Goal: Information Seeking & Learning: Understand process/instructions

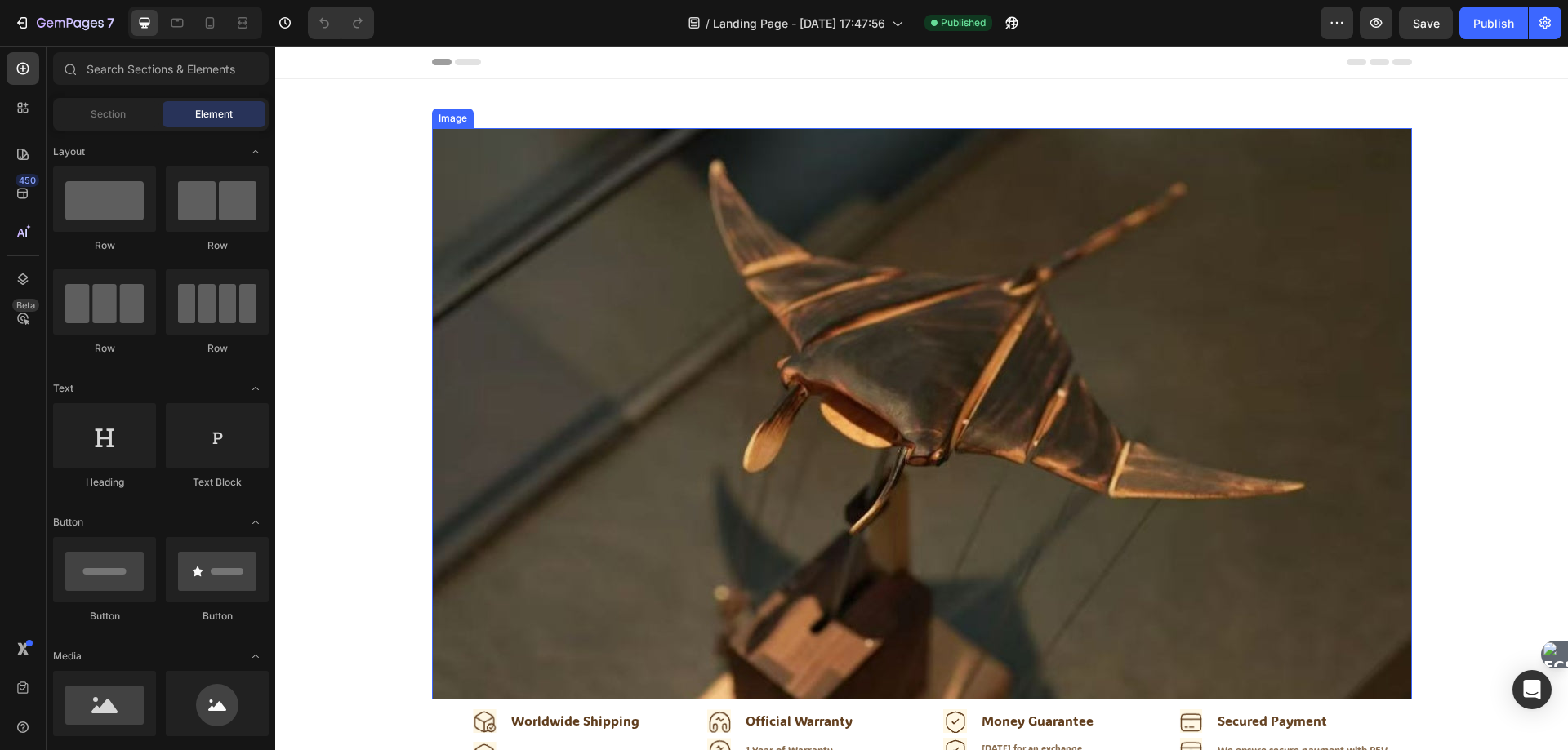
scroll to position [653, 0]
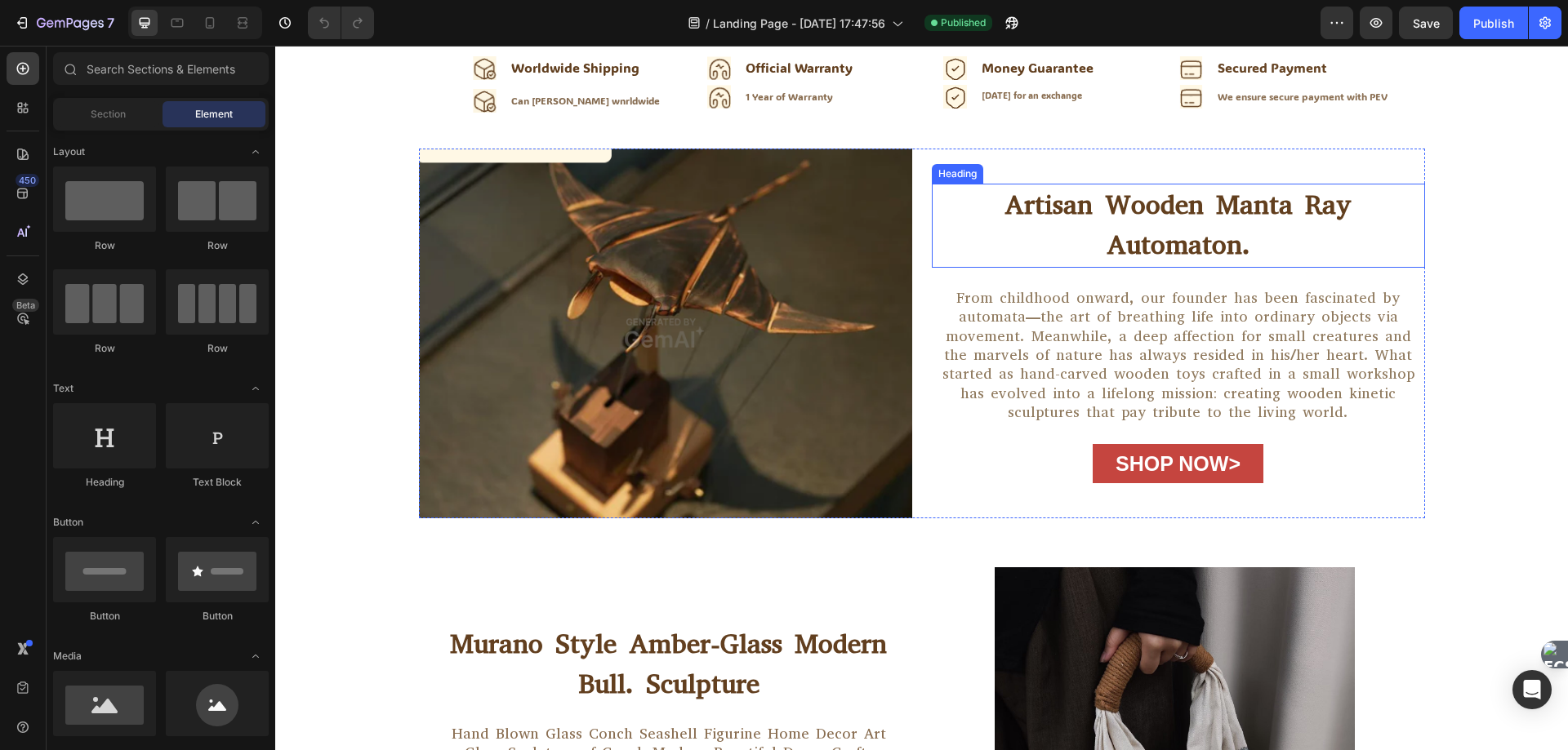
click at [1232, 210] on h2 "Artisan Wooden Manta Ray Automaton." at bounding box center [1178, 225] width 493 height 84
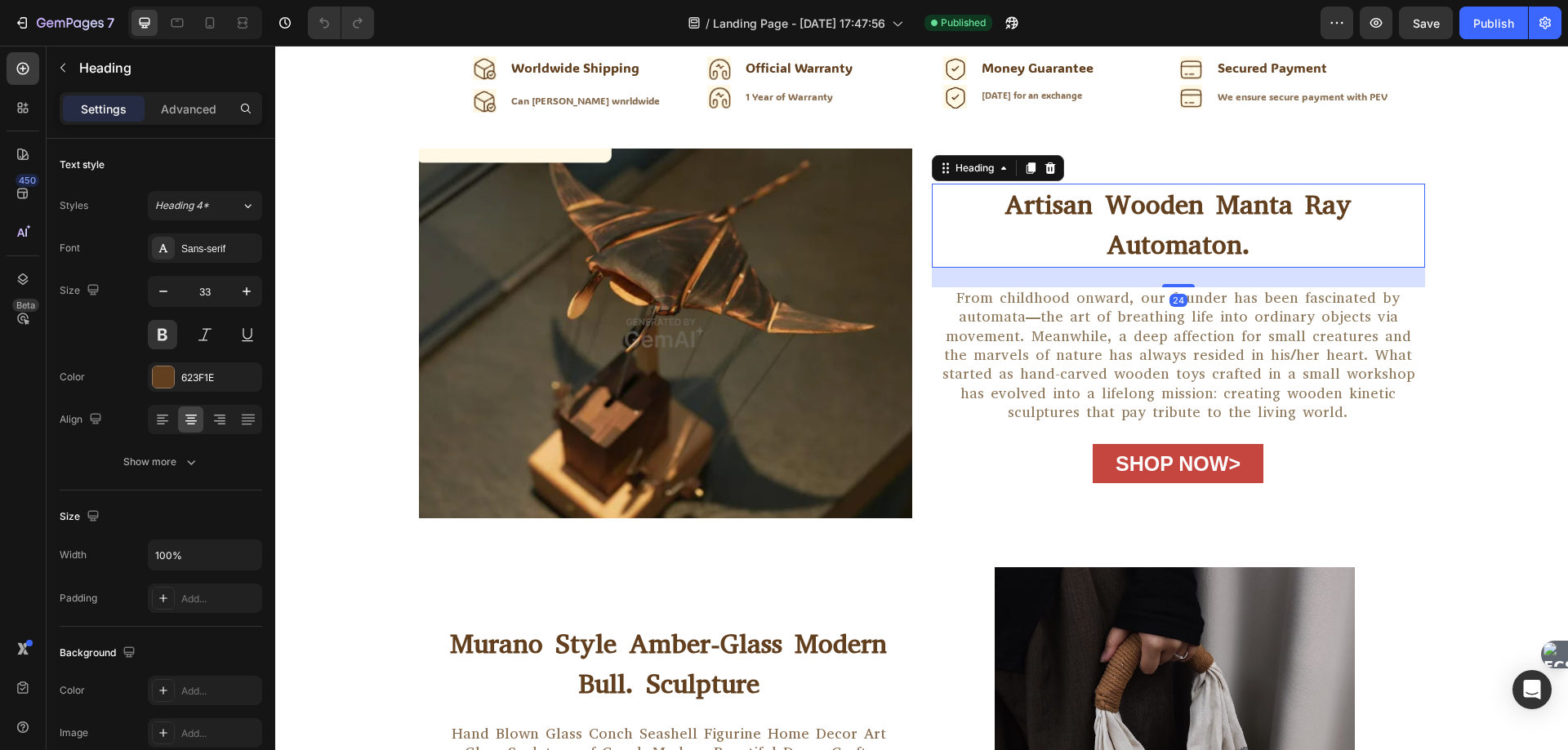
click at [1233, 215] on h2 "Artisan Wooden Manta Ray Automaton." at bounding box center [1178, 225] width 493 height 84
click at [1233, 215] on p "Artisan Wooden Manta Ray Automaton." at bounding box center [1178, 225] width 490 height 81
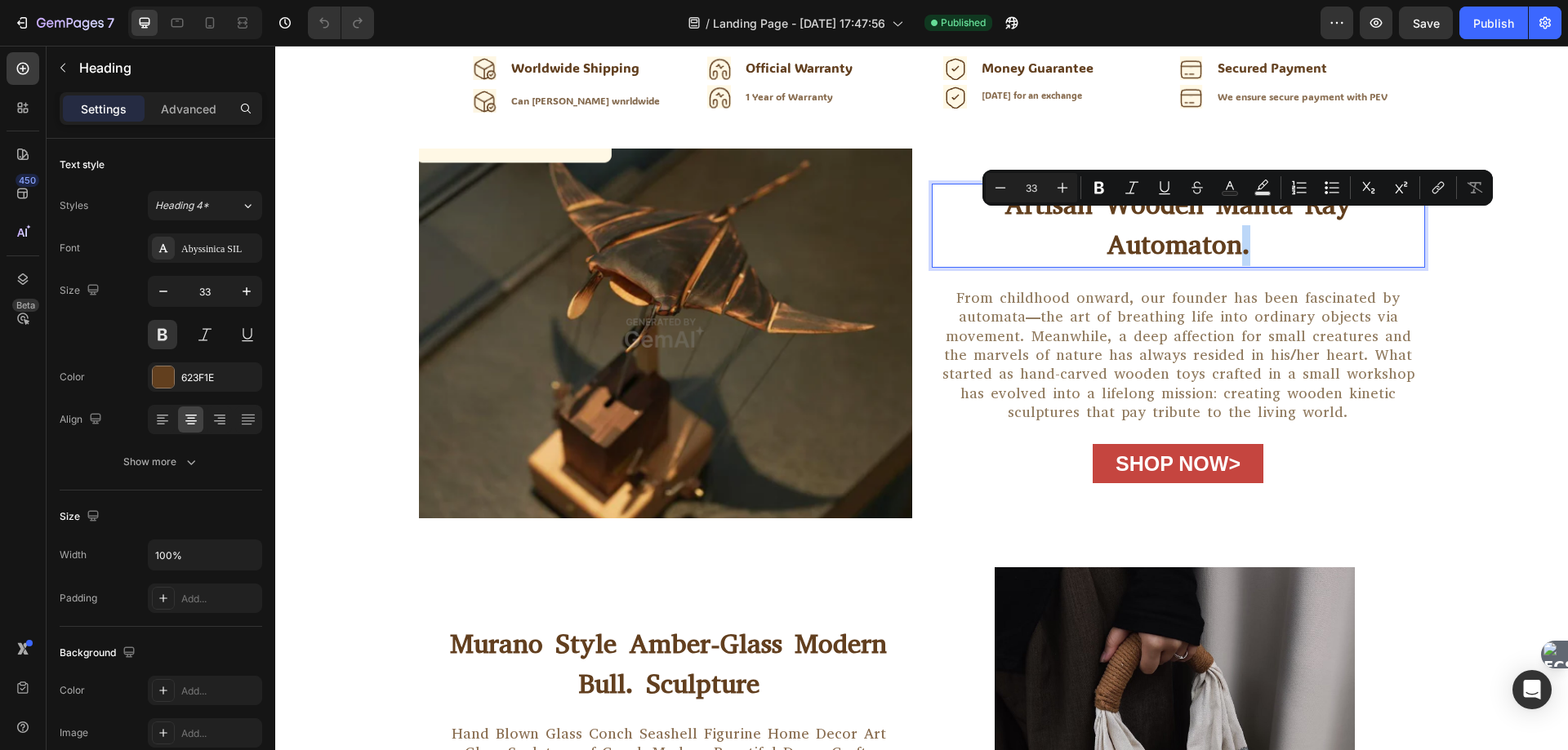
click at [1243, 227] on p "Artisan Wooden Manta Ray Automaton." at bounding box center [1178, 225] width 490 height 81
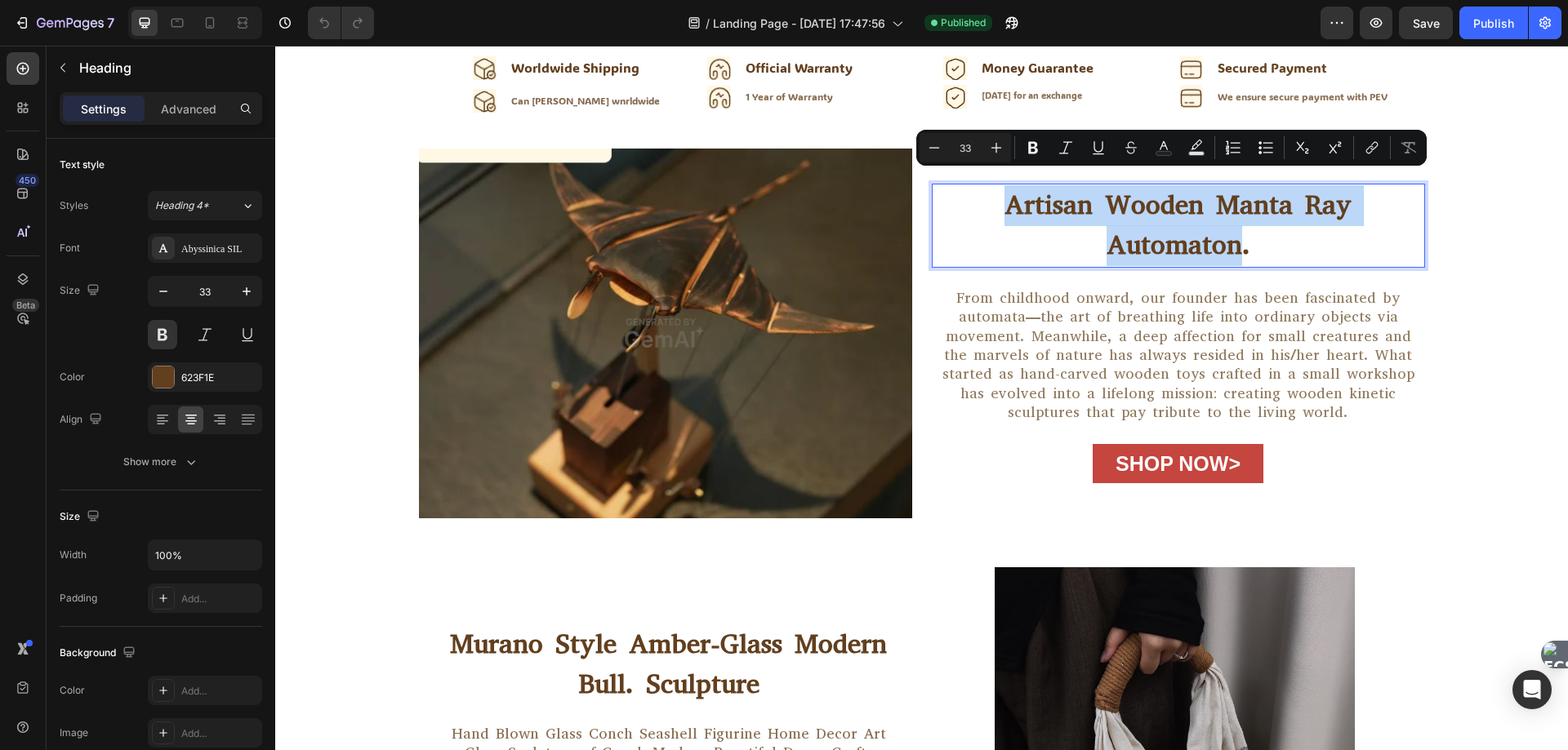
drag, startPoint x: 1231, startPoint y: 231, endPoint x: 980, endPoint y: 178, distance: 256.5
click at [980, 185] on p "Artisan Wooden Manta Ray Automaton." at bounding box center [1178, 225] width 490 height 81
copy p "Artisan Wooden Manta Ray Automaton"
click at [1060, 325] on p "From childhood onward, our founder has been fascinated by automata—the art of b…" at bounding box center [1178, 355] width 490 height 134
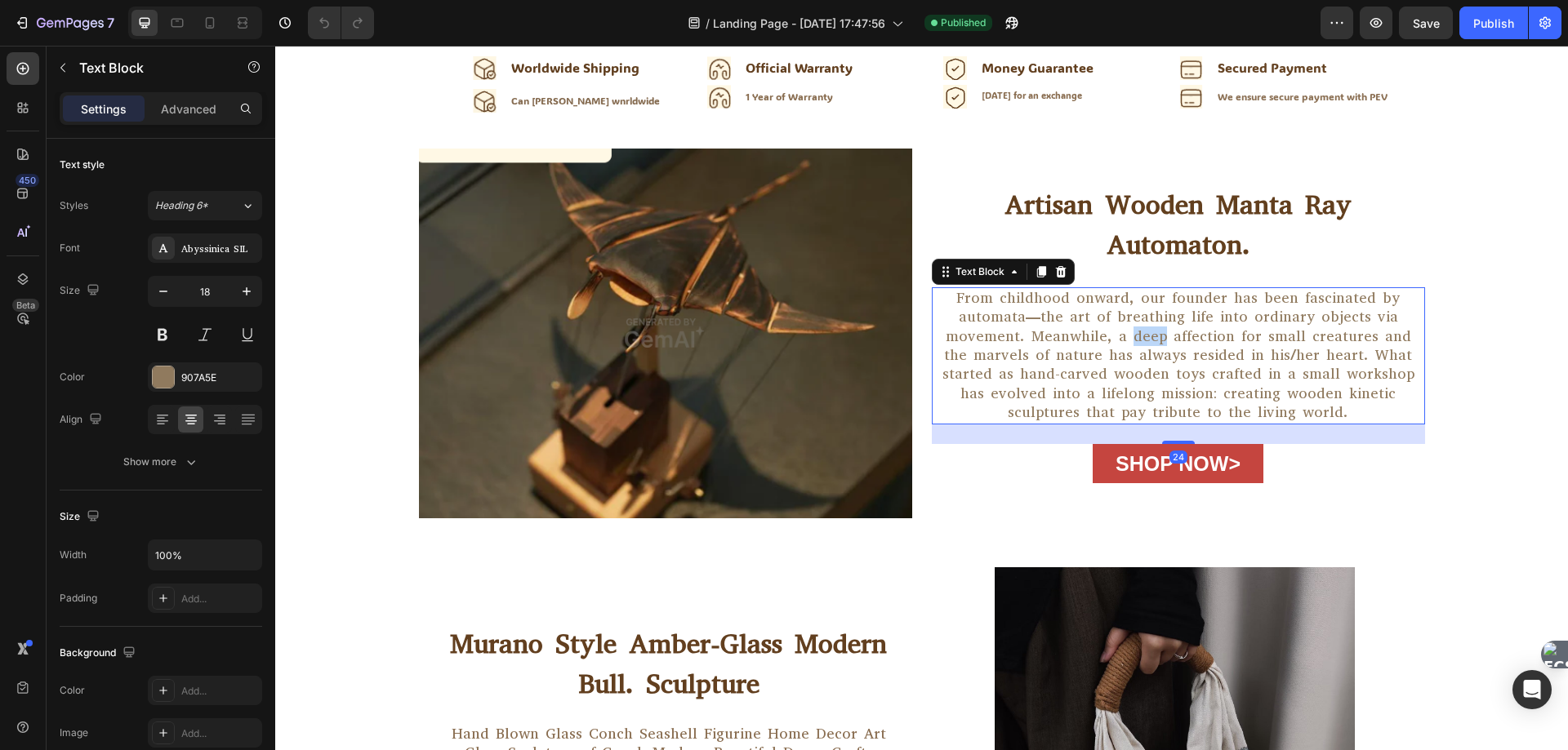
click at [1060, 325] on p "From childhood onward, our founder has been fascinated by automata—the art of b…" at bounding box center [1178, 355] width 490 height 134
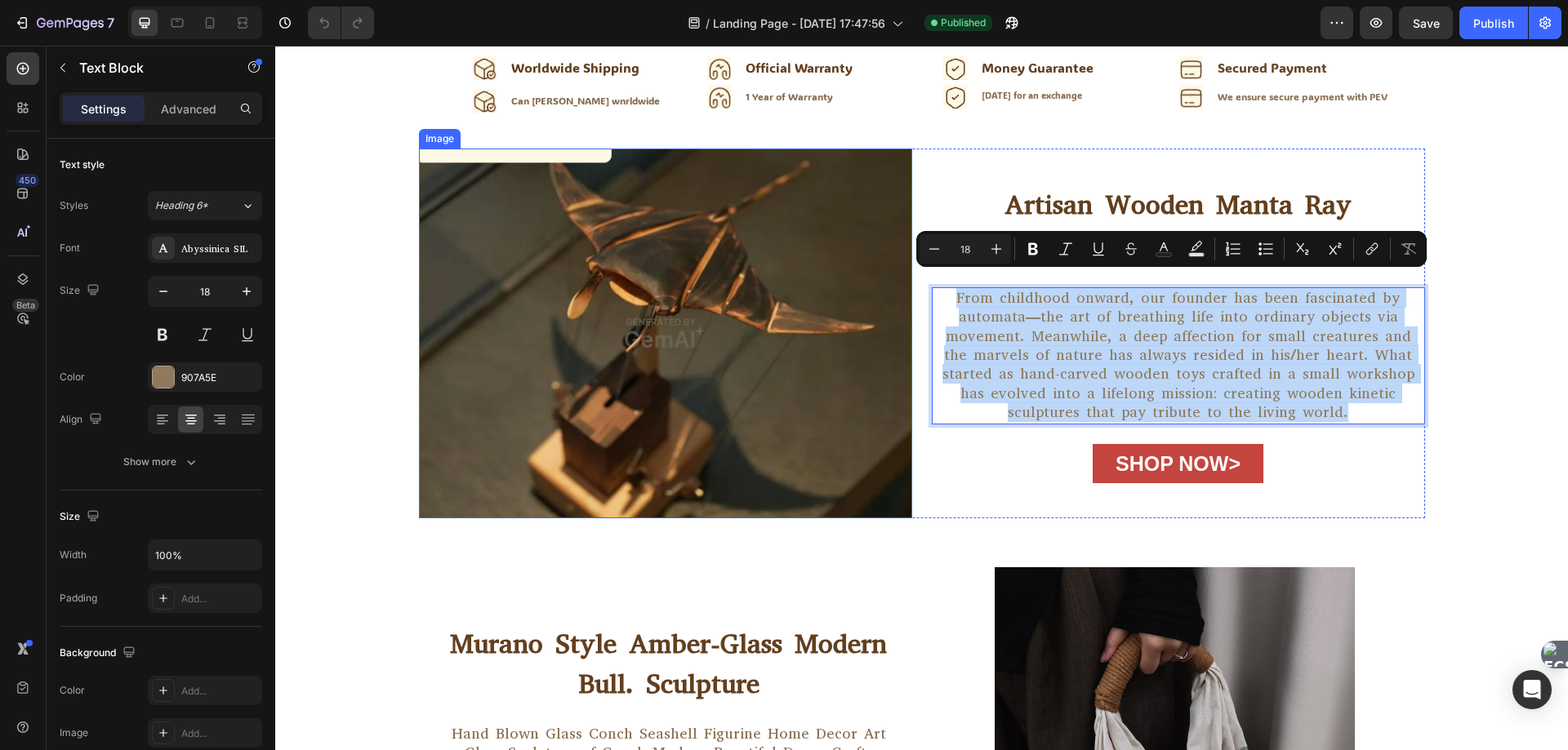
drag, startPoint x: 1231, startPoint y: 398, endPoint x: 803, endPoint y: 277, distance: 444.8
click at [803, 277] on div "Image Artisan Wooden Manta Ray Automaton. Heading From childhood onward, our fo…" at bounding box center [922, 334] width 1006 height 370
copy p "From childhood onward, our founder has been fascinated by automata—the art of b…"
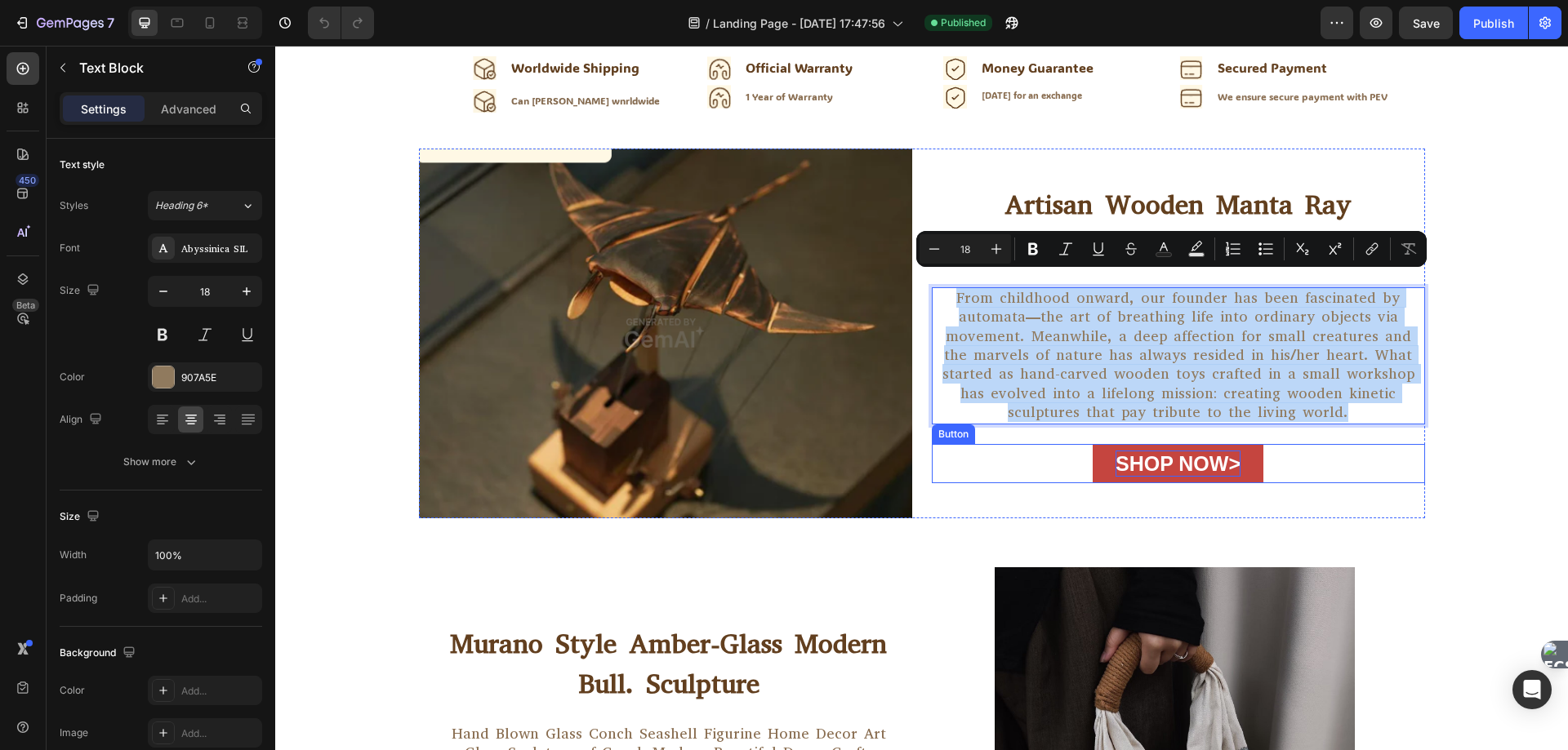
click at [1189, 463] on p "Shop Now>" at bounding box center [1177, 464] width 125 height 27
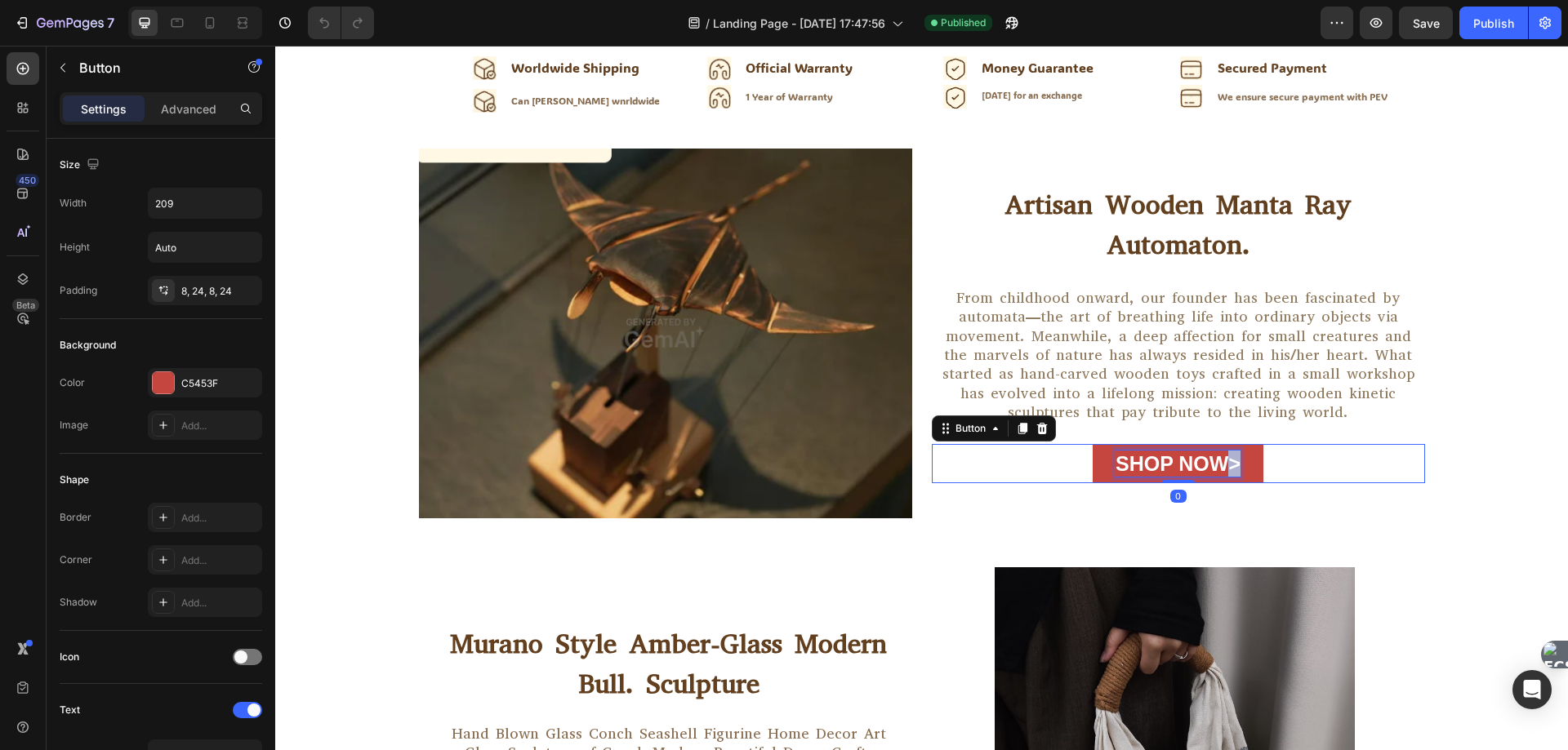
click at [1189, 463] on p "Shop Now>" at bounding box center [1177, 464] width 125 height 27
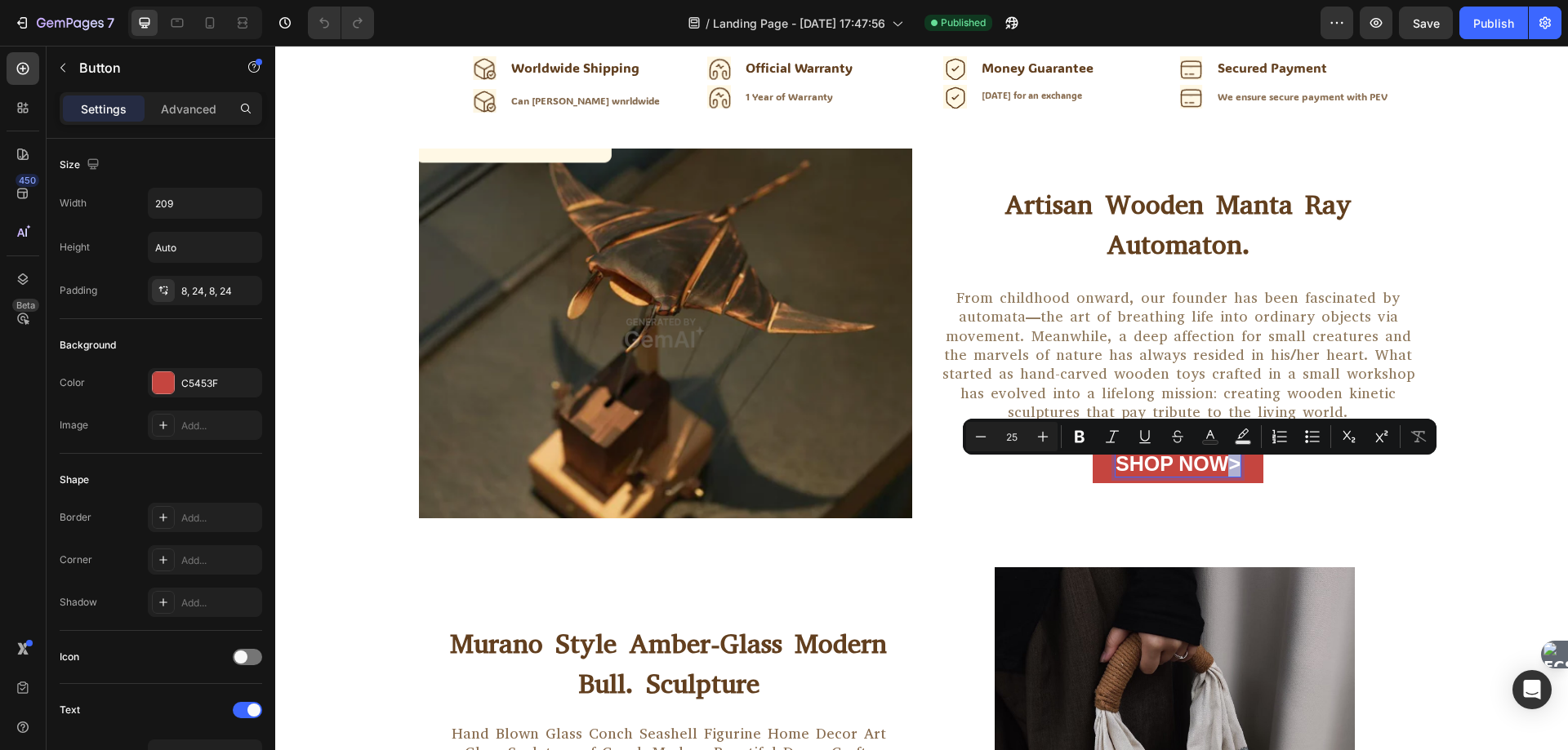
click at [1199, 468] on p "Shop Now>" at bounding box center [1177, 464] width 125 height 27
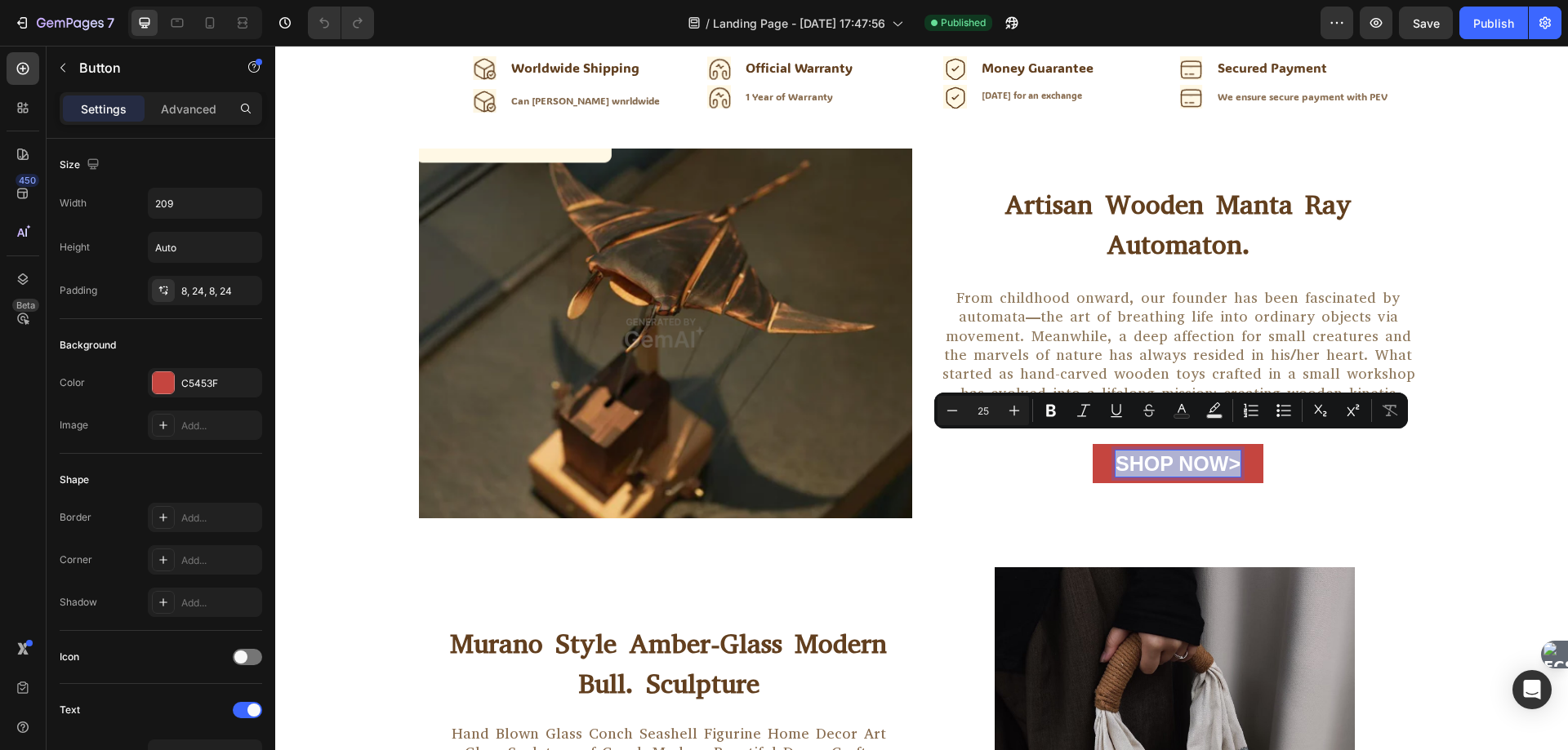
drag, startPoint x: 1213, startPoint y: 475, endPoint x: 1115, endPoint y: 435, distance: 105.8
click at [1115, 445] on button "Shop Now>" at bounding box center [1178, 464] width 171 height 40
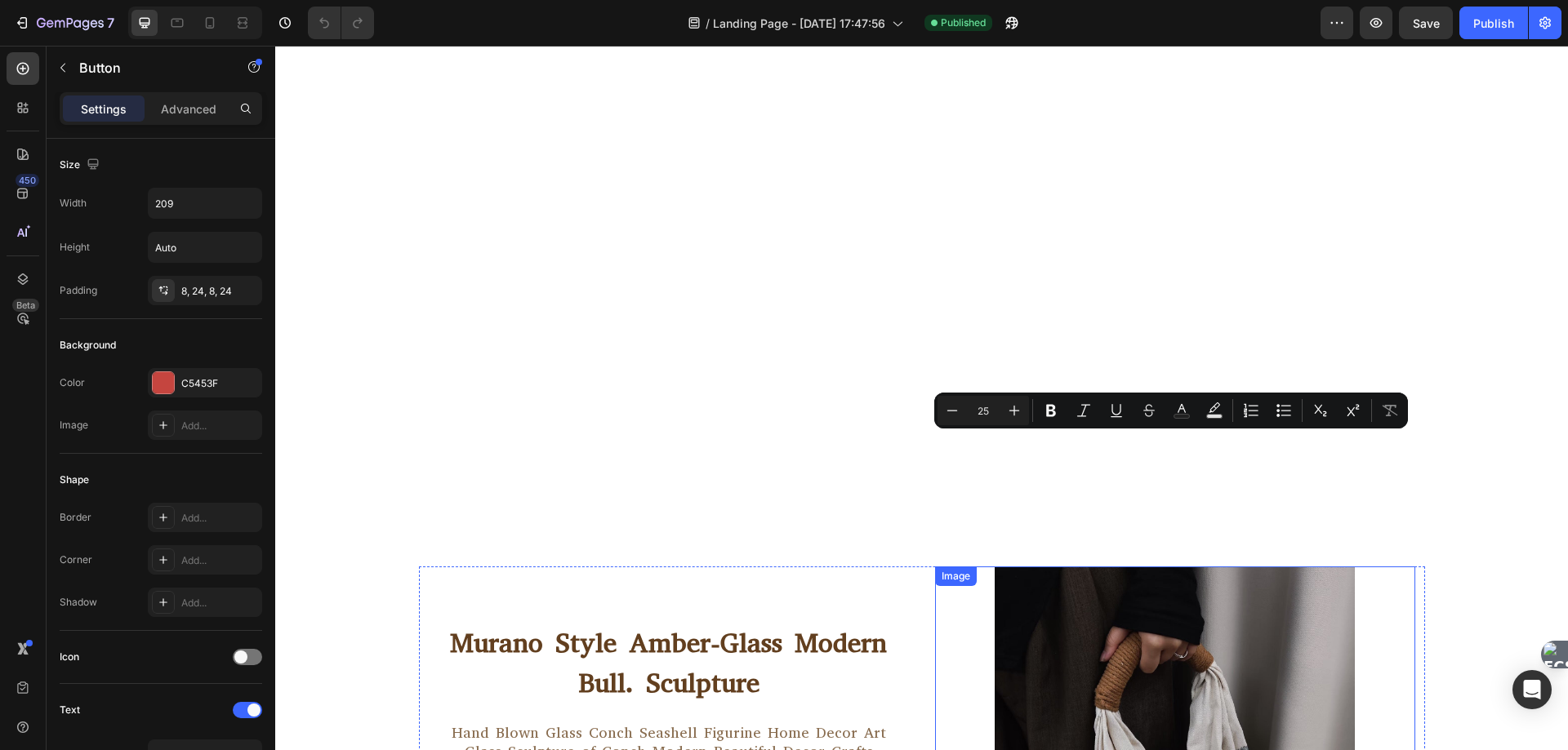
type input "16"
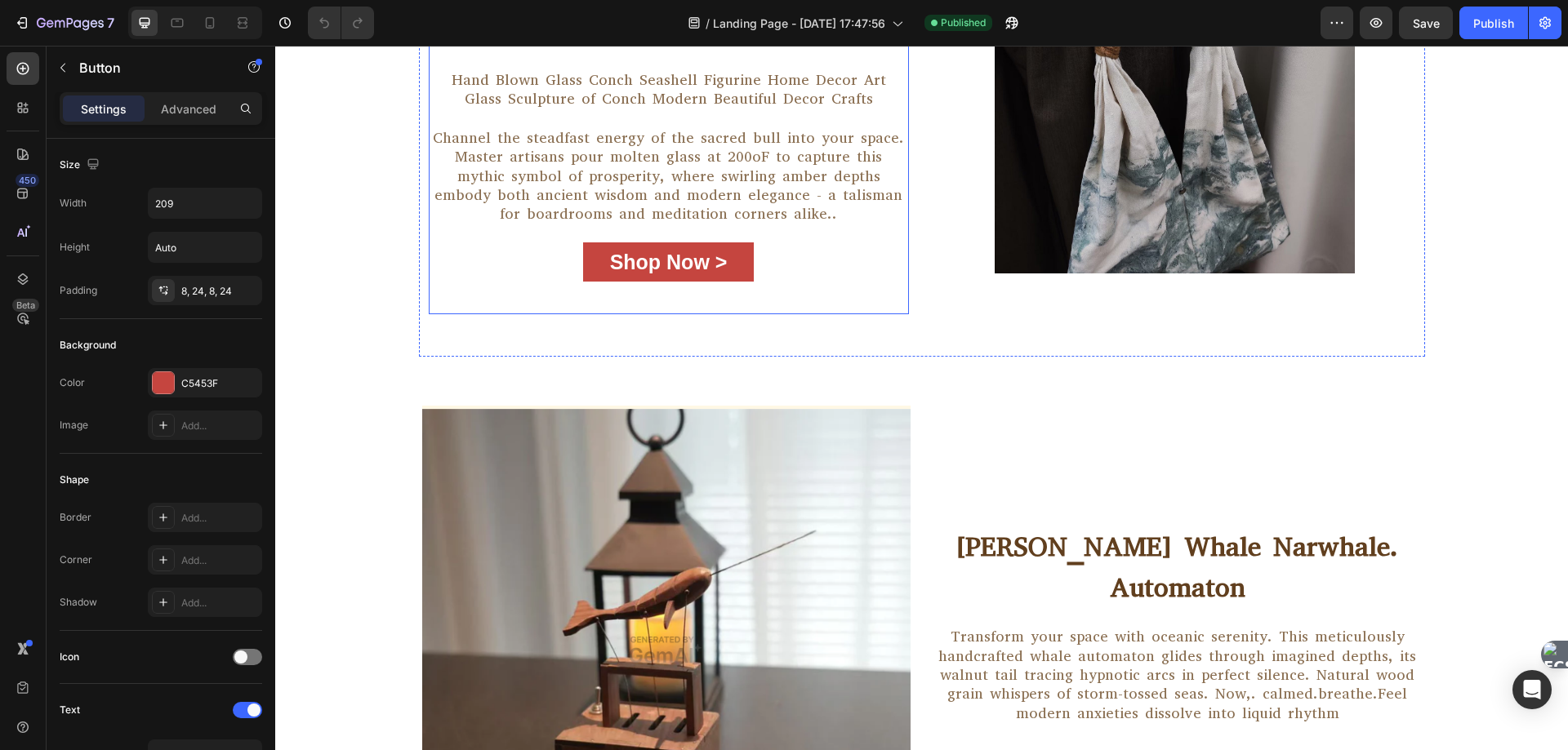
scroll to position [979, 0]
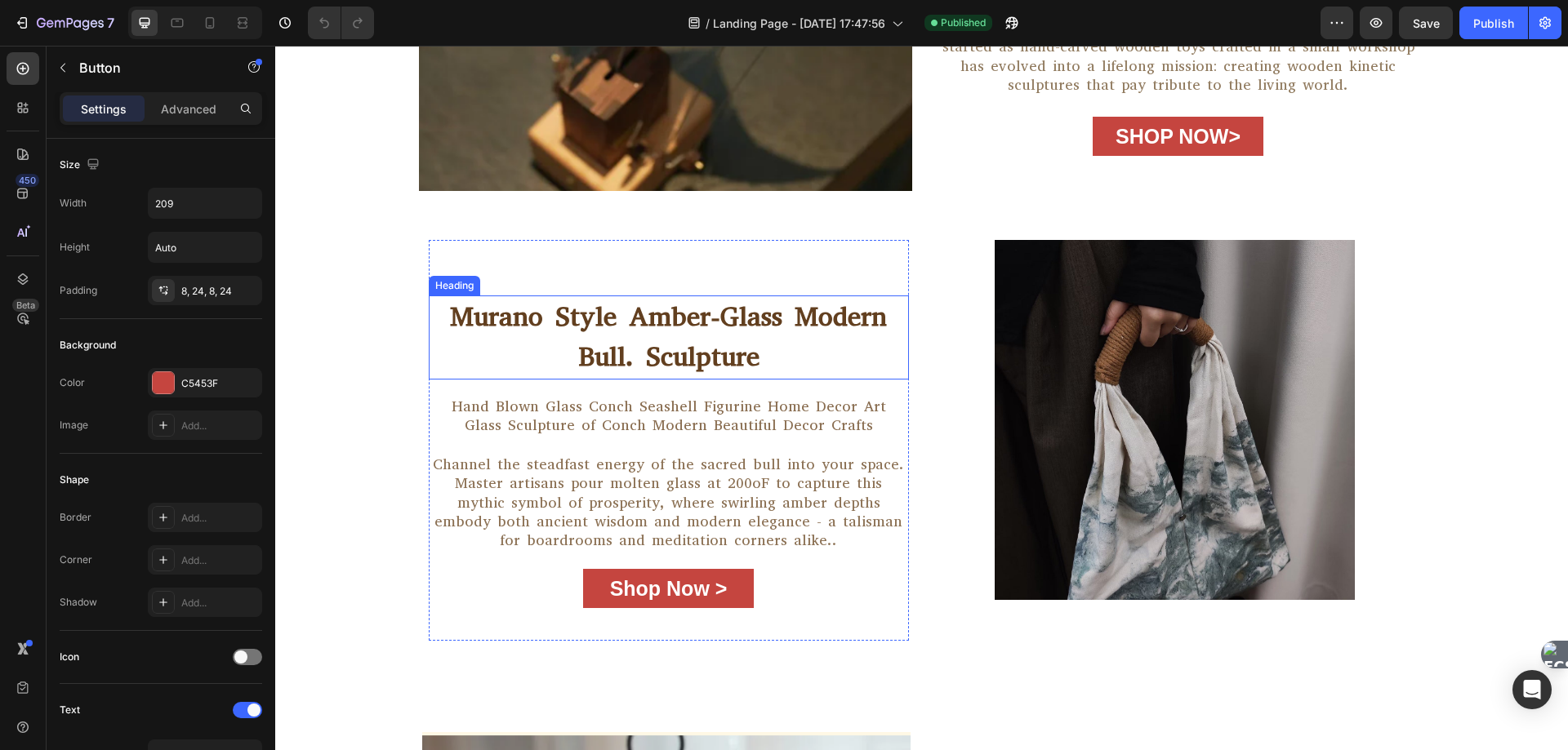
click at [720, 334] on h2 "Murano Style Amber-Glass Modern Bull. Sculpture" at bounding box center [669, 337] width 480 height 84
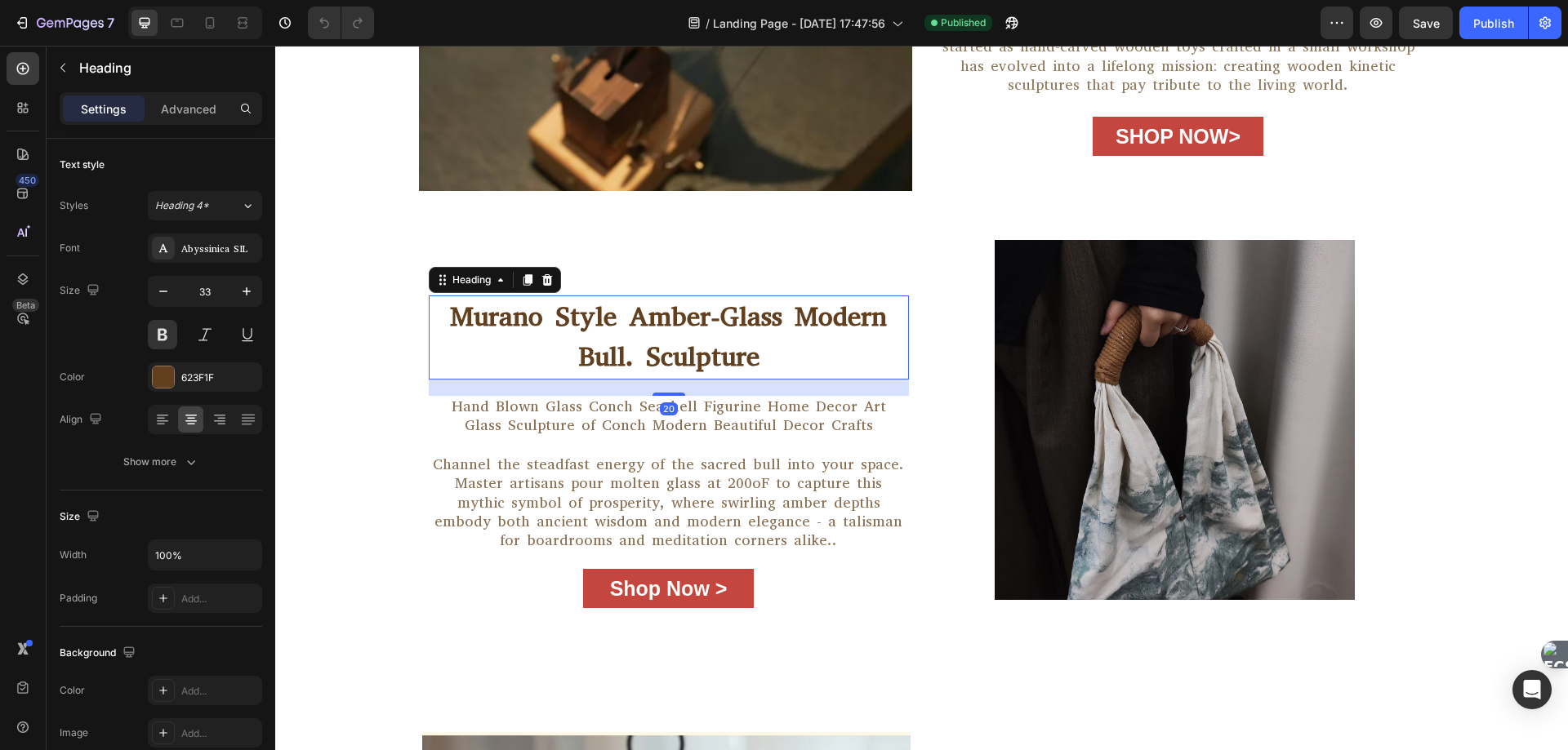
click at [748, 352] on h2 "Murano Style Amber-Glass Modern Bull. Sculpture" at bounding box center [669, 337] width 480 height 84
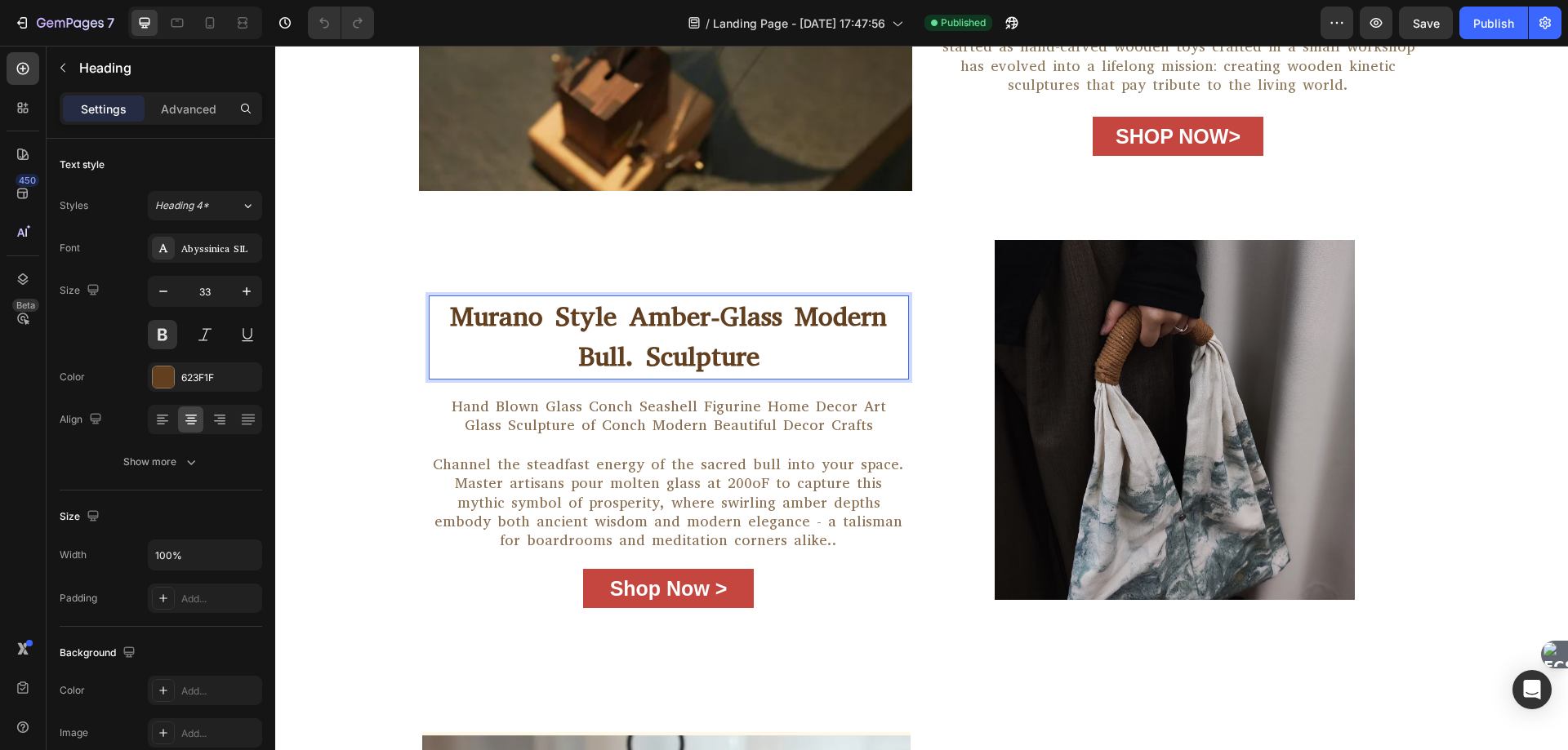
click at [748, 352] on p "Murano Style Amber-Glass Modern Bull. Sculpture" at bounding box center [669, 337] width 477 height 81
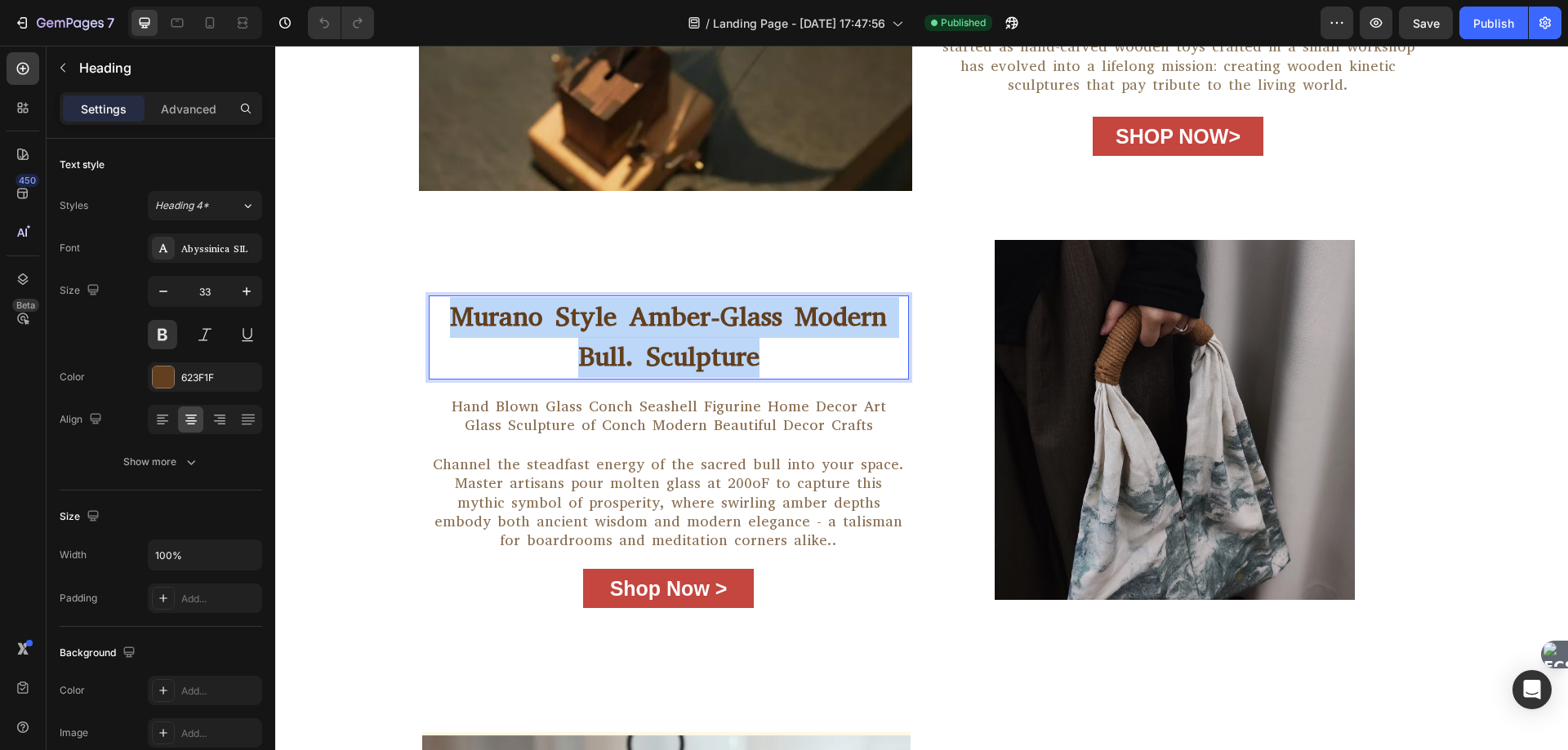
drag, startPoint x: 759, startPoint y: 354, endPoint x: 441, endPoint y: 305, distance: 321.8
click at [441, 305] on p "Murano Style Amber-Glass Modern Bull. Sculpture" at bounding box center [669, 337] width 477 height 81
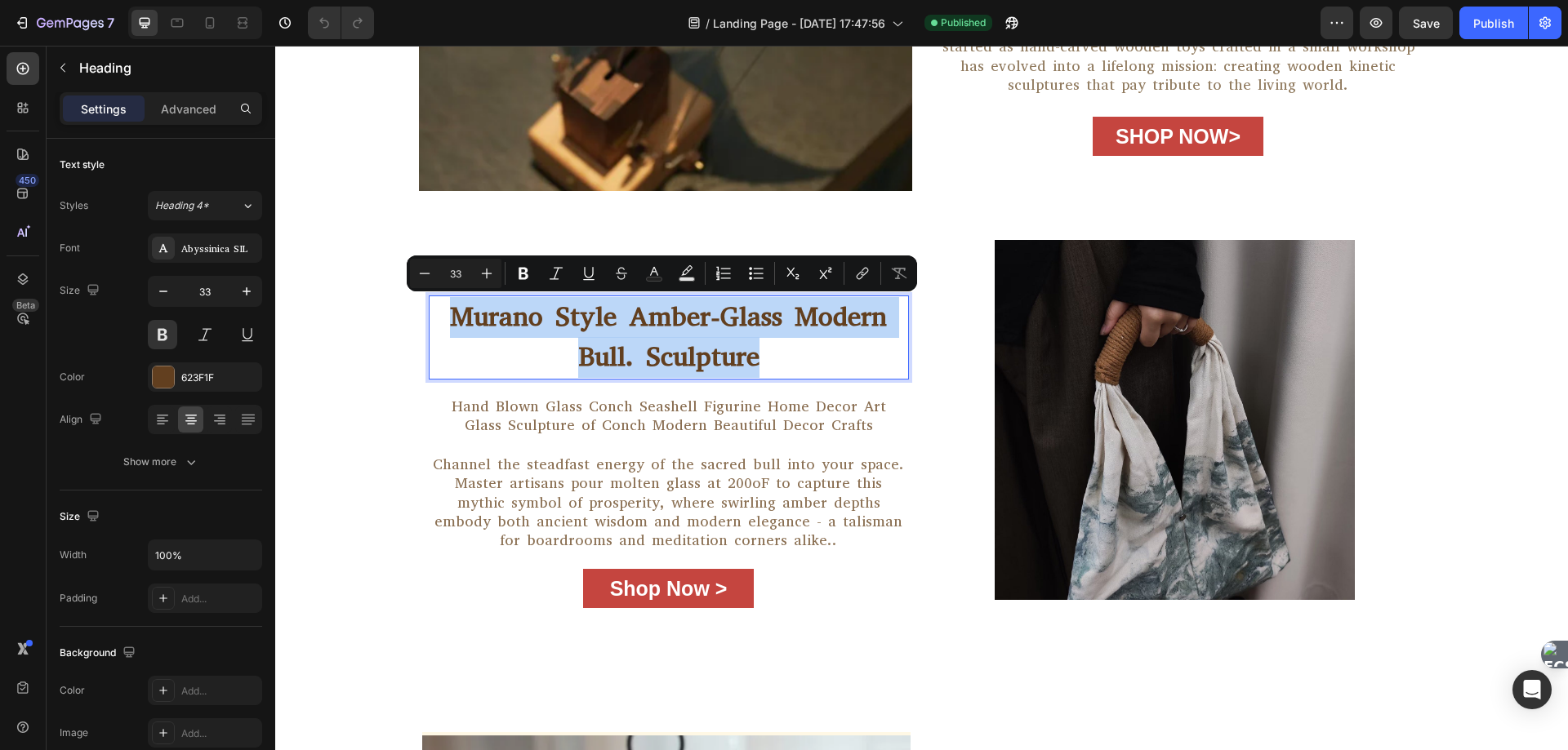
copy p "Murano Style Amber-Glass Modern Bull. Sculpture"
click at [728, 462] on div "Channel the steadfast energy of the sacred bull into your space. Master artisan…" at bounding box center [669, 504] width 480 height 99
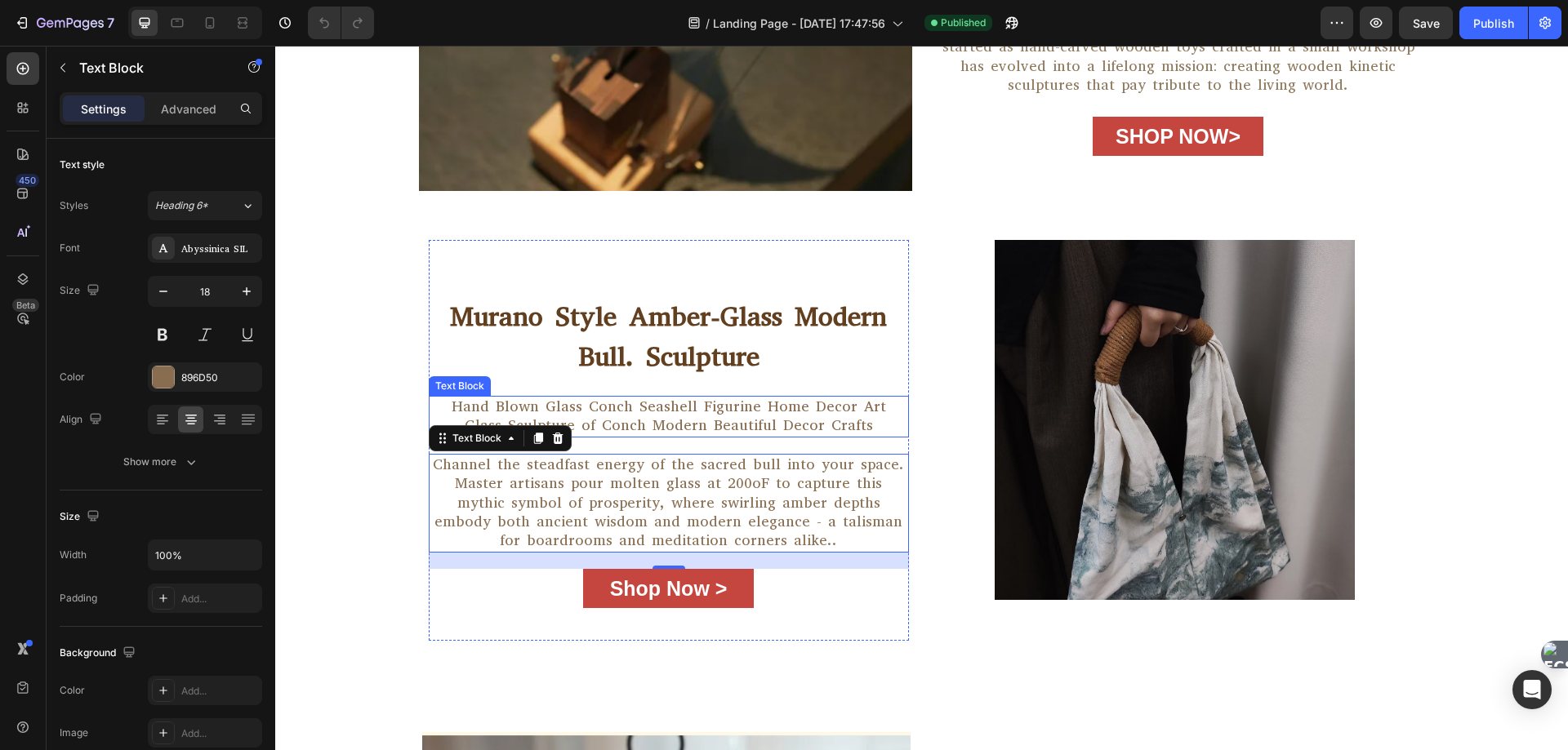
click at [720, 422] on div "Hand Blown Glass Conch Seashell Figurine Home Decor Art Glass Sculpture of Conc…" at bounding box center [669, 416] width 480 height 42
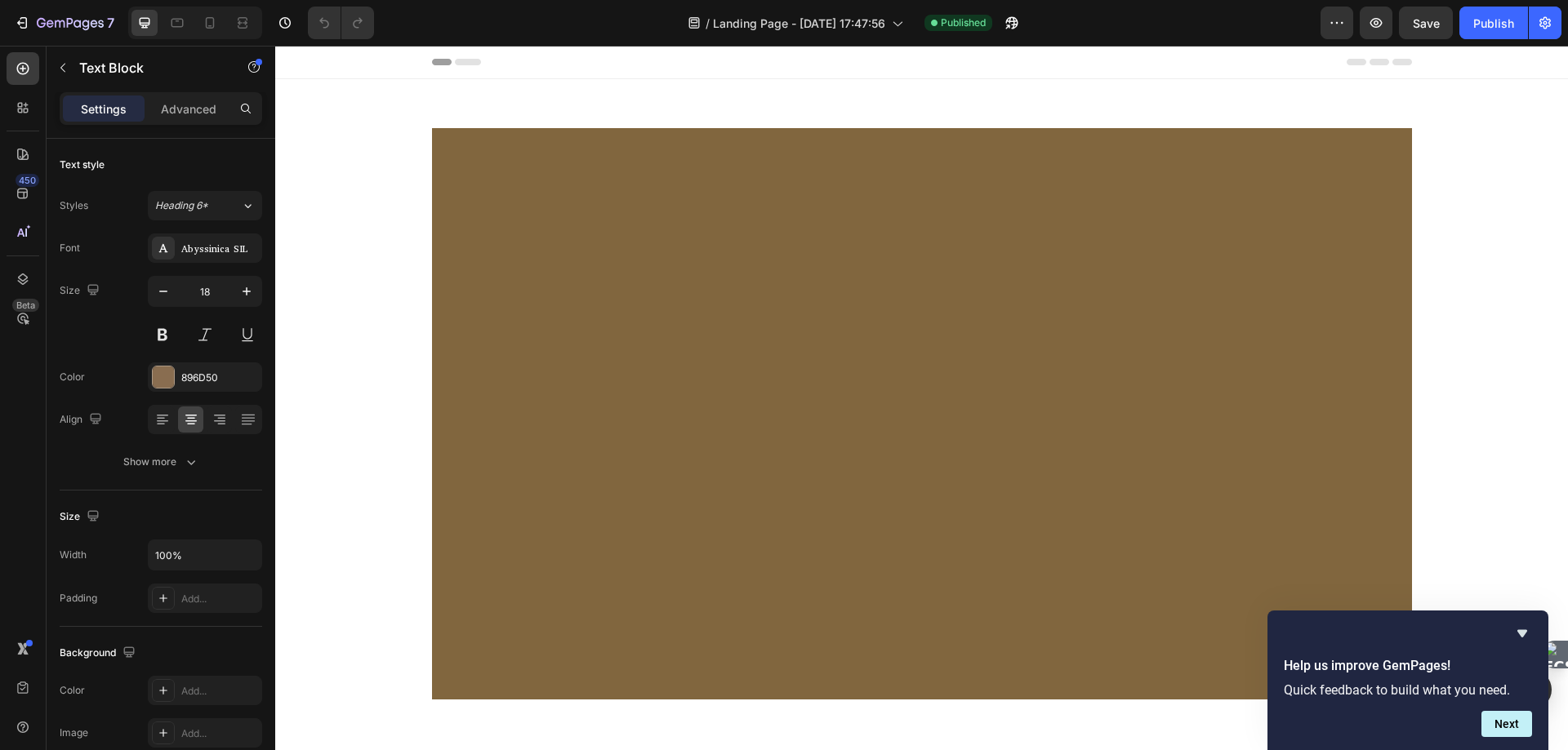
scroll to position [1306, 0]
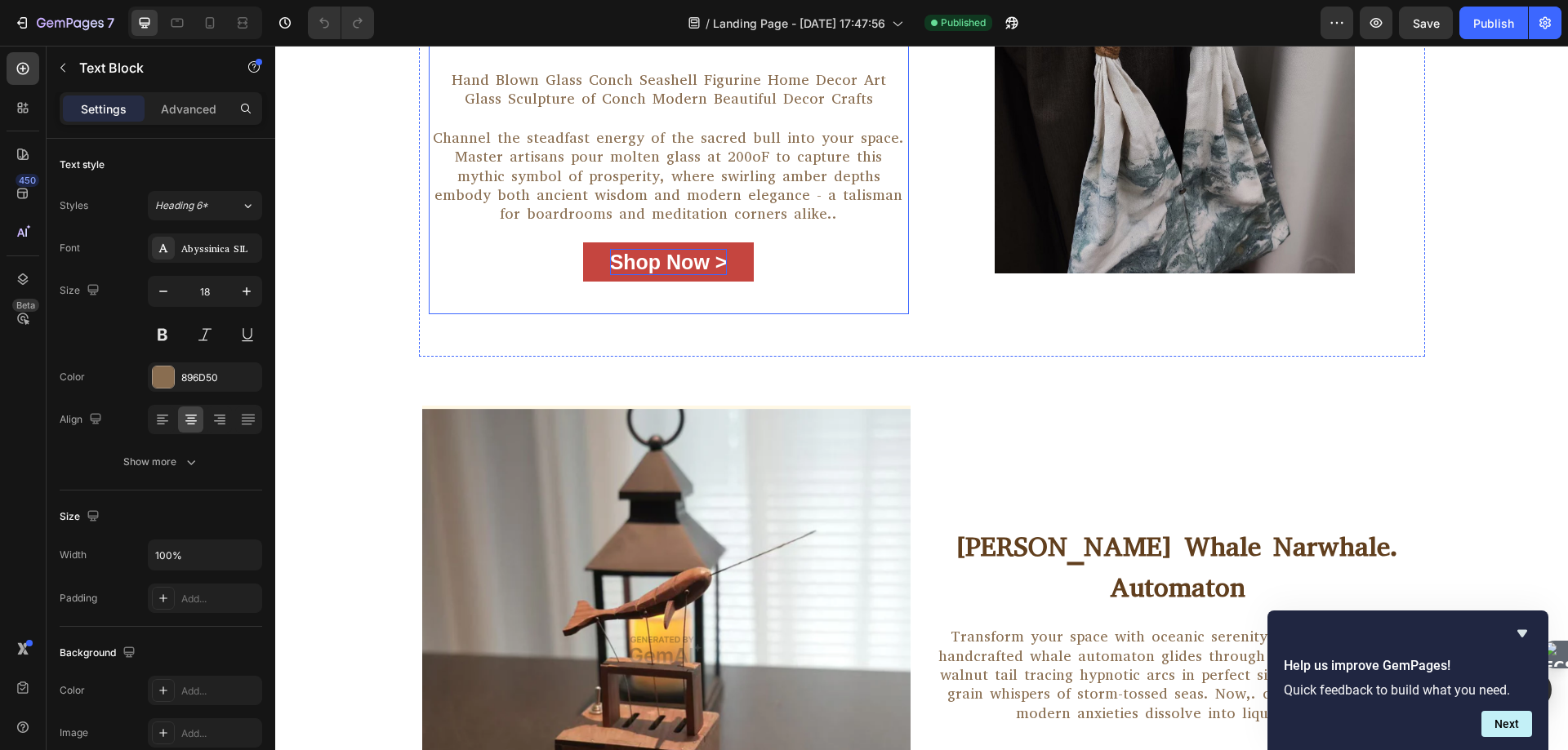
click at [674, 257] on p "Shop Now >" at bounding box center [669, 262] width 118 height 27
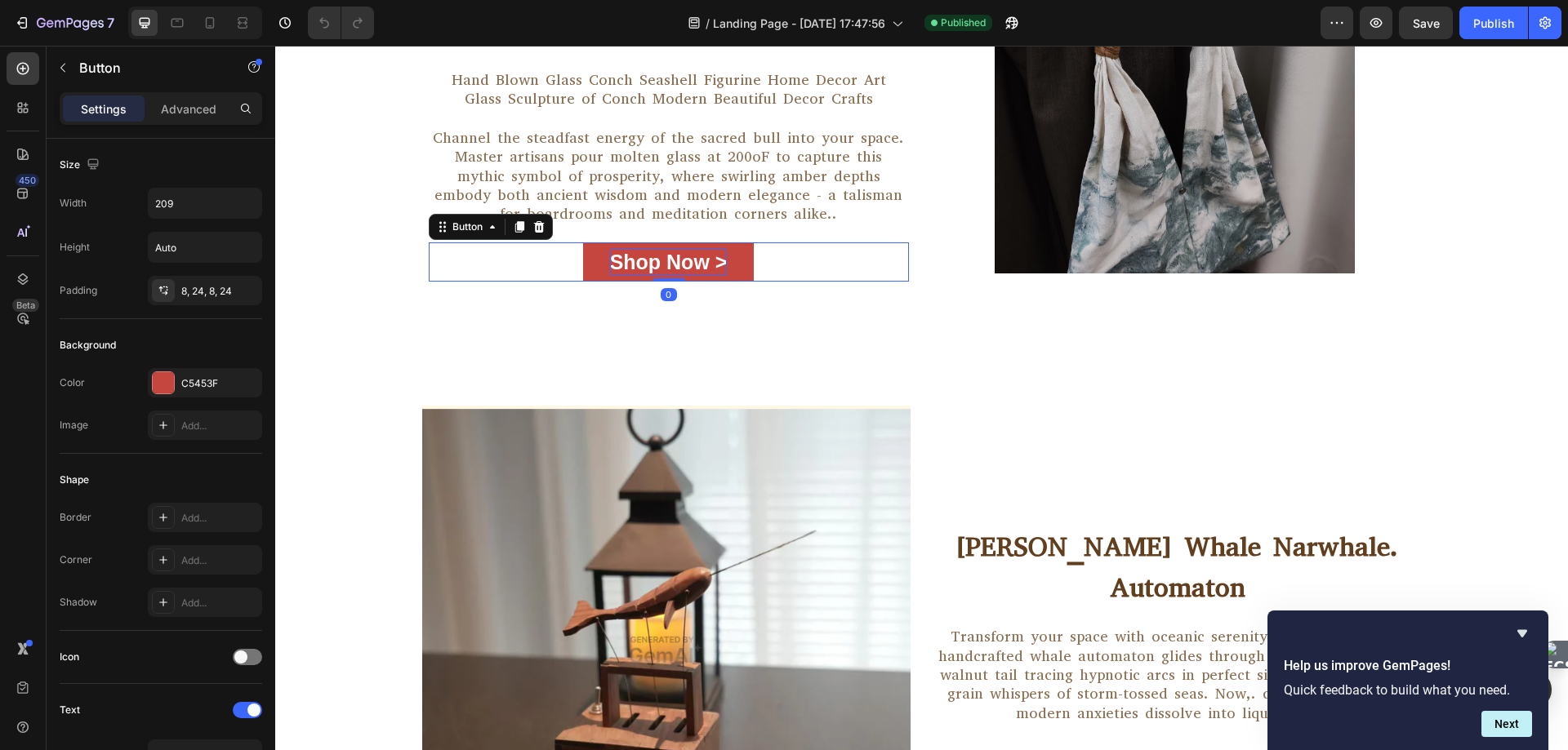
click at [674, 257] on p "Shop Now >" at bounding box center [669, 262] width 118 height 27
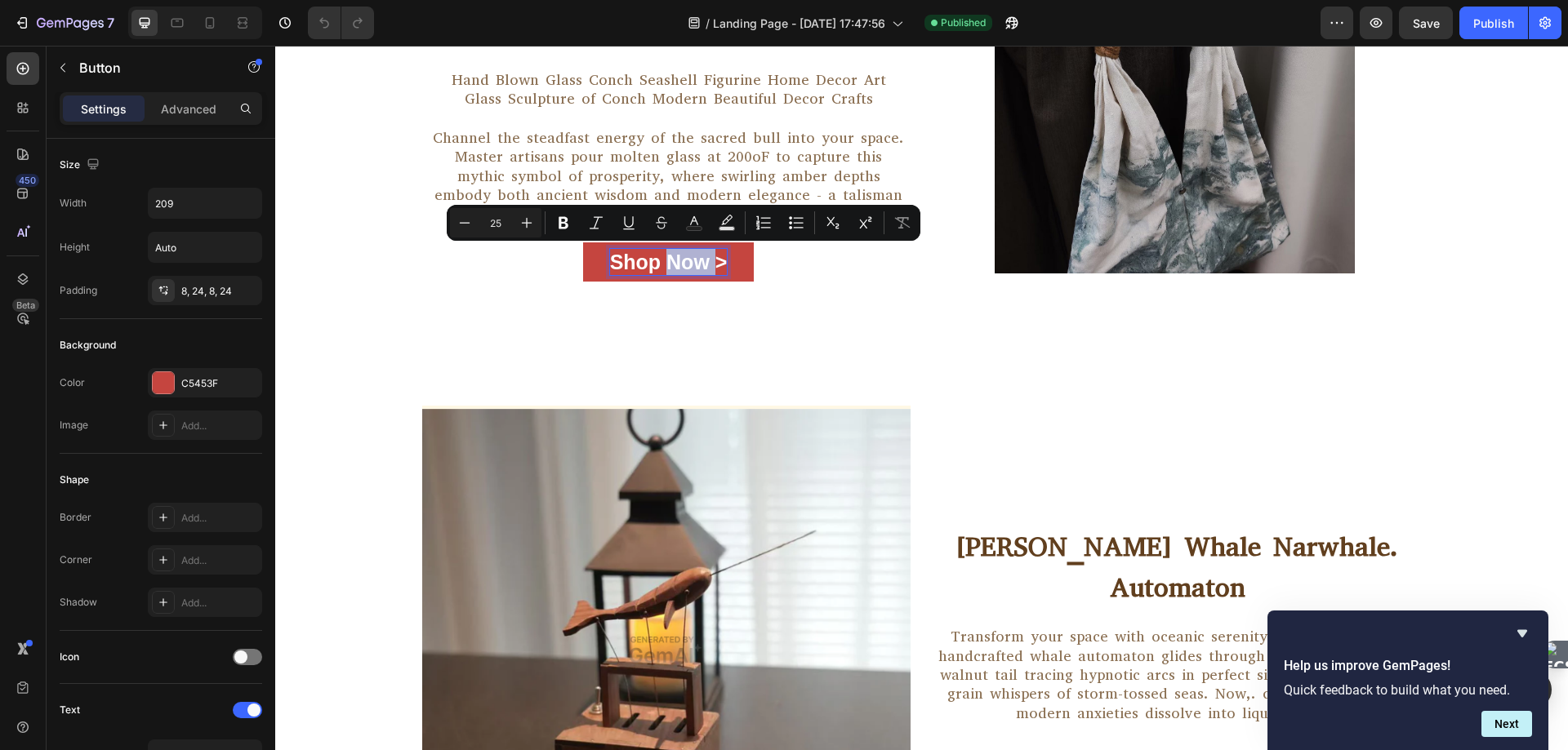
click at [696, 261] on p "Shop Now >" at bounding box center [669, 262] width 118 height 27
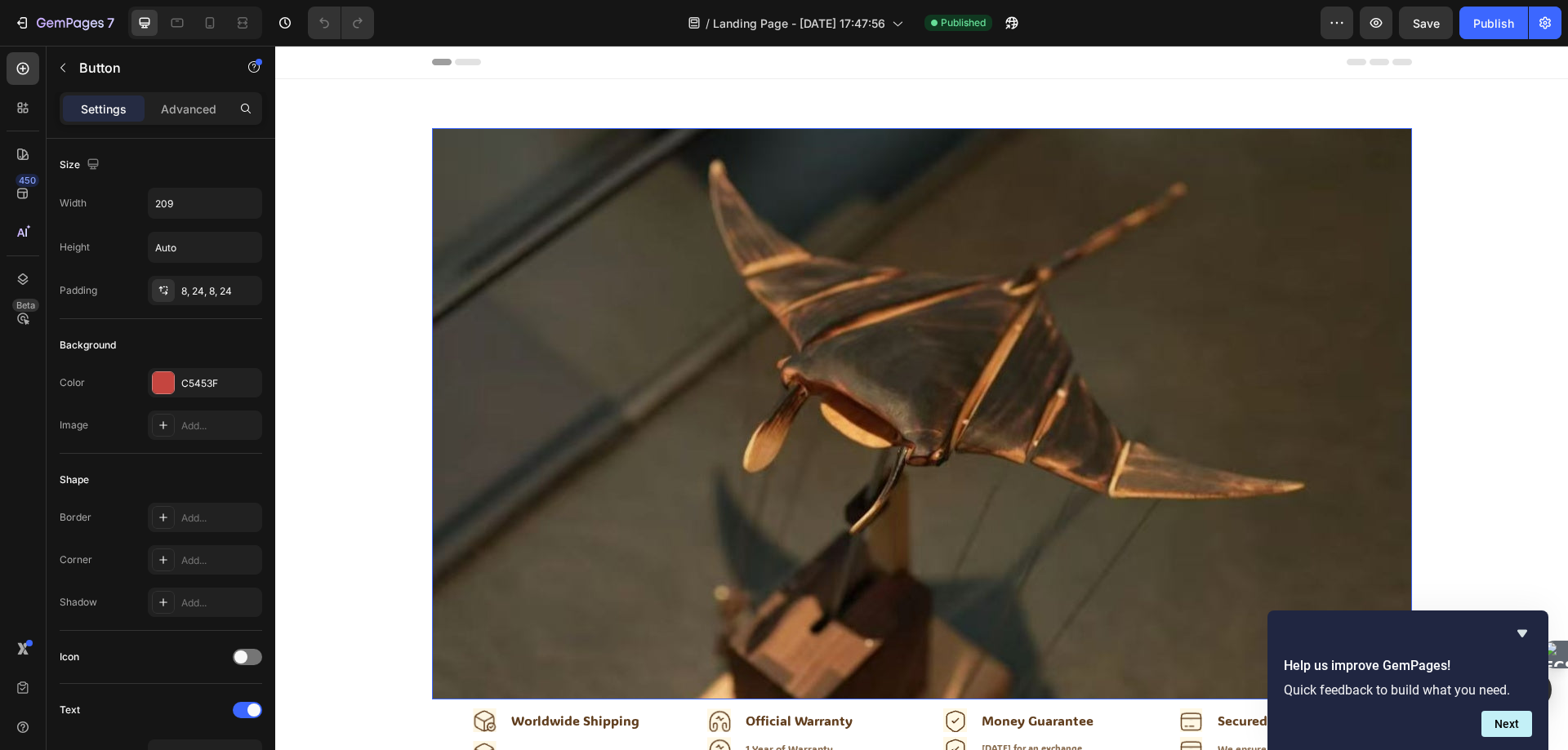
scroll to position [653, 0]
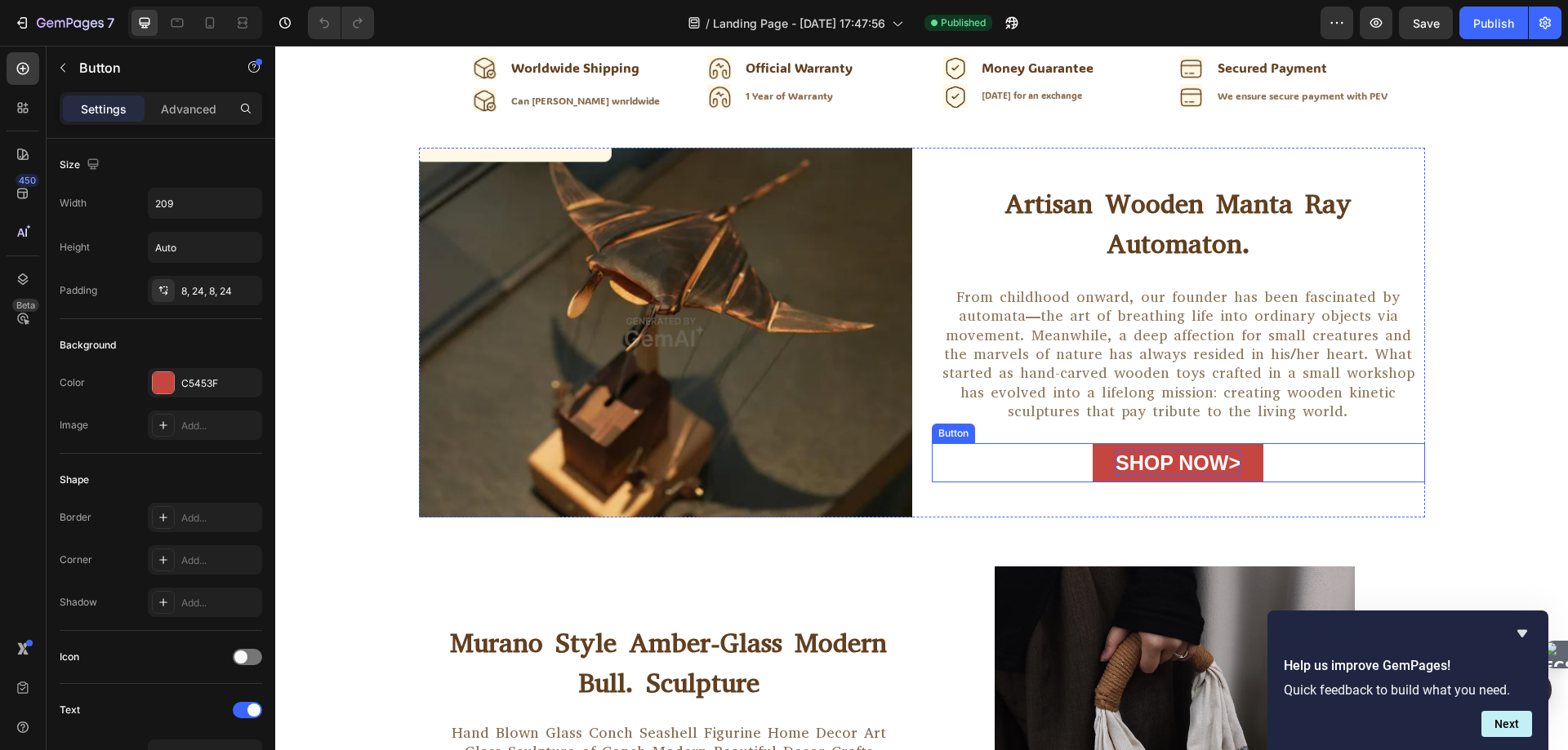
click at [1150, 450] on p "Shop Now>" at bounding box center [1177, 463] width 125 height 27
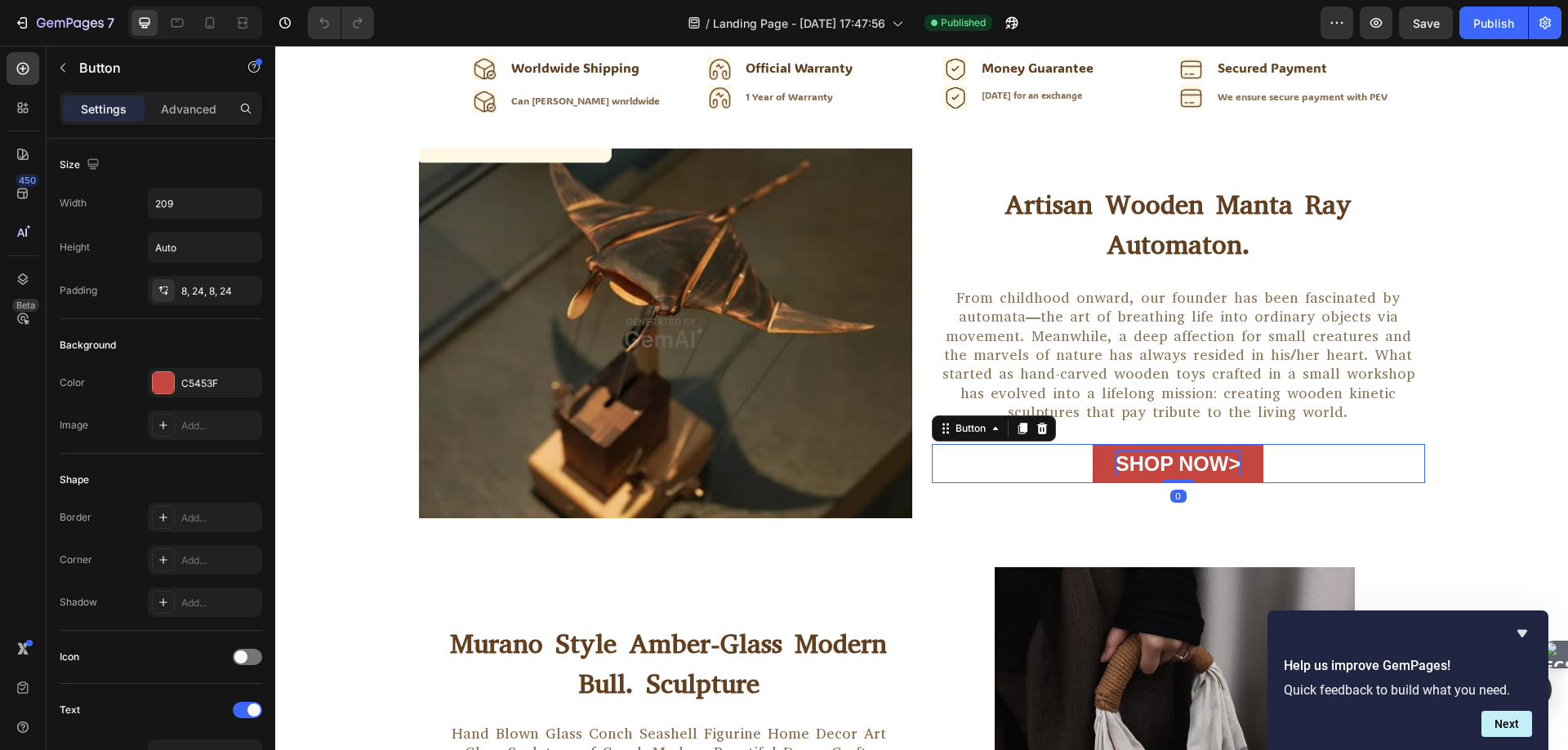
click at [1140, 451] on p "Shop Now>" at bounding box center [1177, 464] width 125 height 27
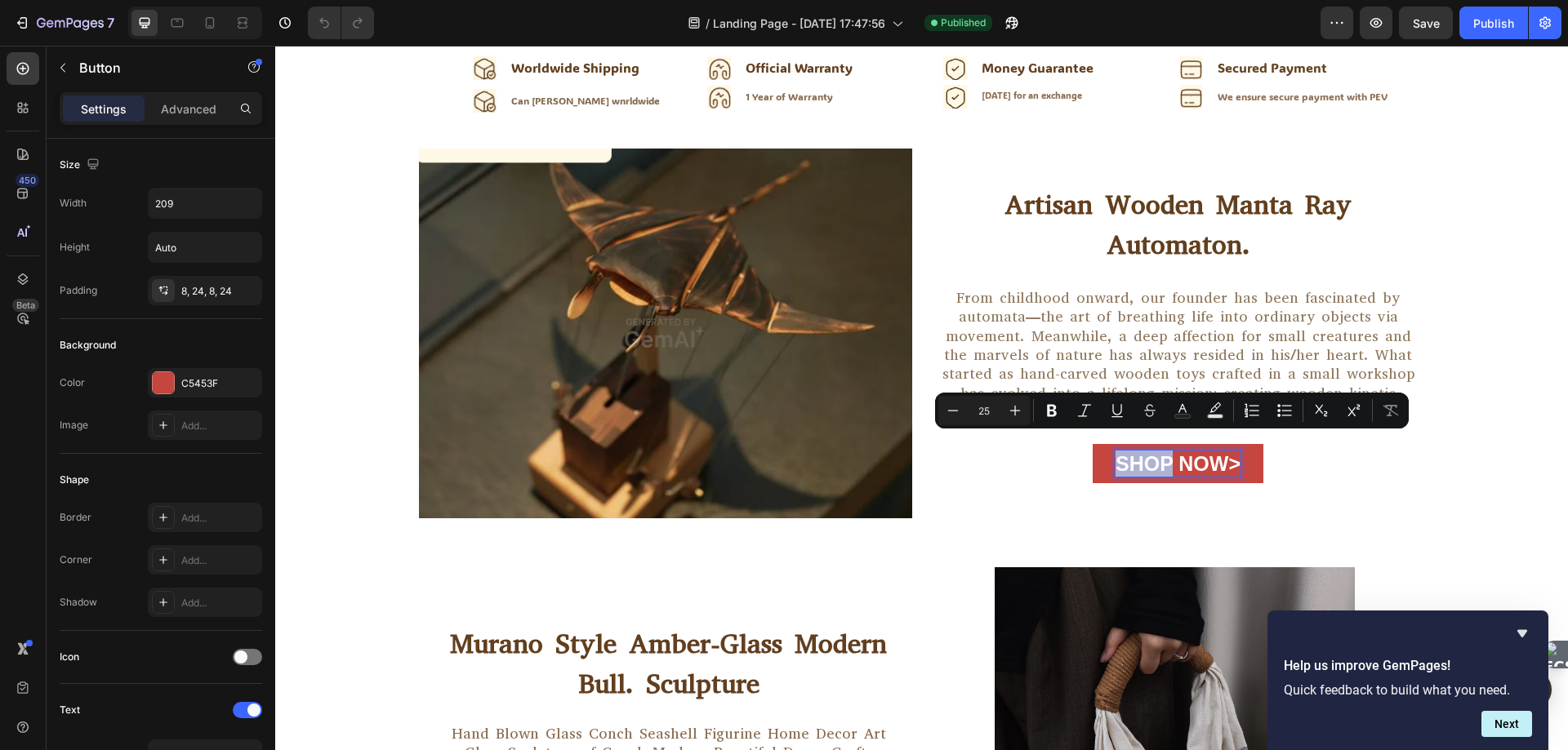
click at [1145, 451] on p "Shop Now>" at bounding box center [1177, 464] width 125 height 27
drag, startPoint x: 1139, startPoint y: 446, endPoint x: 1220, endPoint y: 481, distance: 88.2
click at [1220, 477] on p "Shop Now>" at bounding box center [1177, 464] width 125 height 27
copy p "Shop Now>"
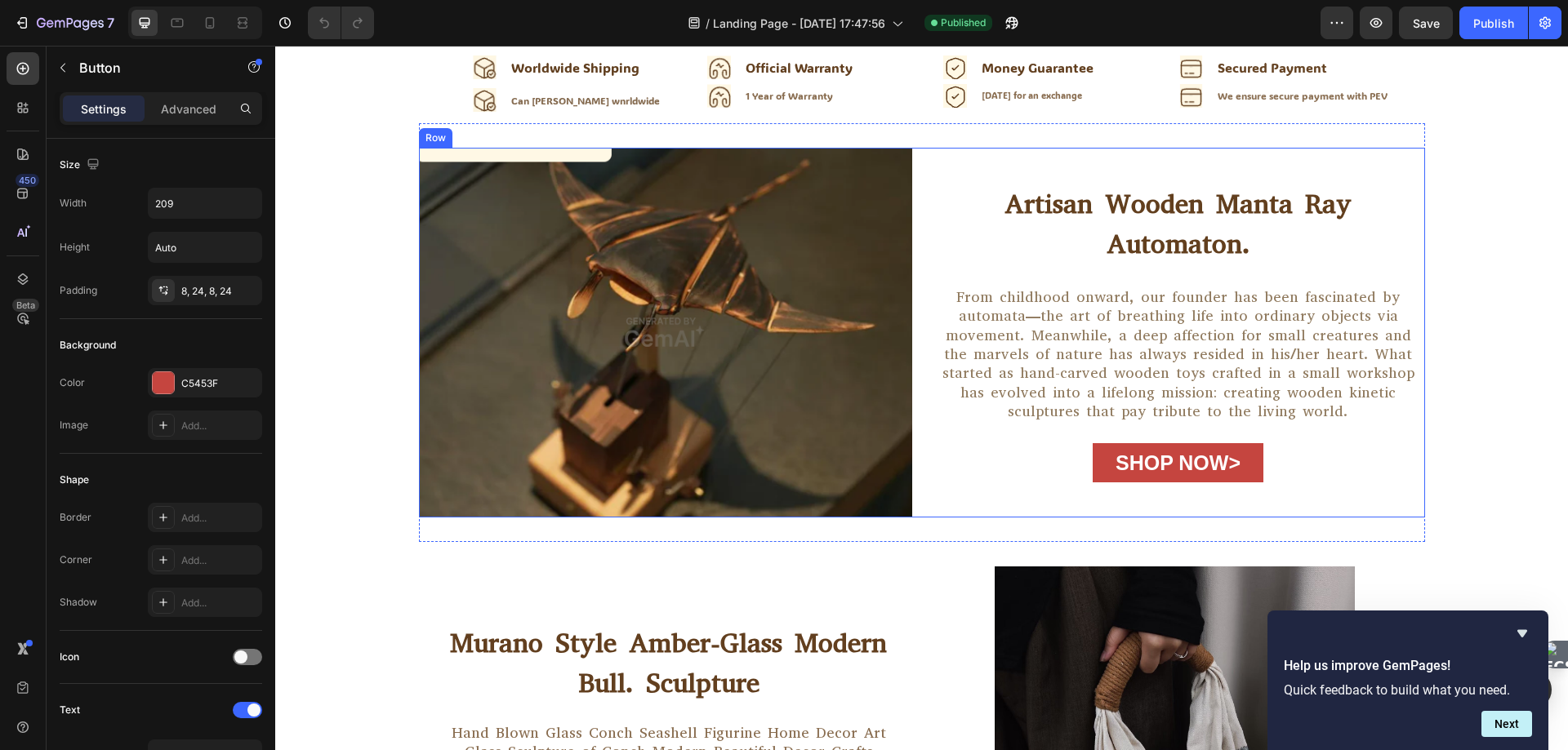
scroll to position [327, 0]
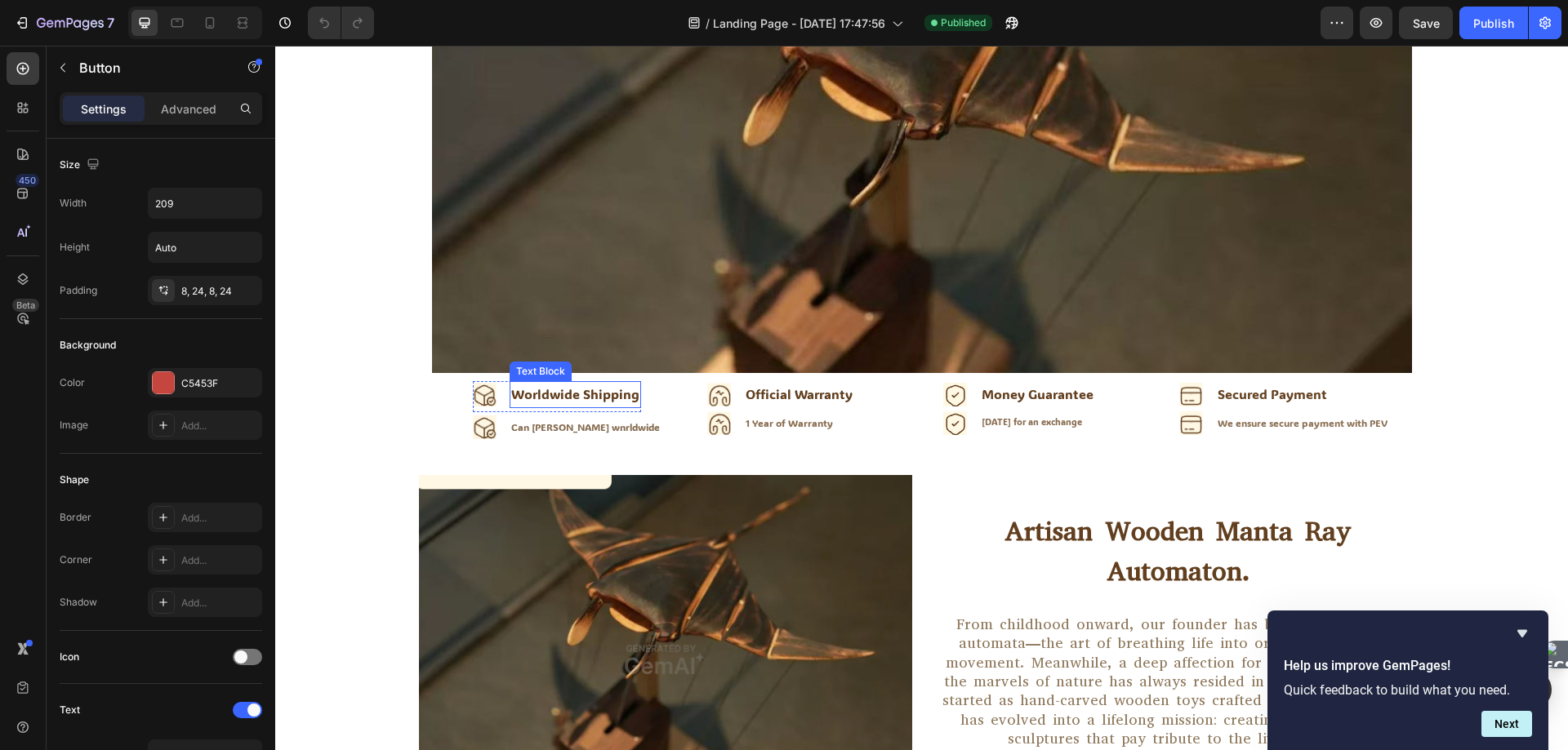
click at [572, 403] on div "Worldwide Shipping" at bounding box center [575, 395] width 131 height 27
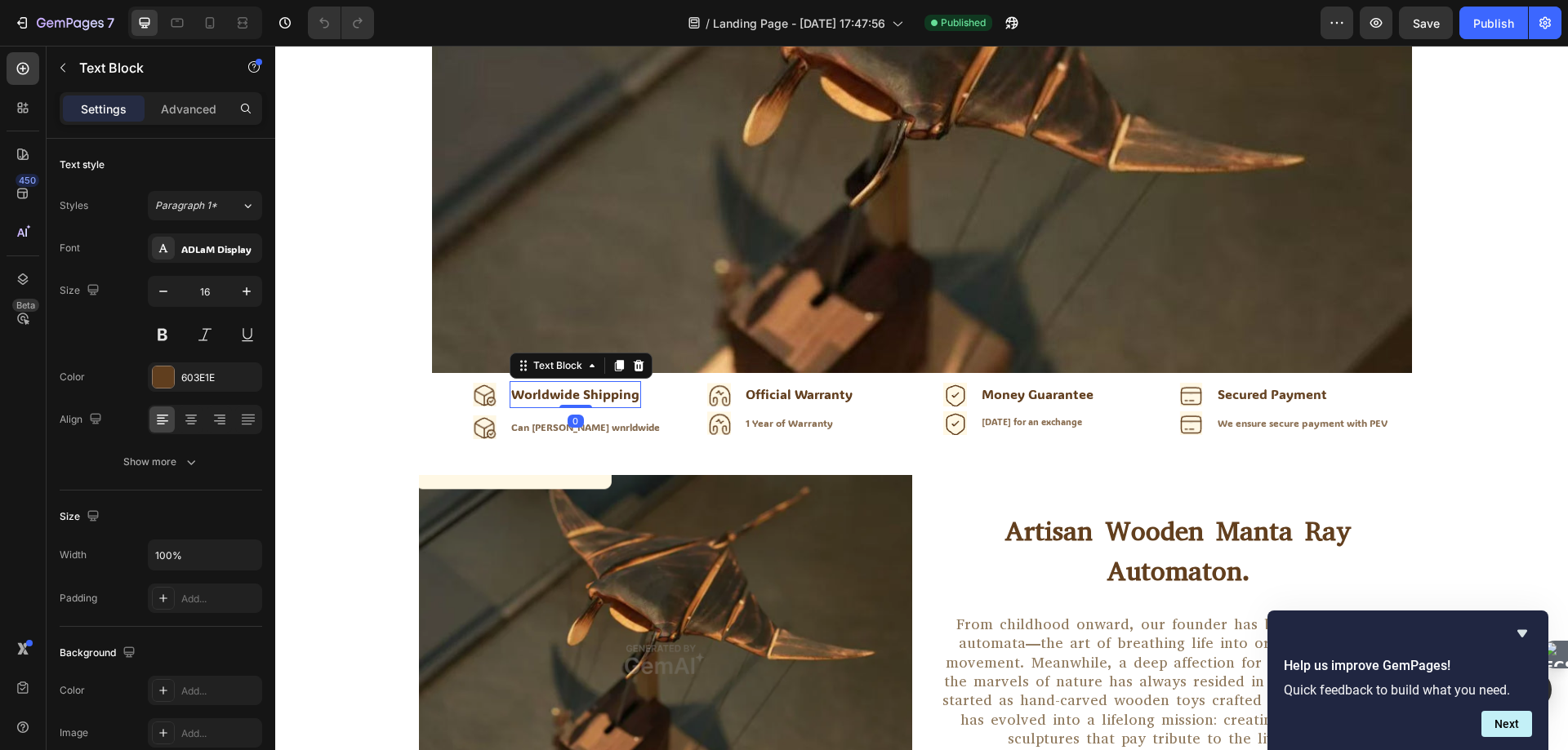
click at [573, 392] on div "Worldwide Shipping" at bounding box center [575, 395] width 131 height 27
click at [573, 392] on p "Worldwide Shipping" at bounding box center [575, 394] width 128 height 24
click at [594, 392] on p "Worldwide Shipping" at bounding box center [575, 394] width 128 height 24
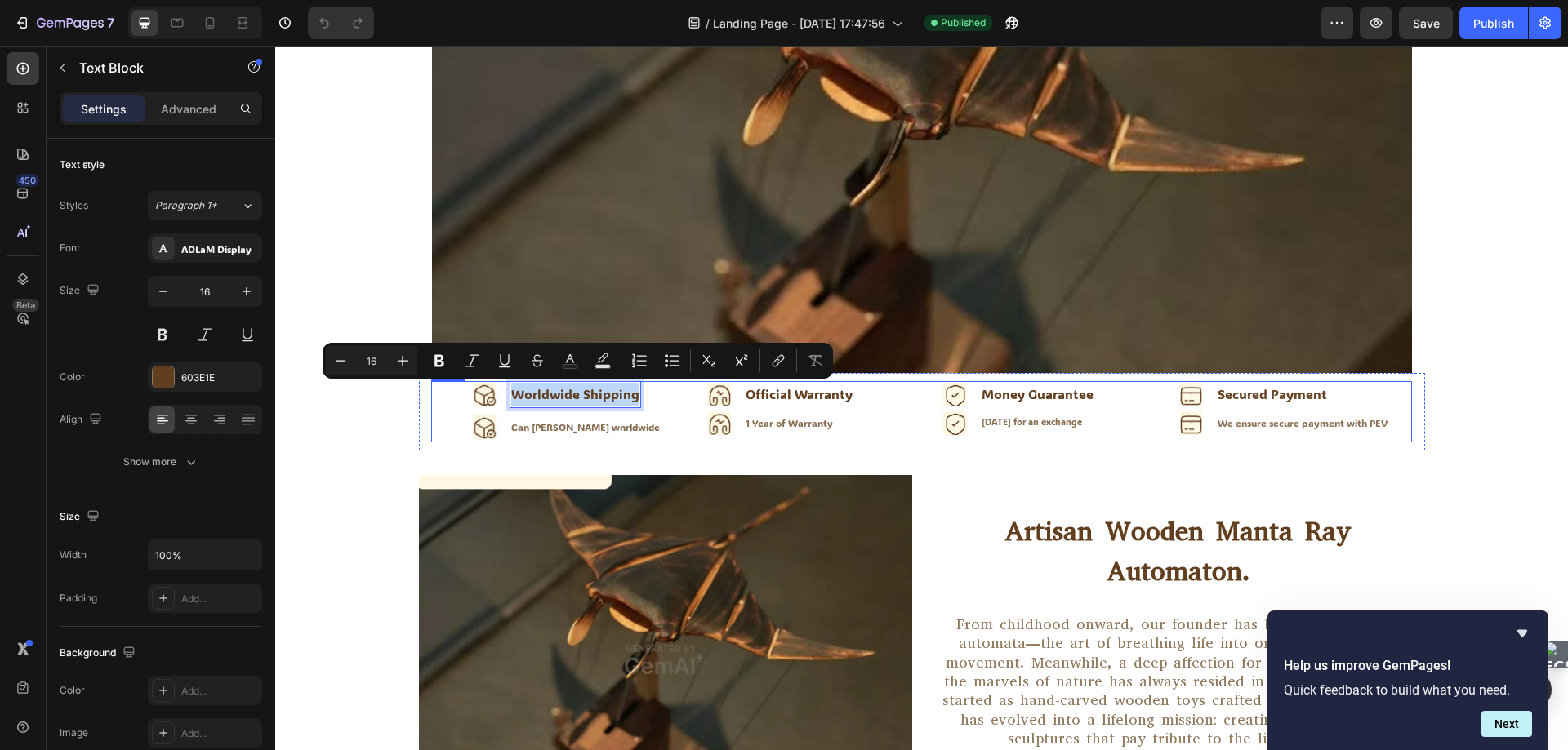
drag, startPoint x: 518, startPoint y: 393, endPoint x: 670, endPoint y: 403, distance: 152.3
click at [670, 403] on div "Icon Worldwide Shipping Text Block 0 Advanced list Icon Can [PERSON_NAME] wnrld…" at bounding box center [568, 412] width 227 height 61
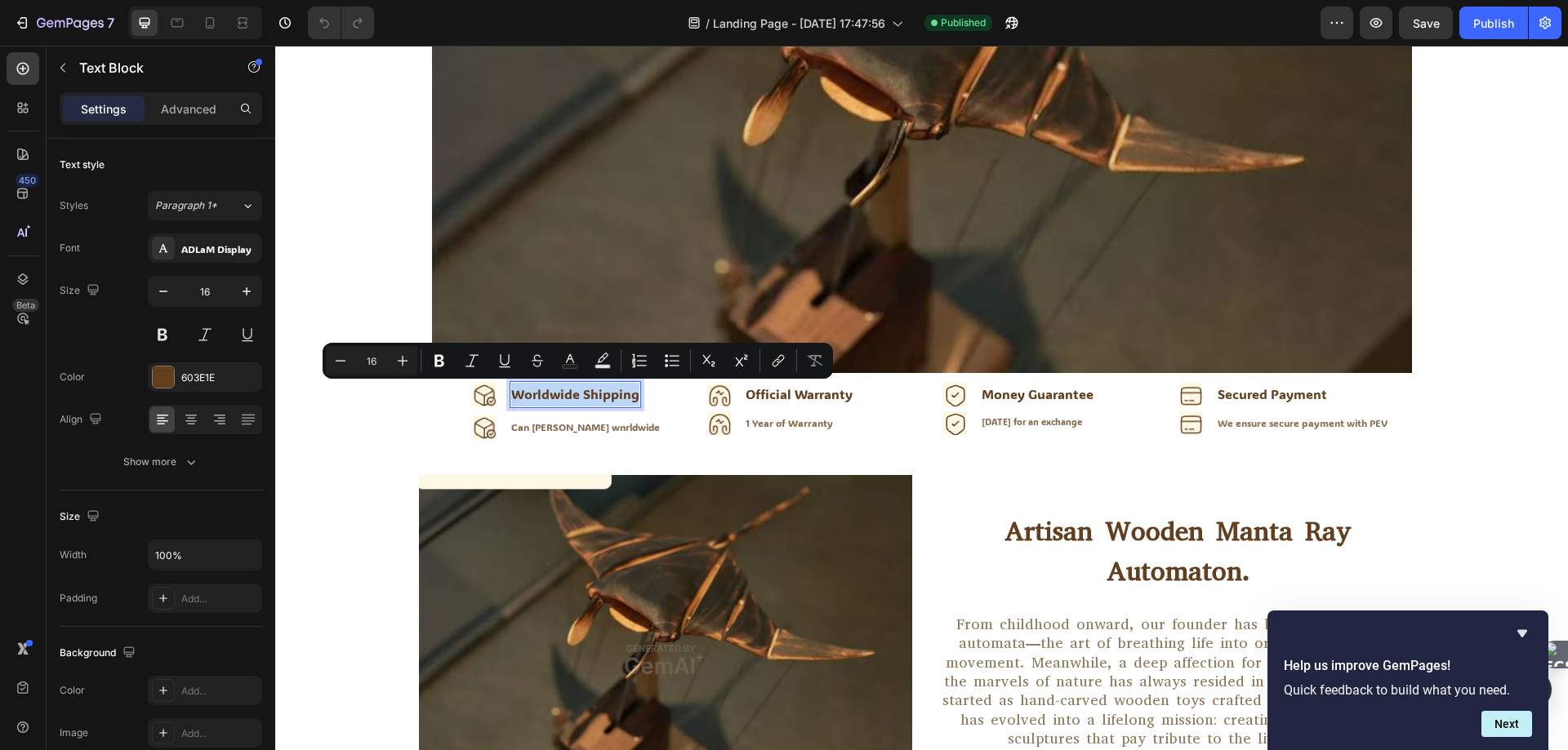
copy p "Worldwide Shipping"
click at [583, 423] on div "Can [PERSON_NAME] wnrldwide" at bounding box center [585, 427] width 151 height 18
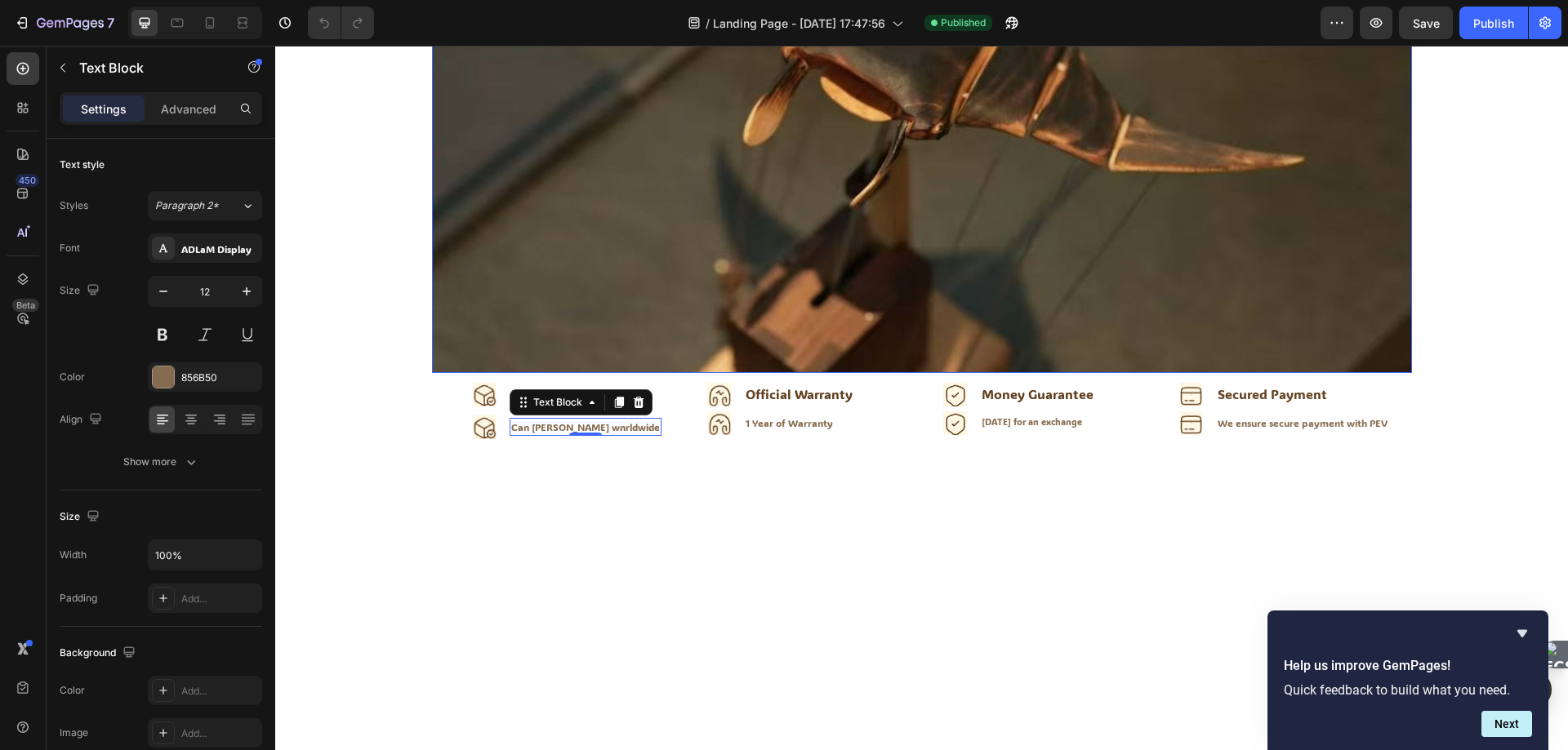
scroll to position [0, 0]
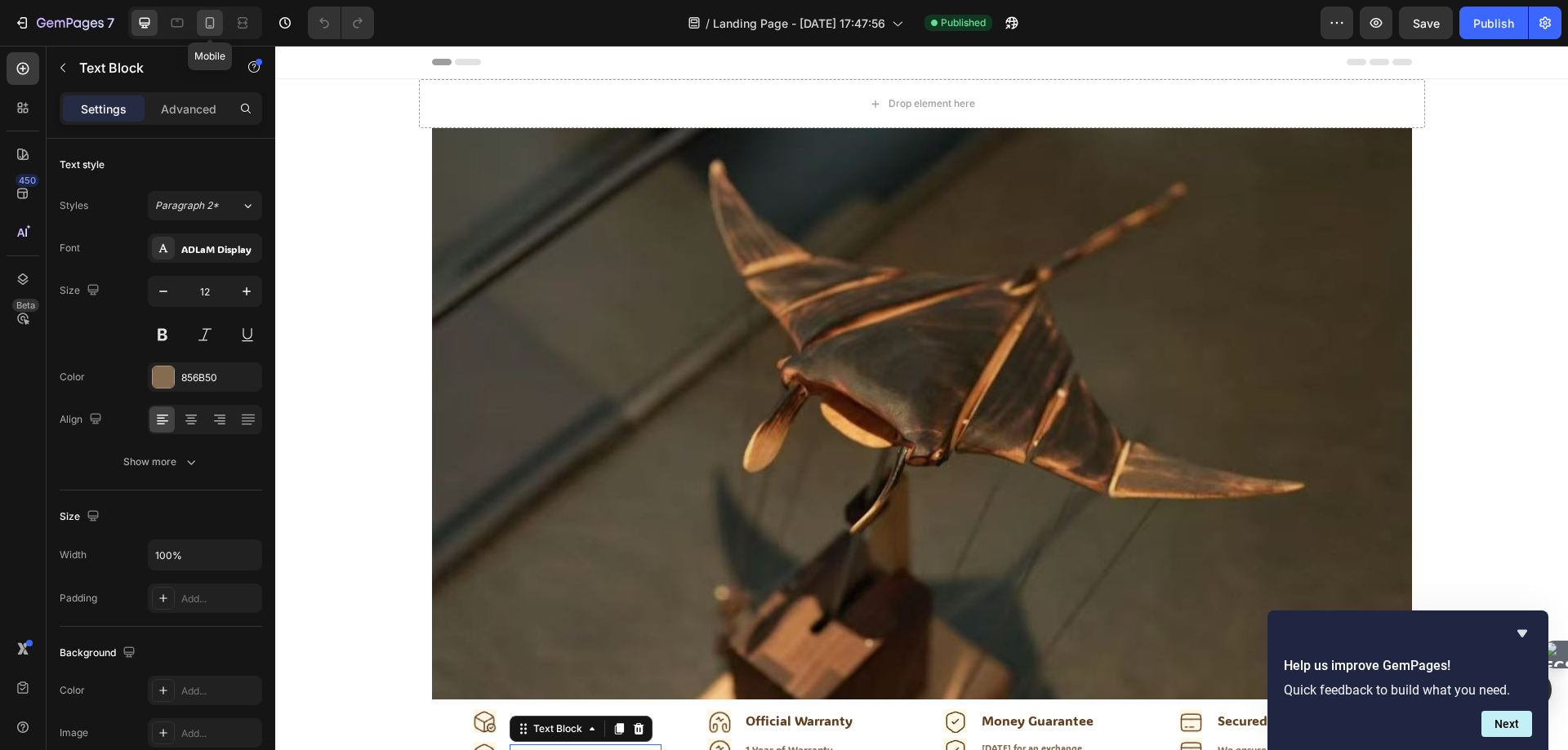
click at [207, 22] on icon at bounding box center [210, 23] width 16 height 16
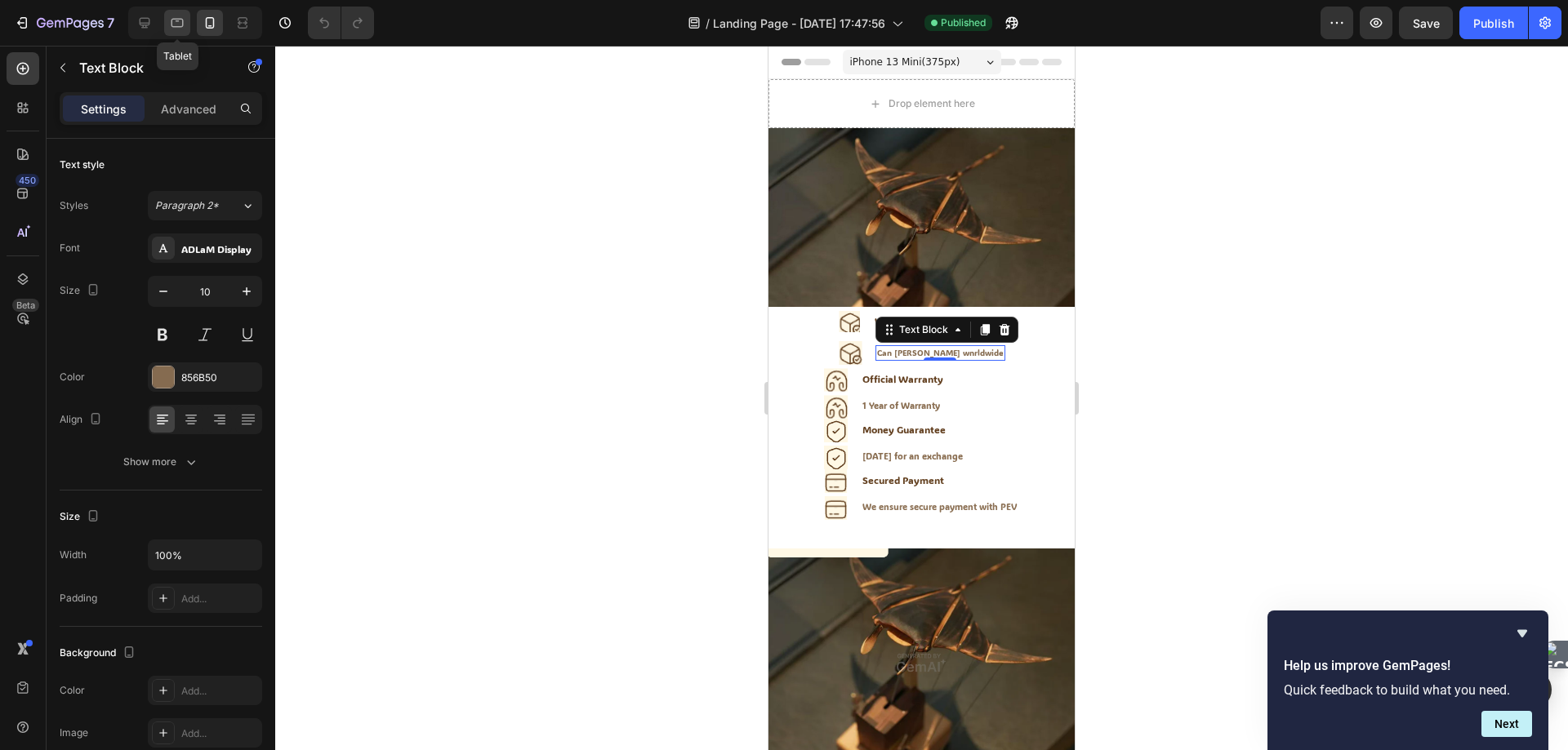
click at [180, 27] on icon at bounding box center [178, 23] width 12 height 9
type input "14"
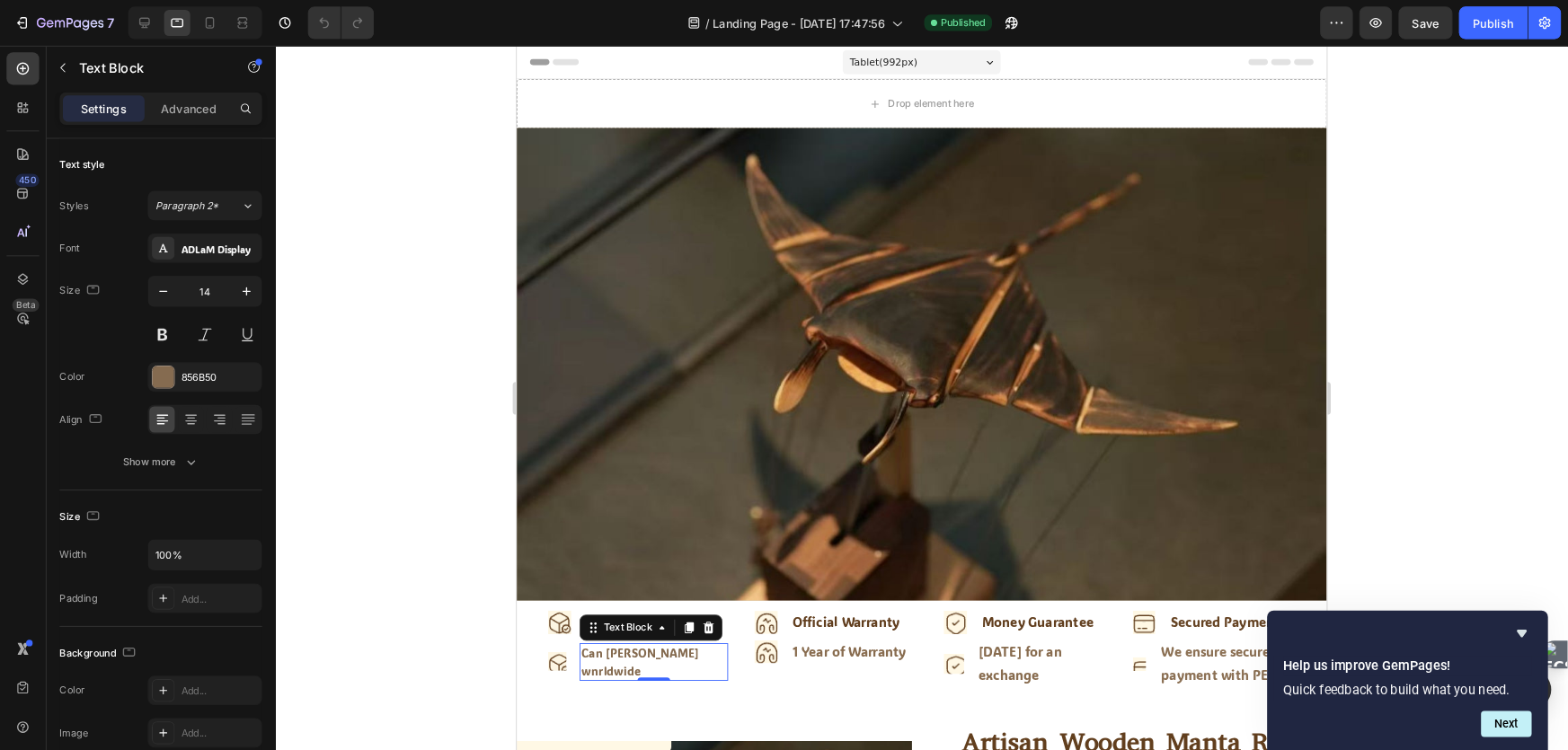
scroll to position [585, 0]
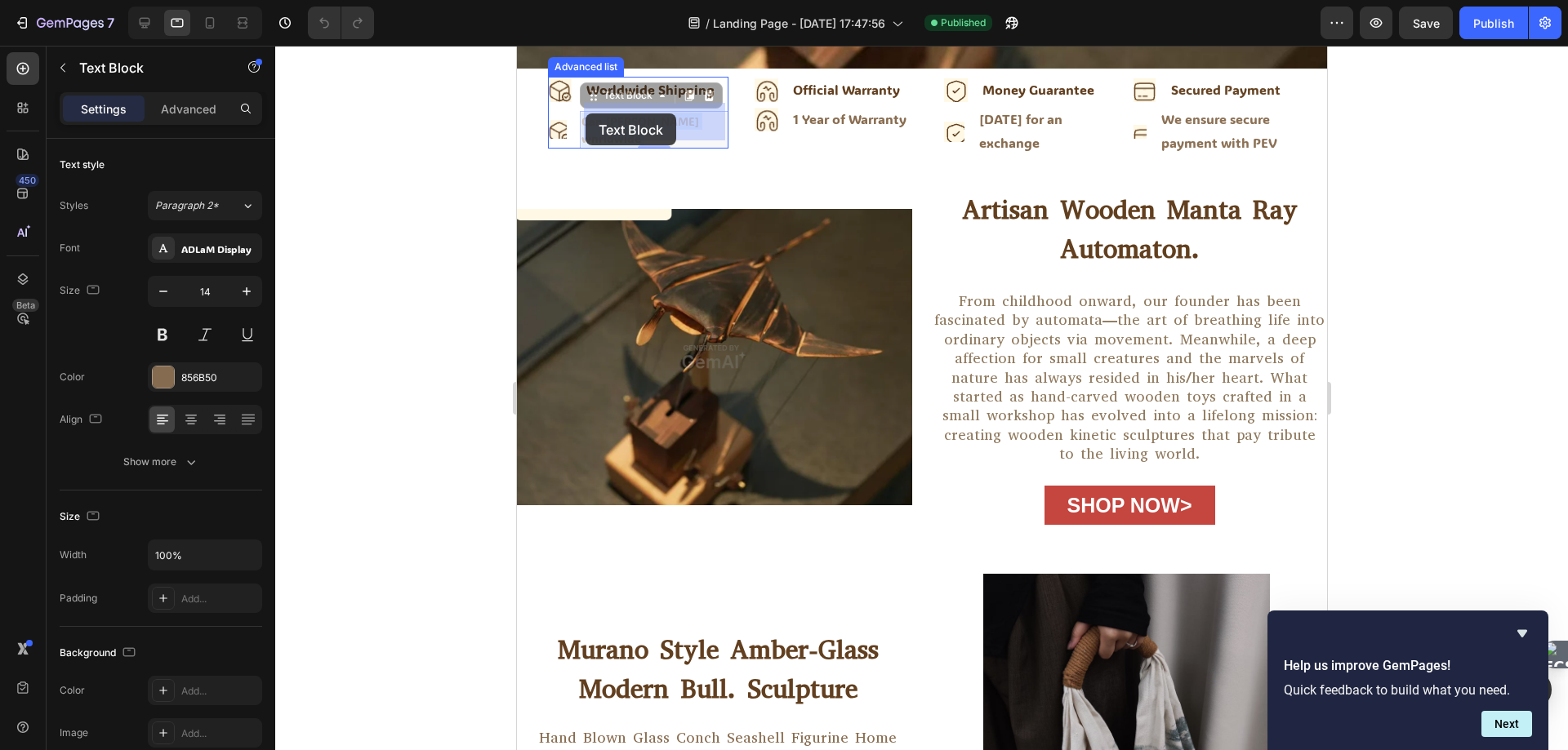
drag, startPoint x: 648, startPoint y: 125, endPoint x: 581, endPoint y: 113, distance: 68.1
click at [663, 128] on p "Can [PERSON_NAME] wnrldwide" at bounding box center [654, 129] width 145 height 35
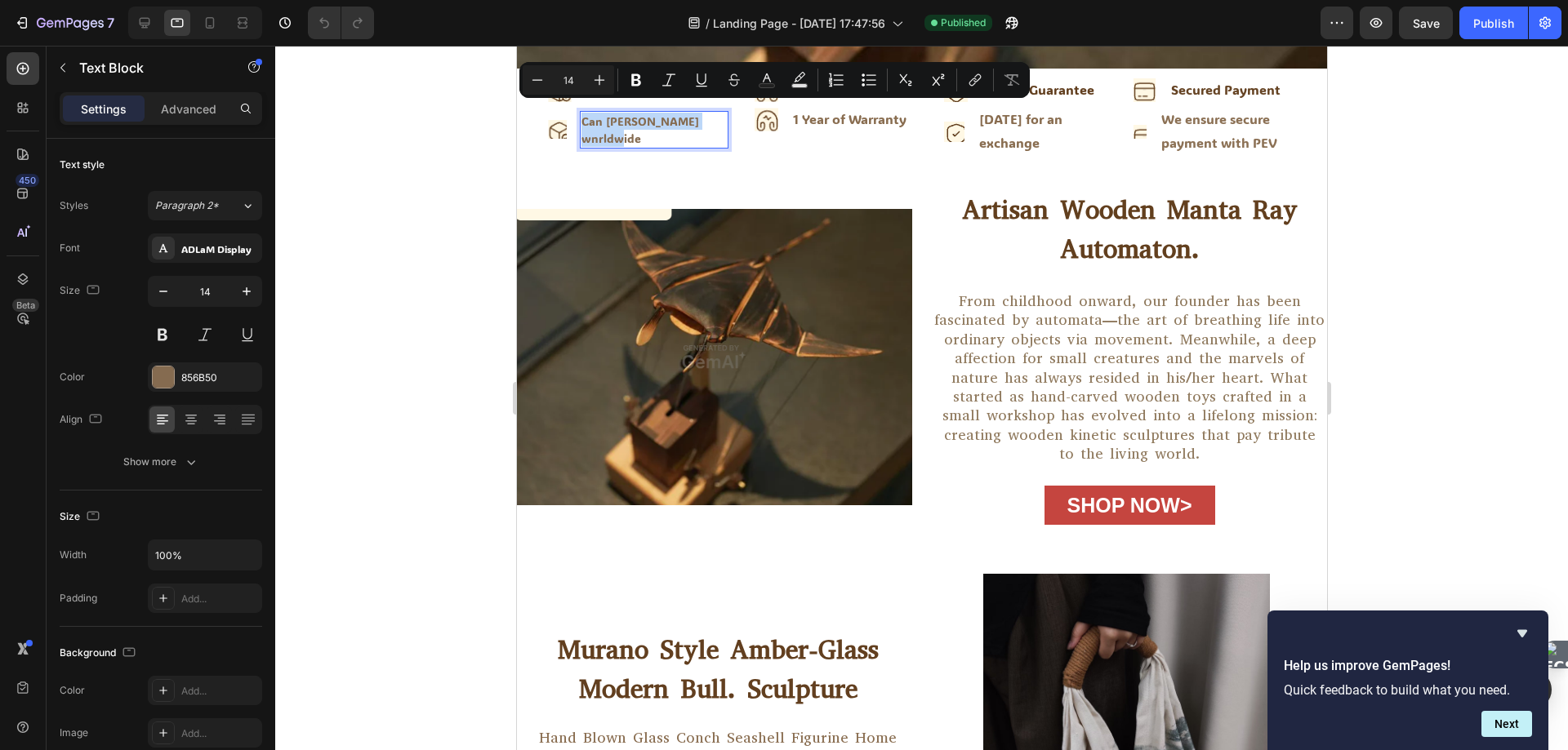
drag, startPoint x: 648, startPoint y: 128, endPoint x: 585, endPoint y: 112, distance: 65.0
click at [585, 112] on p "Can [PERSON_NAME] wnrldwide" at bounding box center [654, 129] width 145 height 35
copy p "Can [PERSON_NAME] wnrldwide"
click at [1042, 337] on p "From childhood onward, our founder has been fascinated by automata—the art of b…" at bounding box center [1129, 378] width 392 height 173
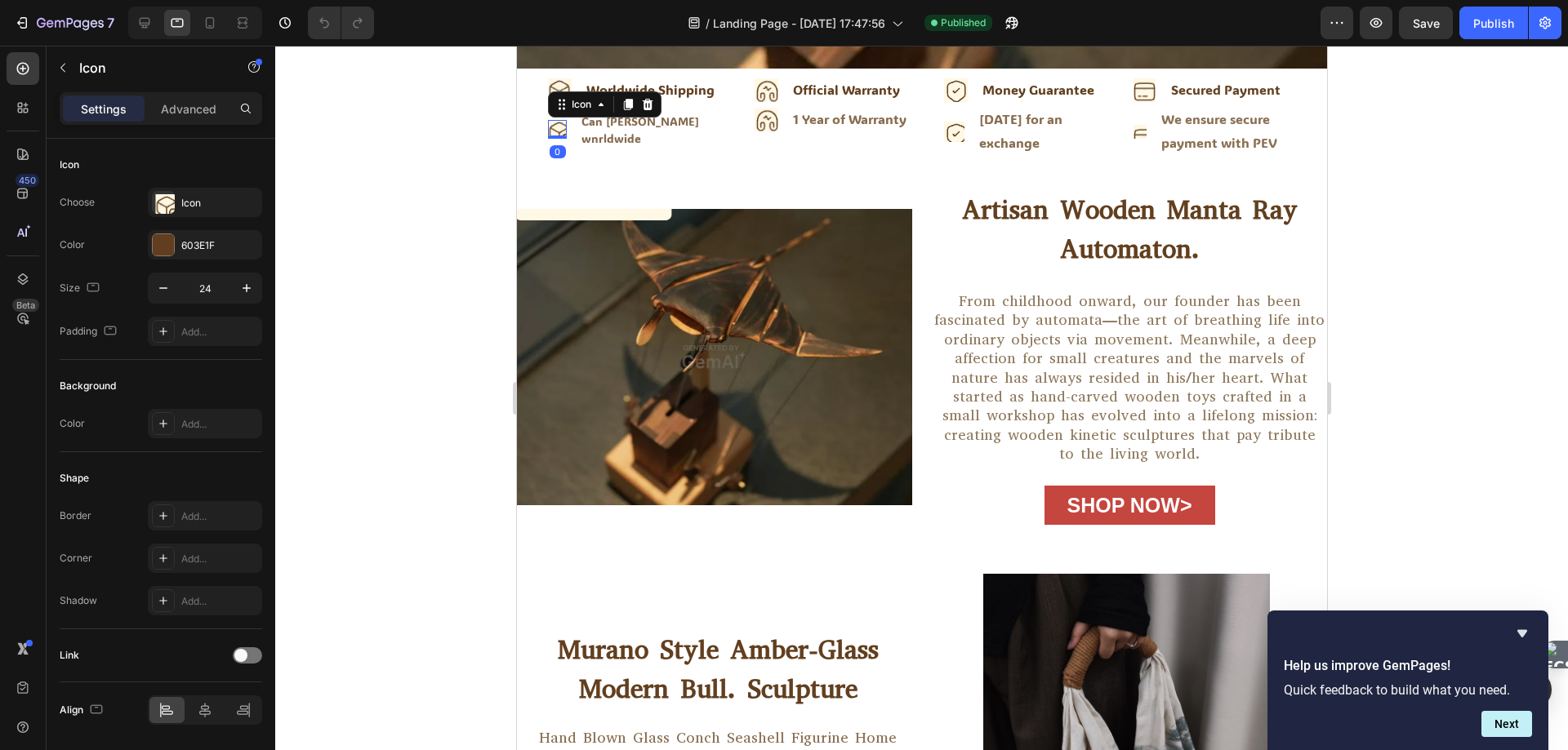
click at [565, 91] on div "Icon" at bounding box center [604, 104] width 113 height 27
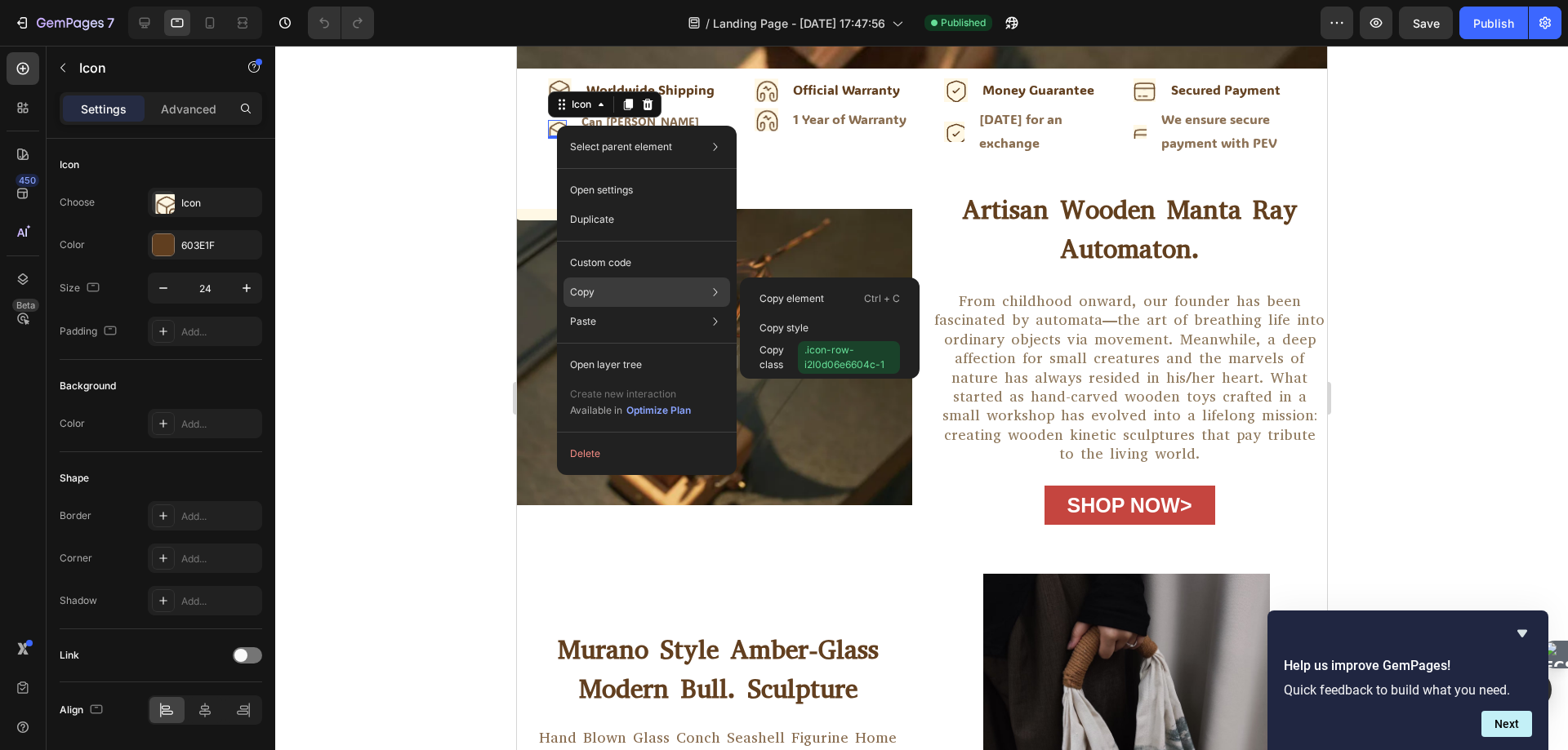
click at [594, 287] on div "Copy Copy element Ctrl + C Copy style Copy class .icon-row-i2l0d06e6604c-1" at bounding box center [647, 291] width 167 height 29
drag, startPoint x: 789, startPoint y: 293, endPoint x: 271, endPoint y: 247, distance: 520.0
click at [789, 293] on p "Copy element" at bounding box center [791, 298] width 65 height 15
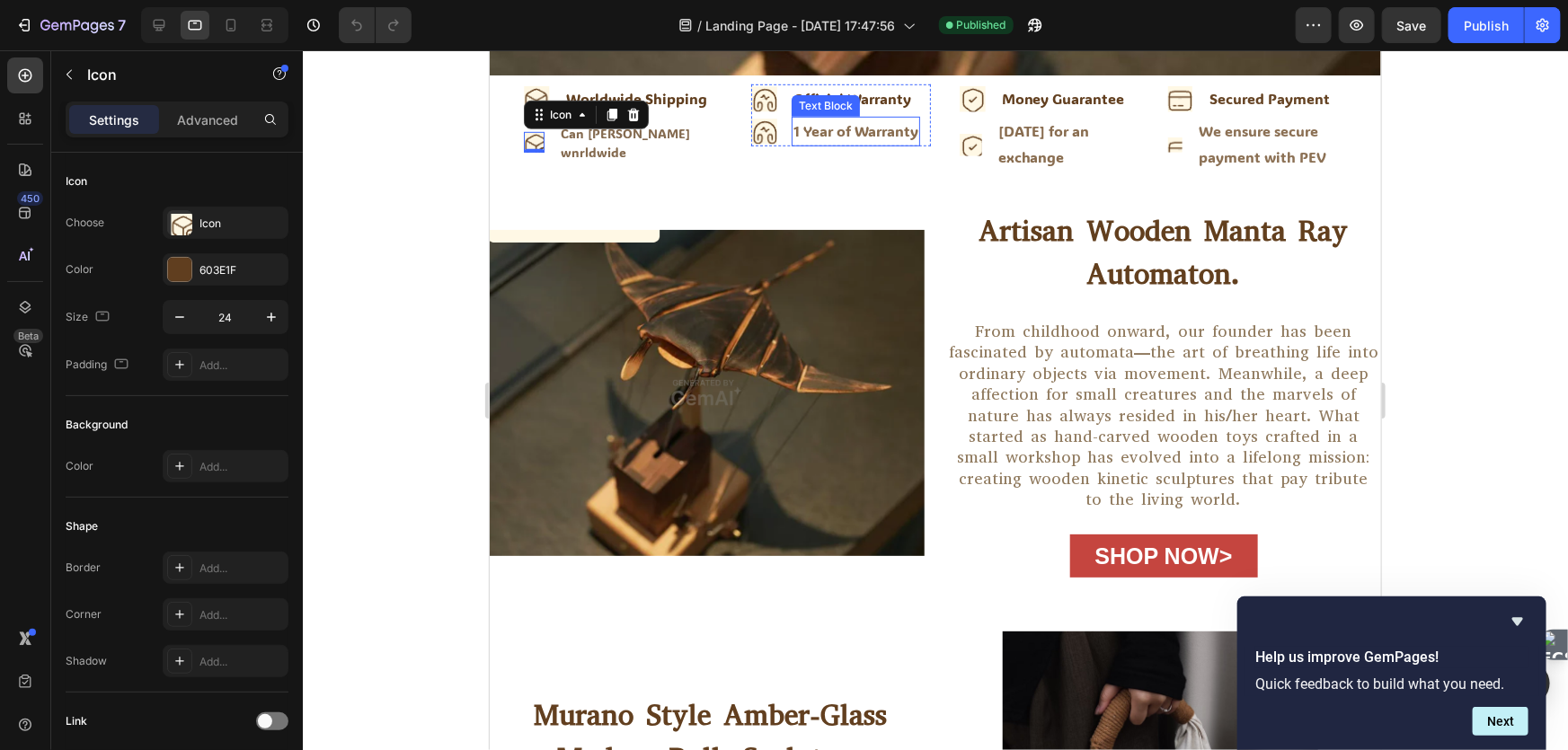
scroll to position [584, 0]
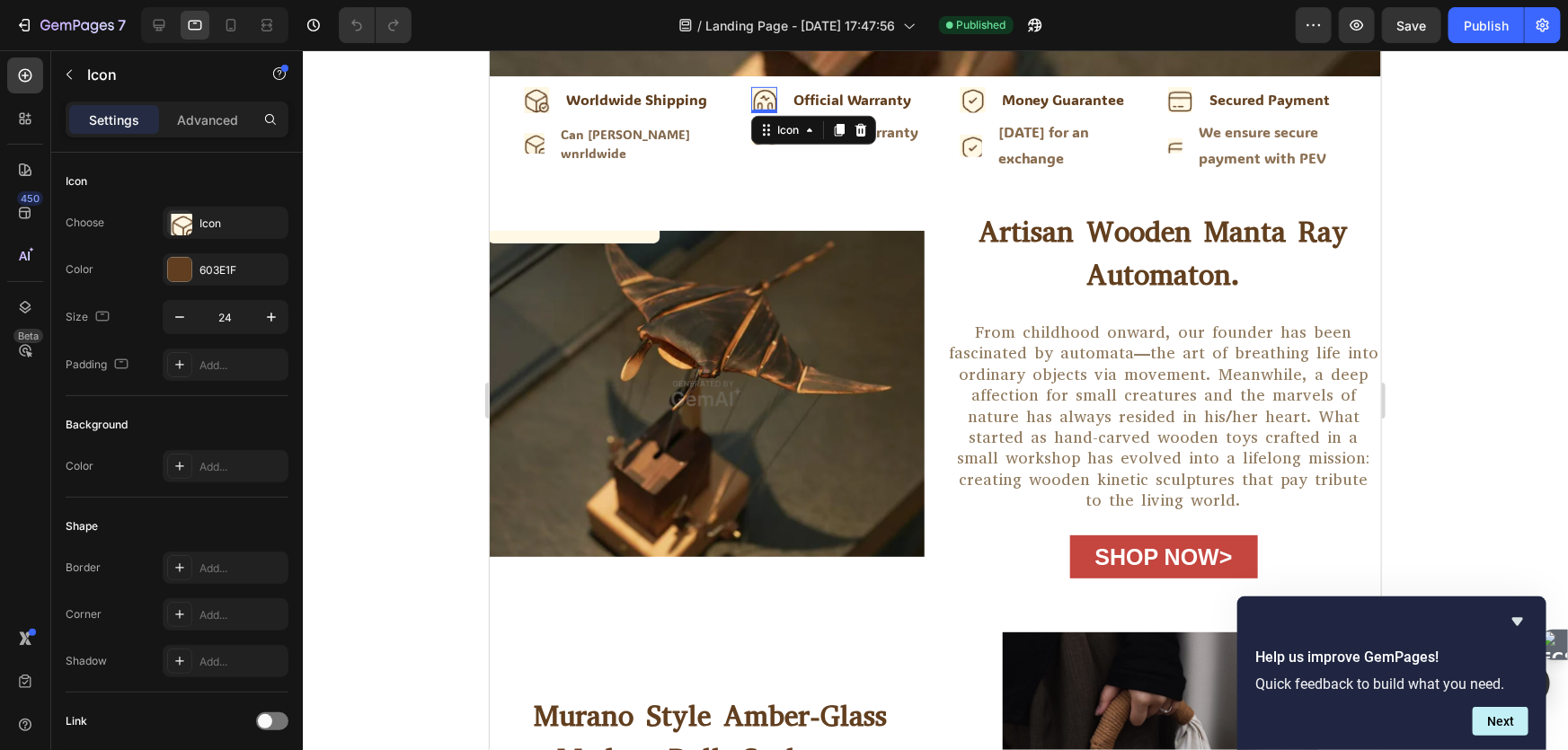
click at [768, 94] on image at bounding box center [763, 99] width 26 height 26
click at [759, 94] on image at bounding box center [763, 99] width 26 height 26
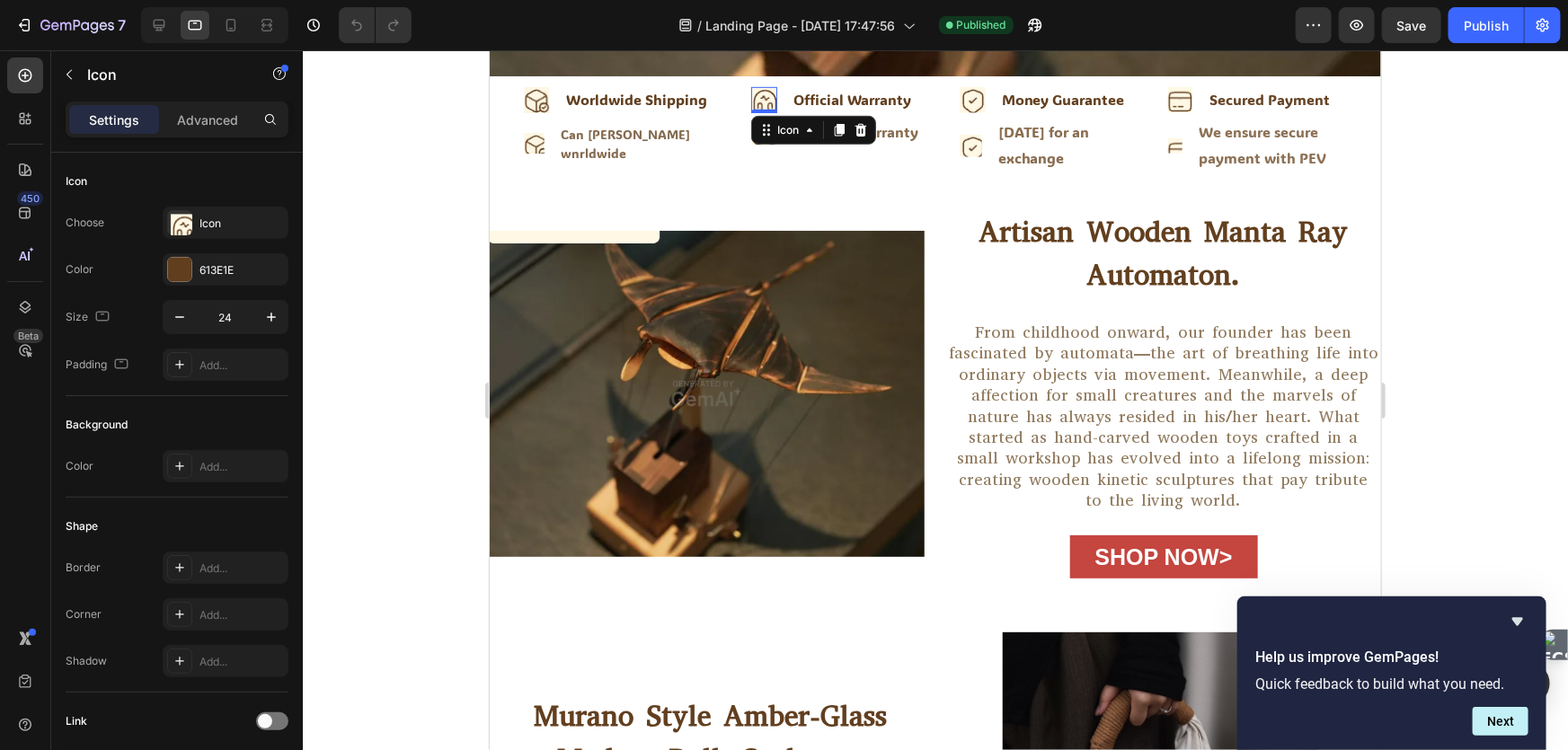
click at [759, 94] on image at bounding box center [763, 99] width 26 height 26
click at [167, 225] on div at bounding box center [179, 223] width 25 height 25
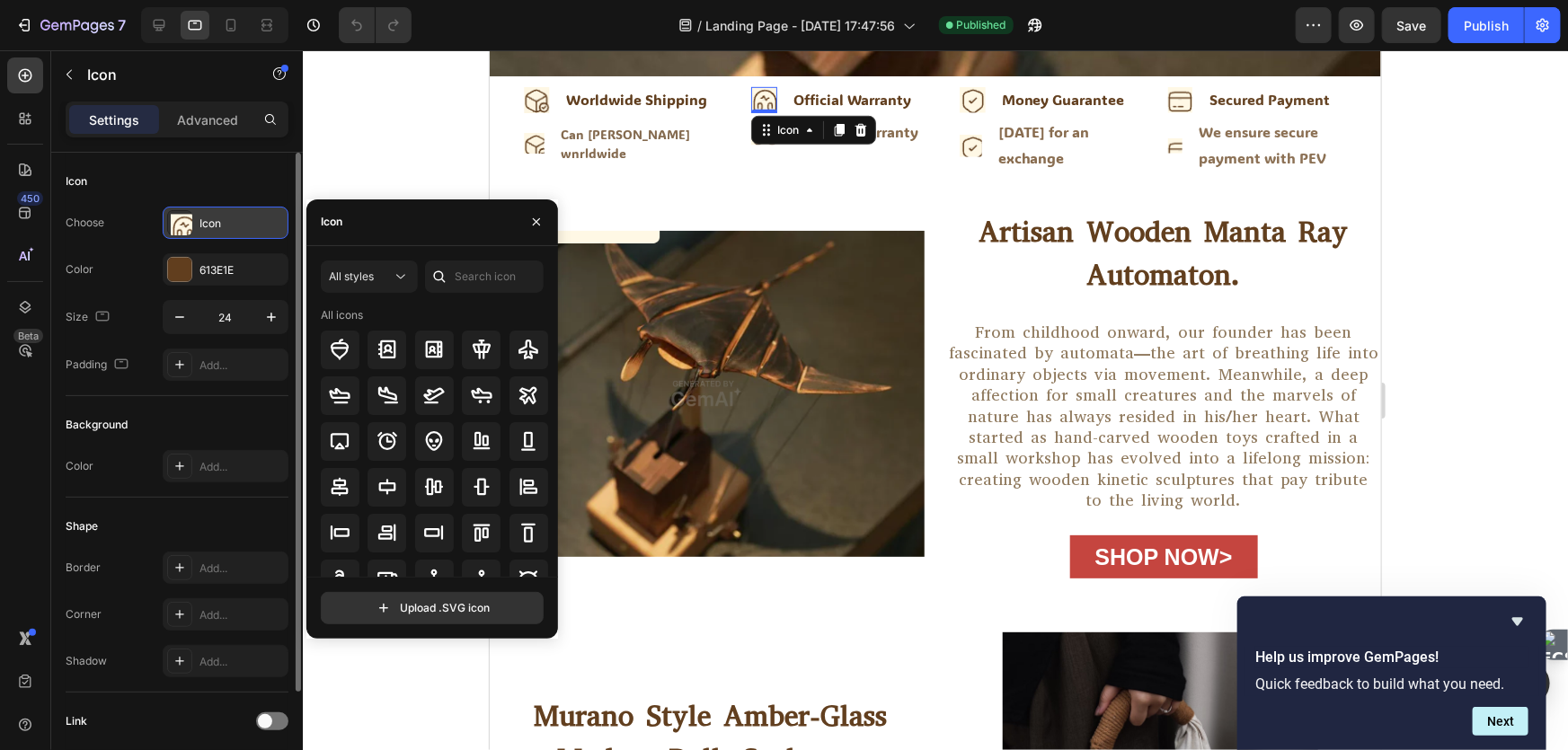
click at [176, 222] on image at bounding box center [183, 226] width 26 height 26
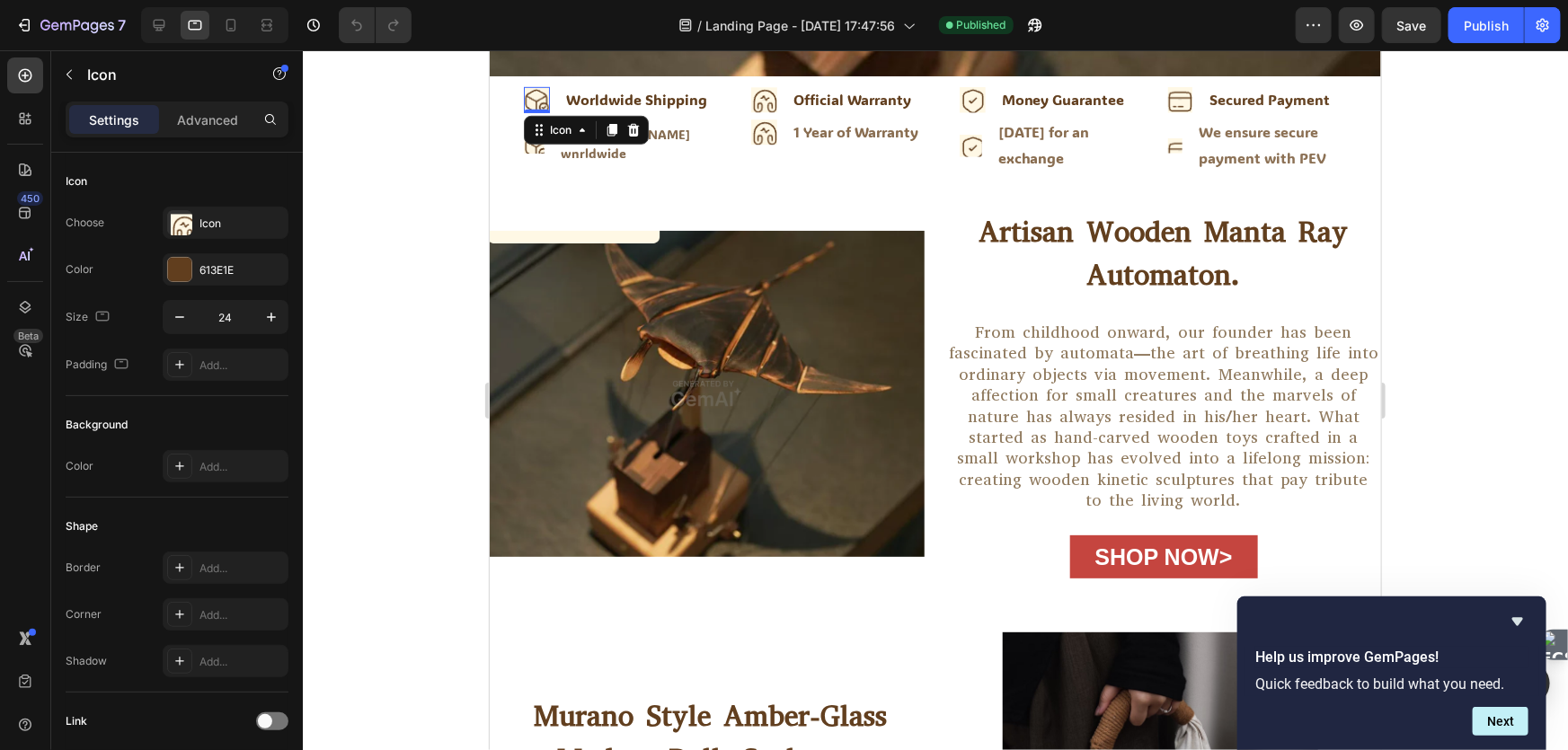
click at [538, 96] on image at bounding box center [536, 99] width 26 height 26
click at [178, 227] on image at bounding box center [183, 226] width 26 height 26
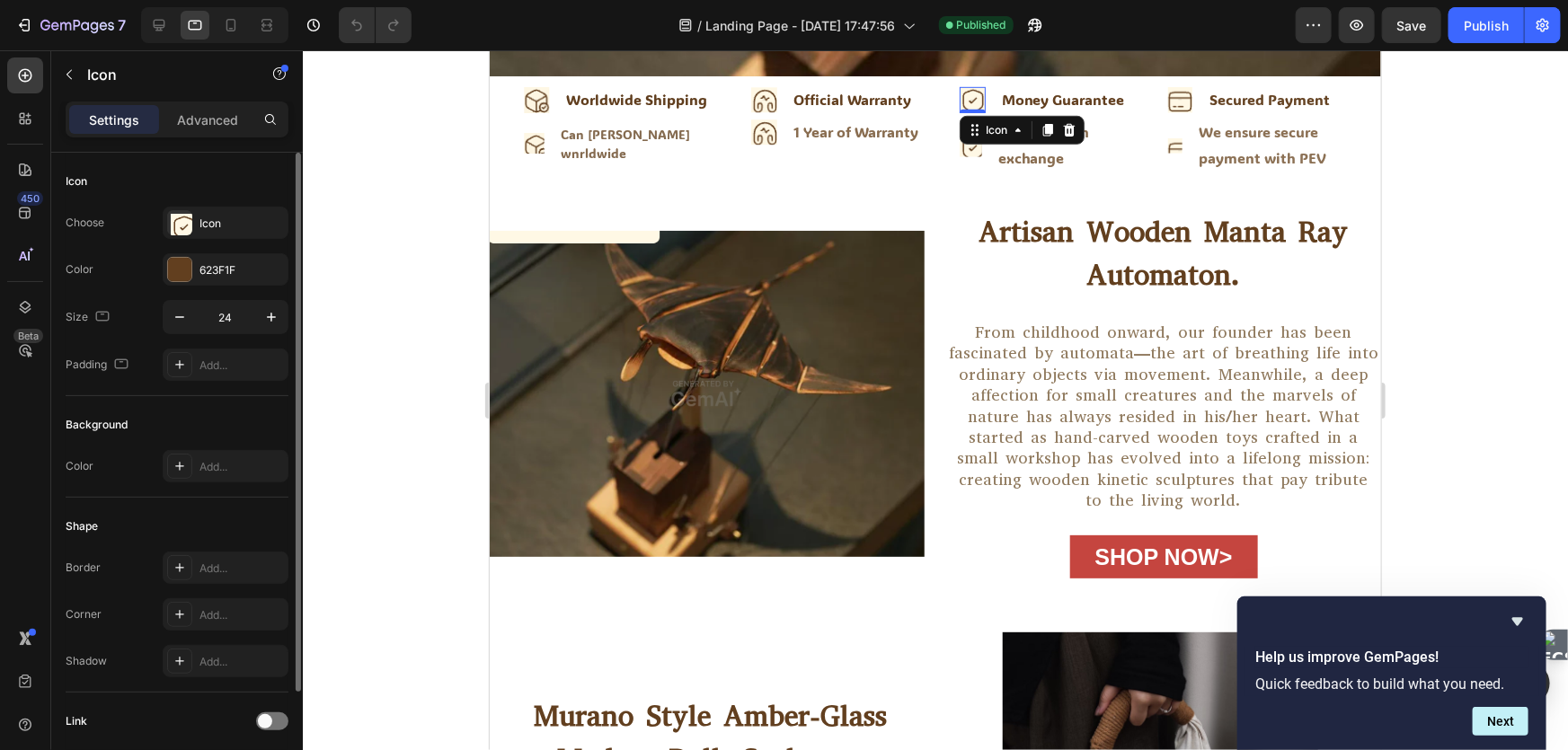
click at [967, 87] on image at bounding box center [972, 99] width 26 height 26
click at [1167, 95] on image at bounding box center [1179, 99] width 26 height 26
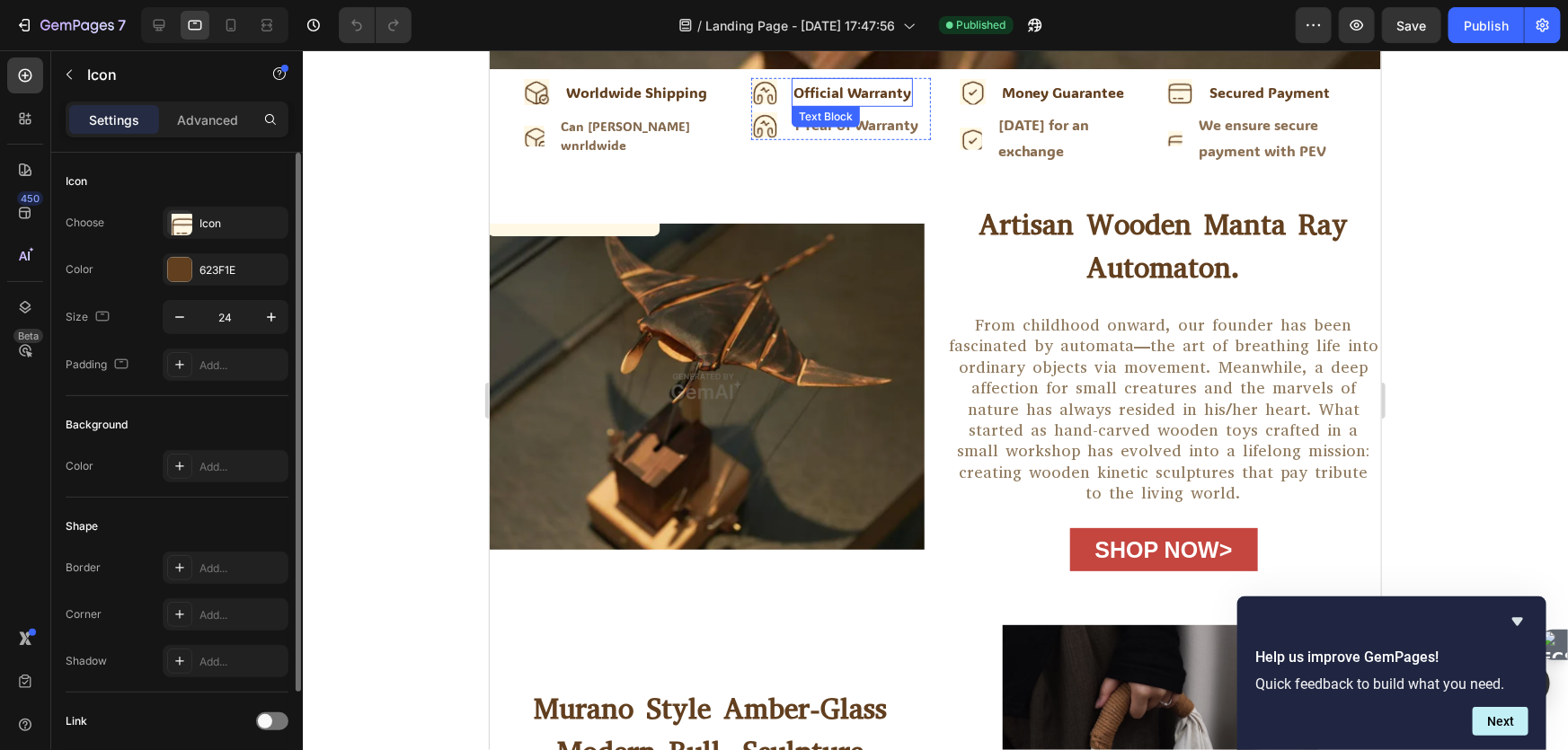
click at [885, 97] on div "Official Warranty" at bounding box center [851, 92] width 121 height 29
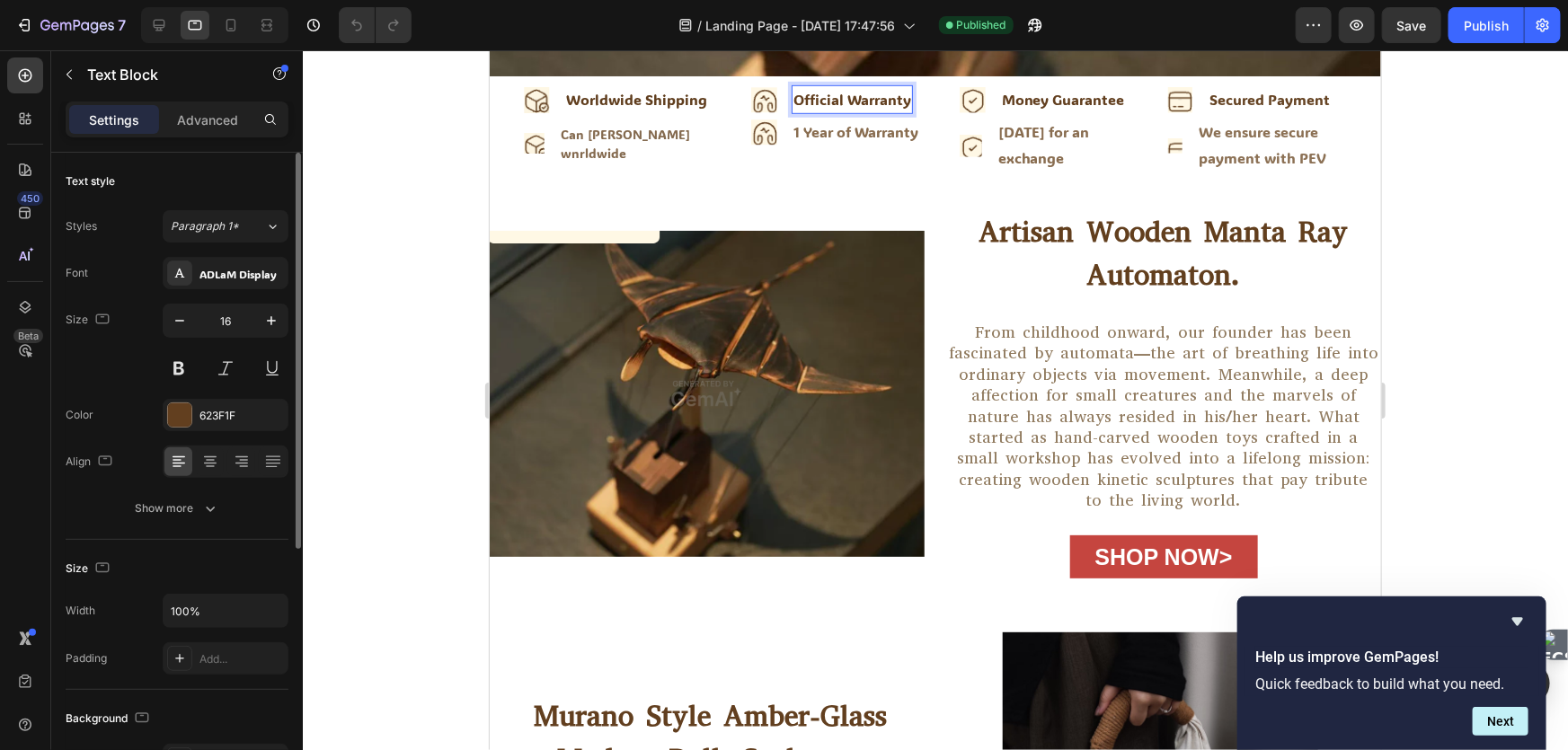
click at [885, 97] on div "Official Warranty" at bounding box center [851, 99] width 121 height 29
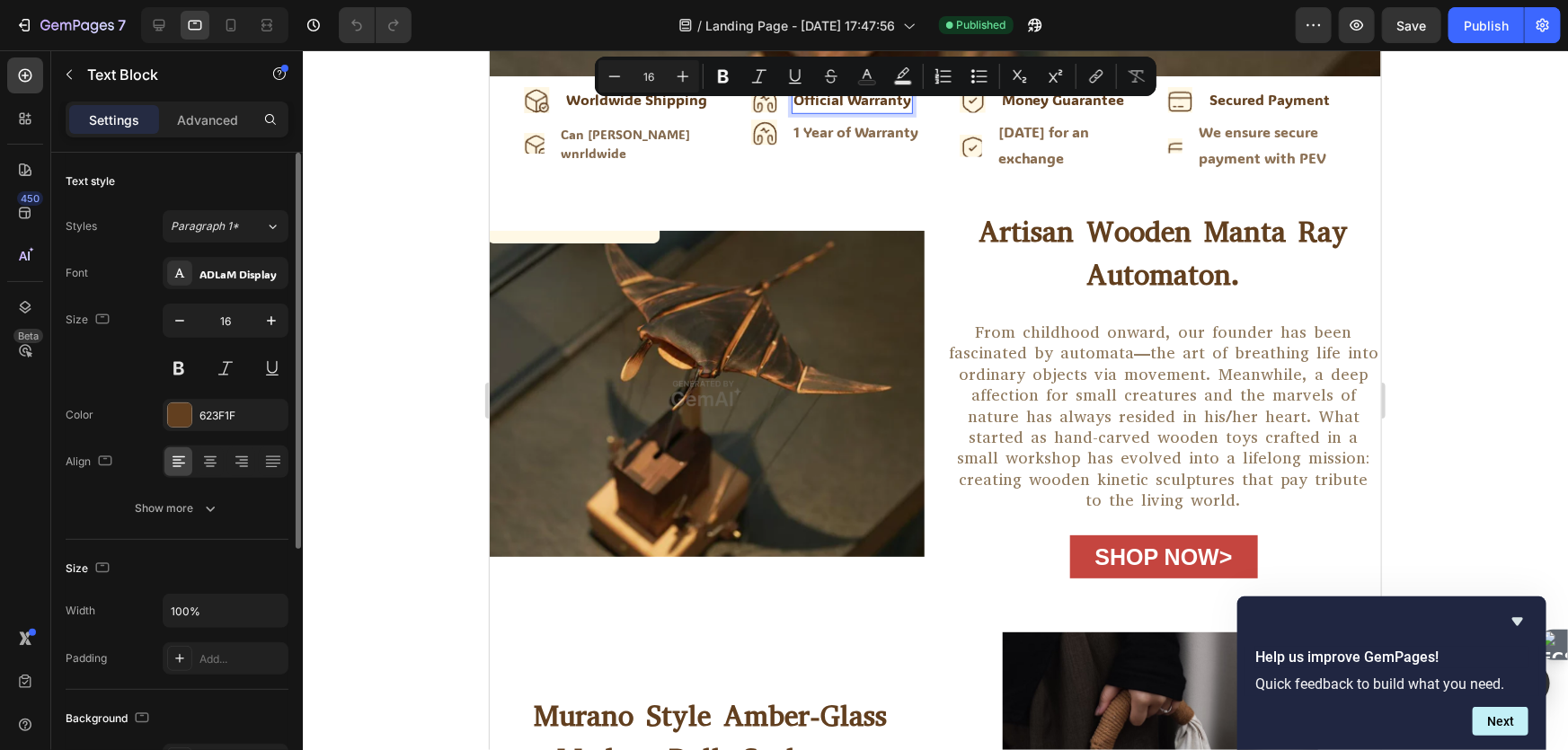
click at [842, 97] on p "Official Warranty" at bounding box center [851, 99] width 118 height 26
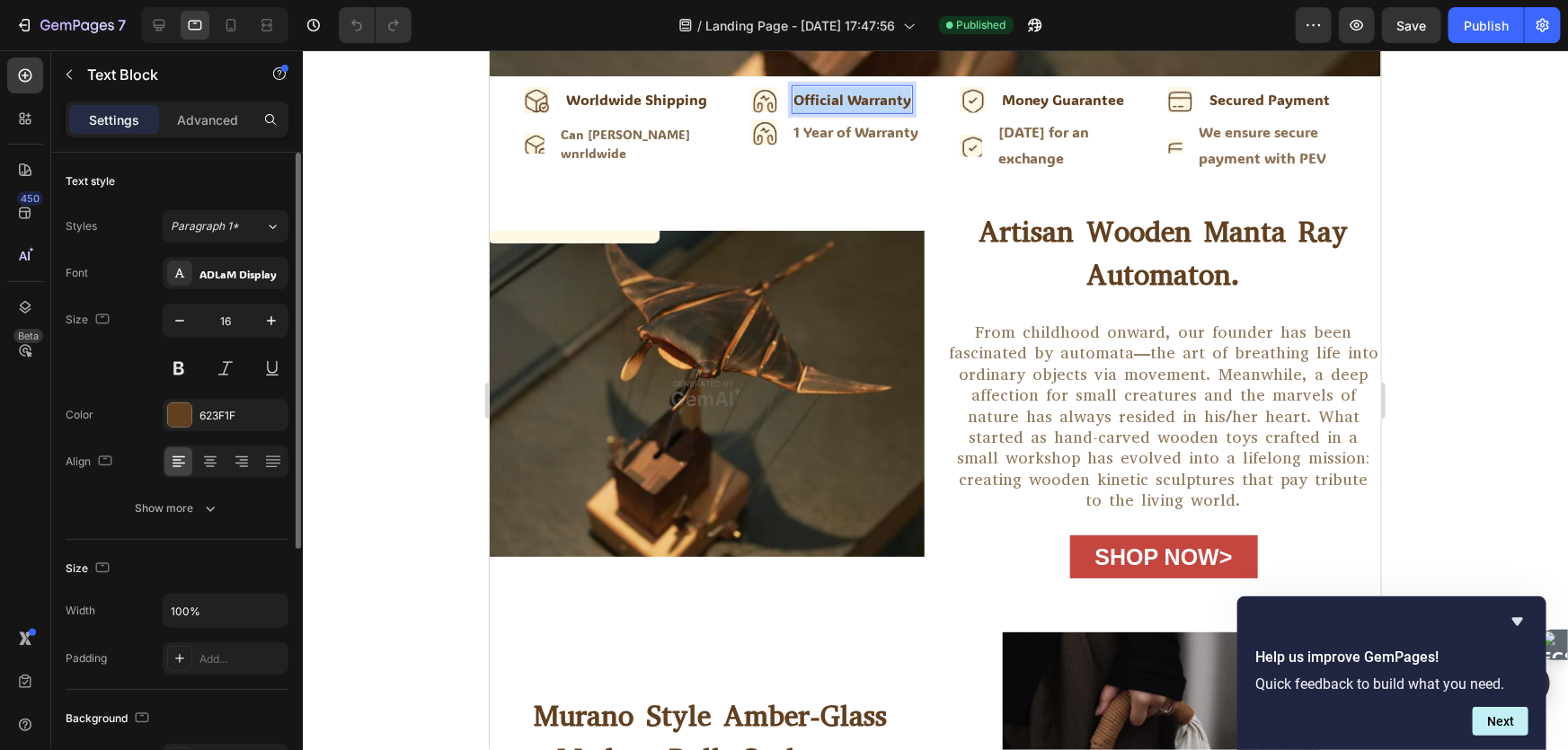
drag, startPoint x: 788, startPoint y: 91, endPoint x: 906, endPoint y: 91, distance: 118.0
click at [906, 91] on div "Official Warranty" at bounding box center [851, 99] width 121 height 29
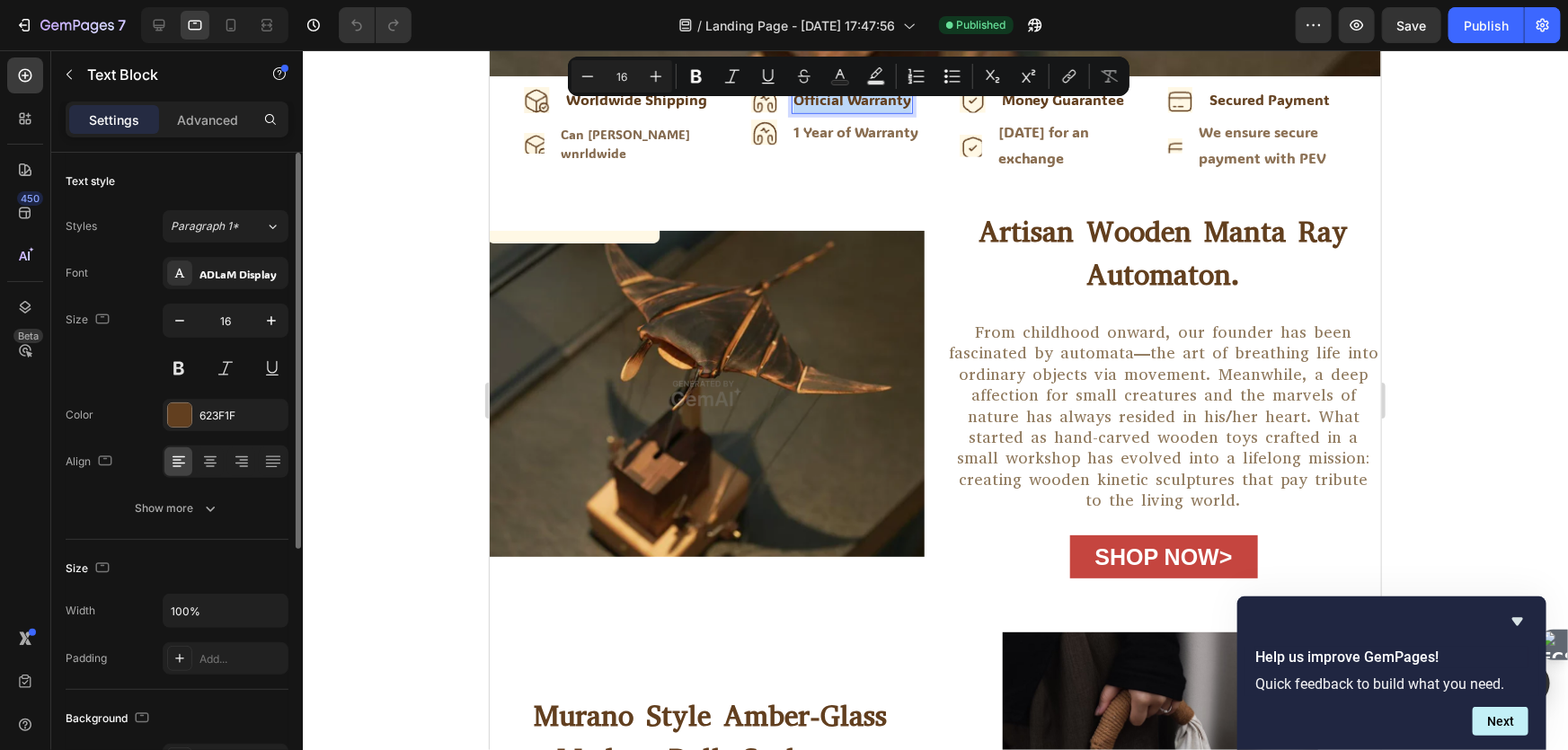
copy p "Official Warranty"
click at [838, 130] on div "1 Year of Warranty" at bounding box center [855, 131] width 129 height 29
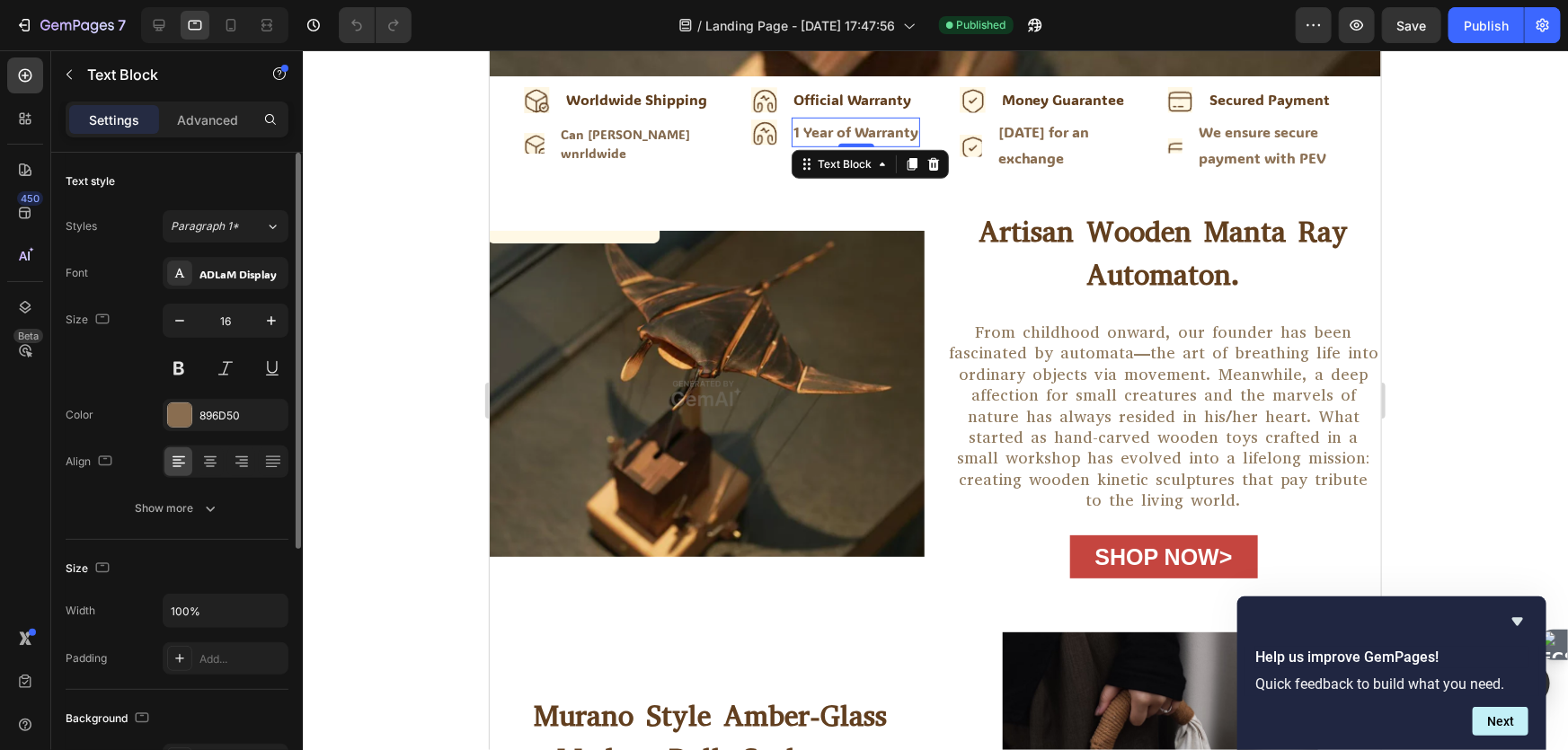
click at [838, 130] on div "1 Year of Warranty" at bounding box center [855, 131] width 129 height 29
drag, startPoint x: 790, startPoint y: 122, endPoint x: 916, endPoint y: 123, distance: 126.0
click at [916, 123] on div "1 Year of Warranty" at bounding box center [855, 131] width 129 height 29
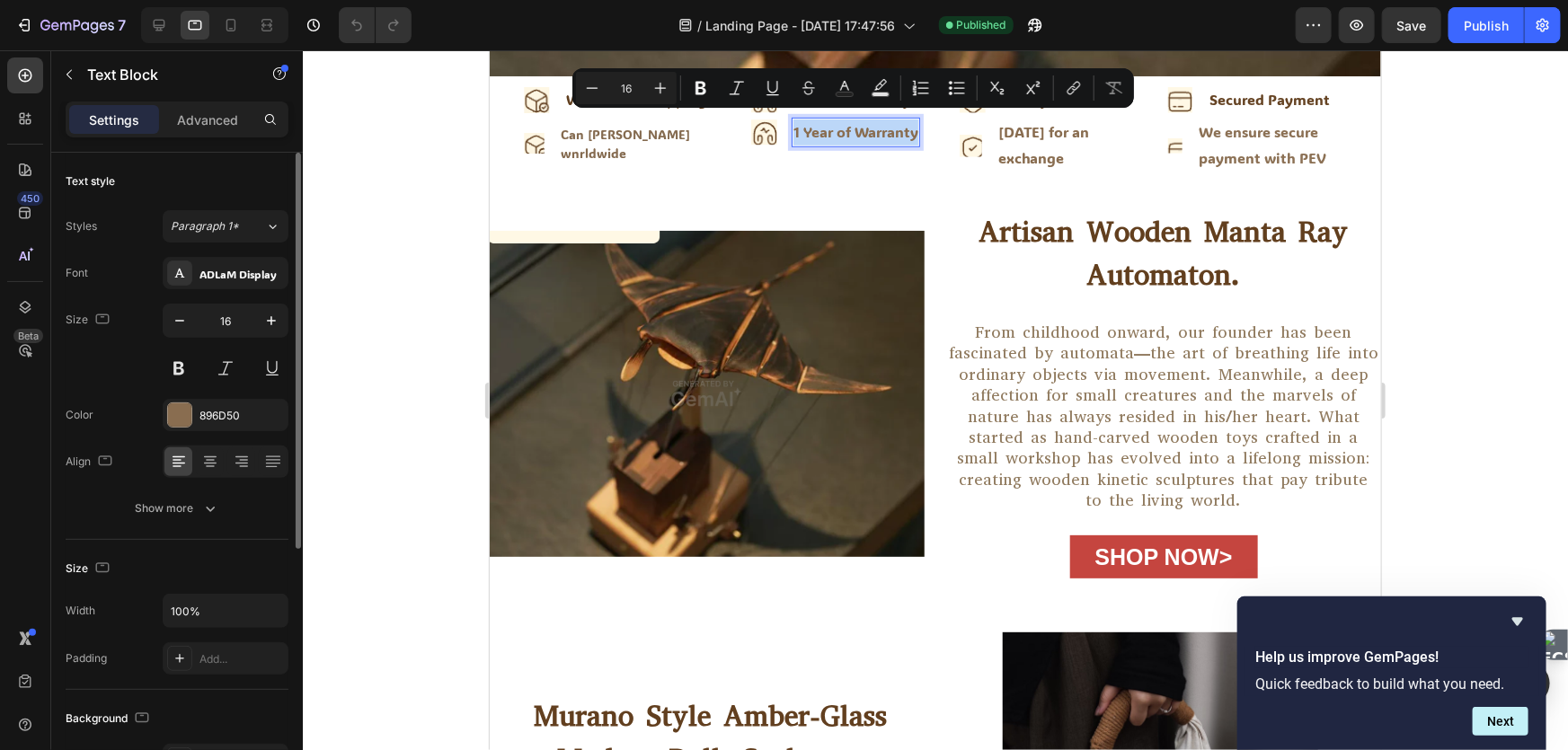
copy p "1 Year of Warranty"
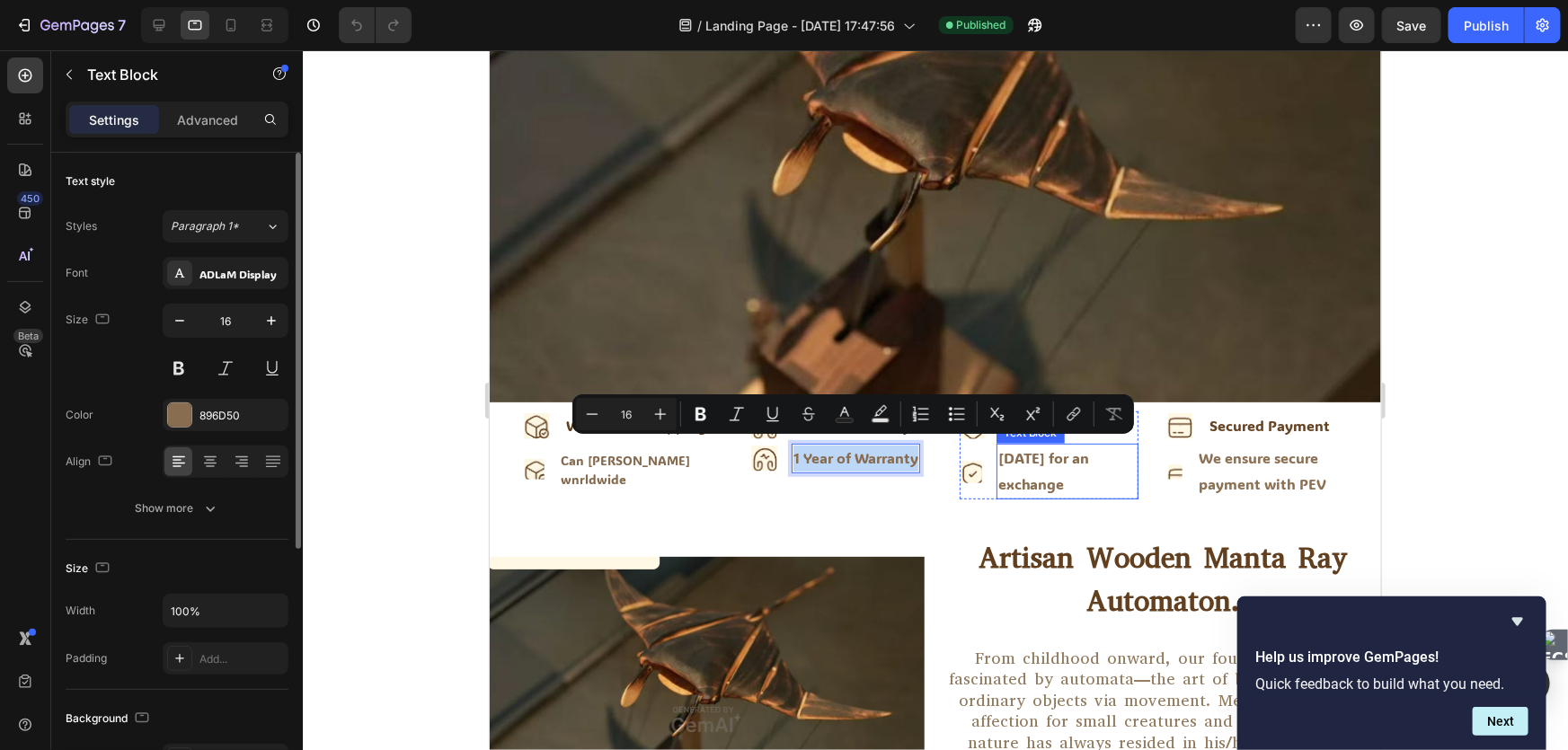
click at [1047, 451] on div "[DATE] for an exchange" at bounding box center [1067, 470] width 143 height 56
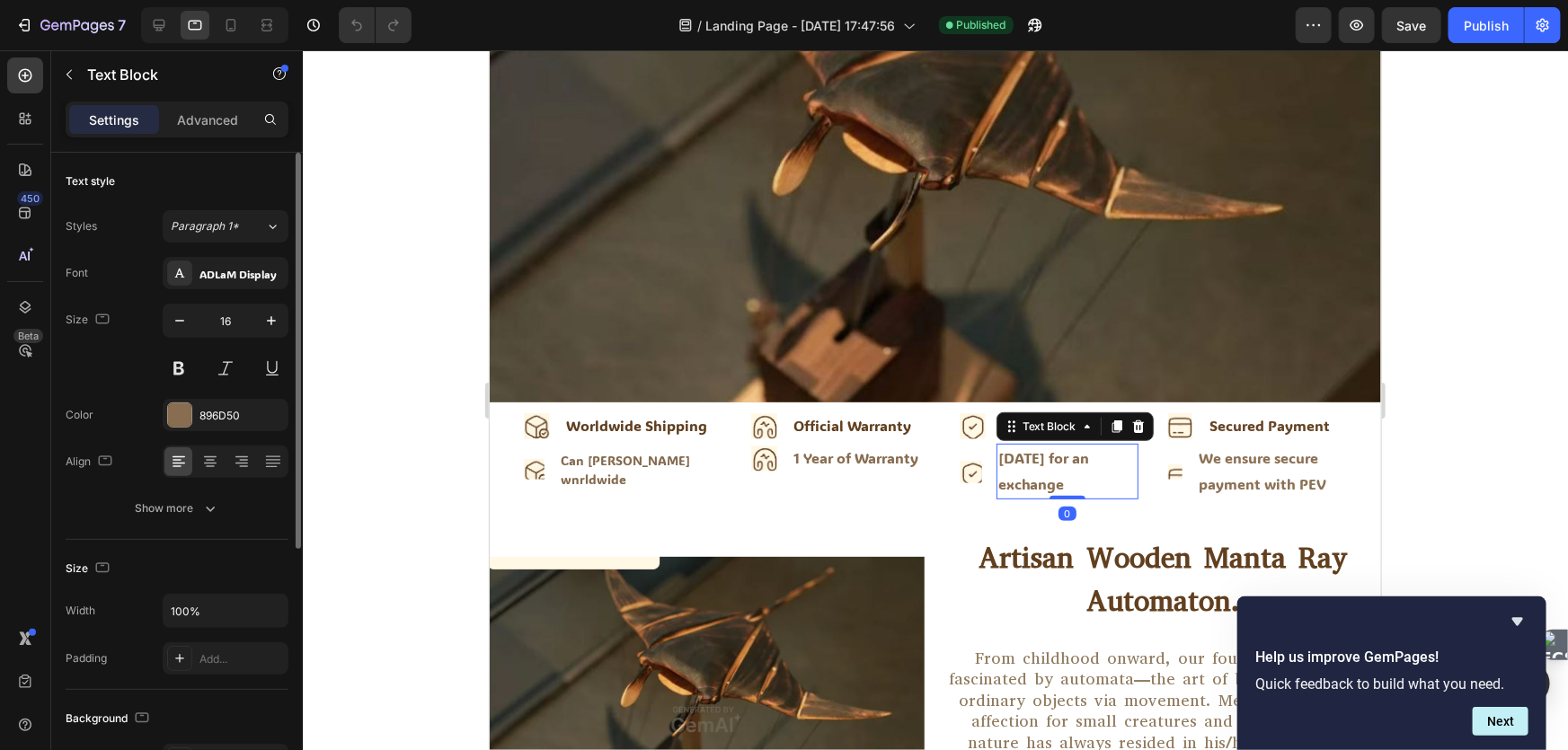
click at [1047, 451] on div "[DATE] for an exchange" at bounding box center [1067, 470] width 143 height 56
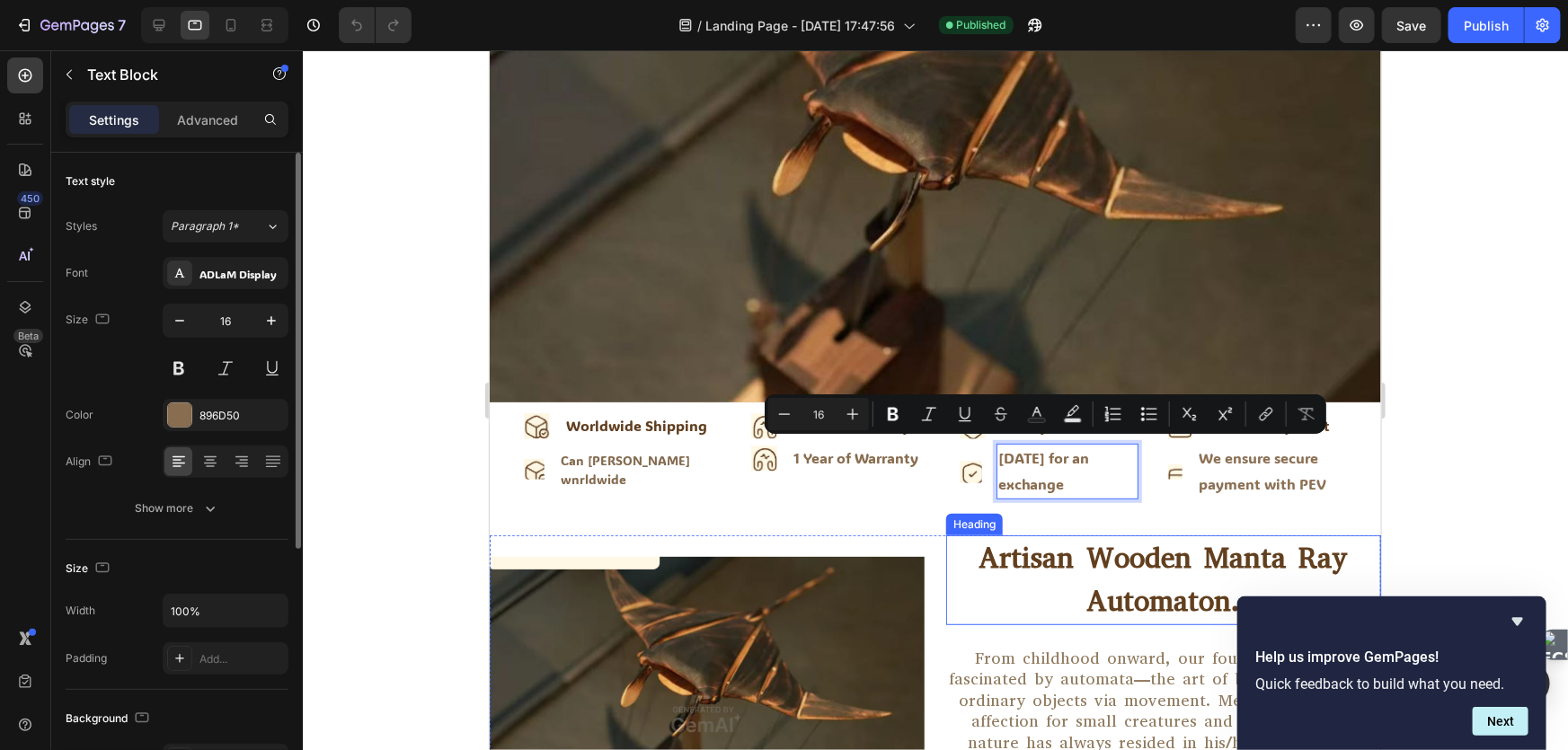
click at [1188, 565] on h2 "Artisan Wooden Manta Ray Automaton." at bounding box center [1163, 580] width 435 height 90
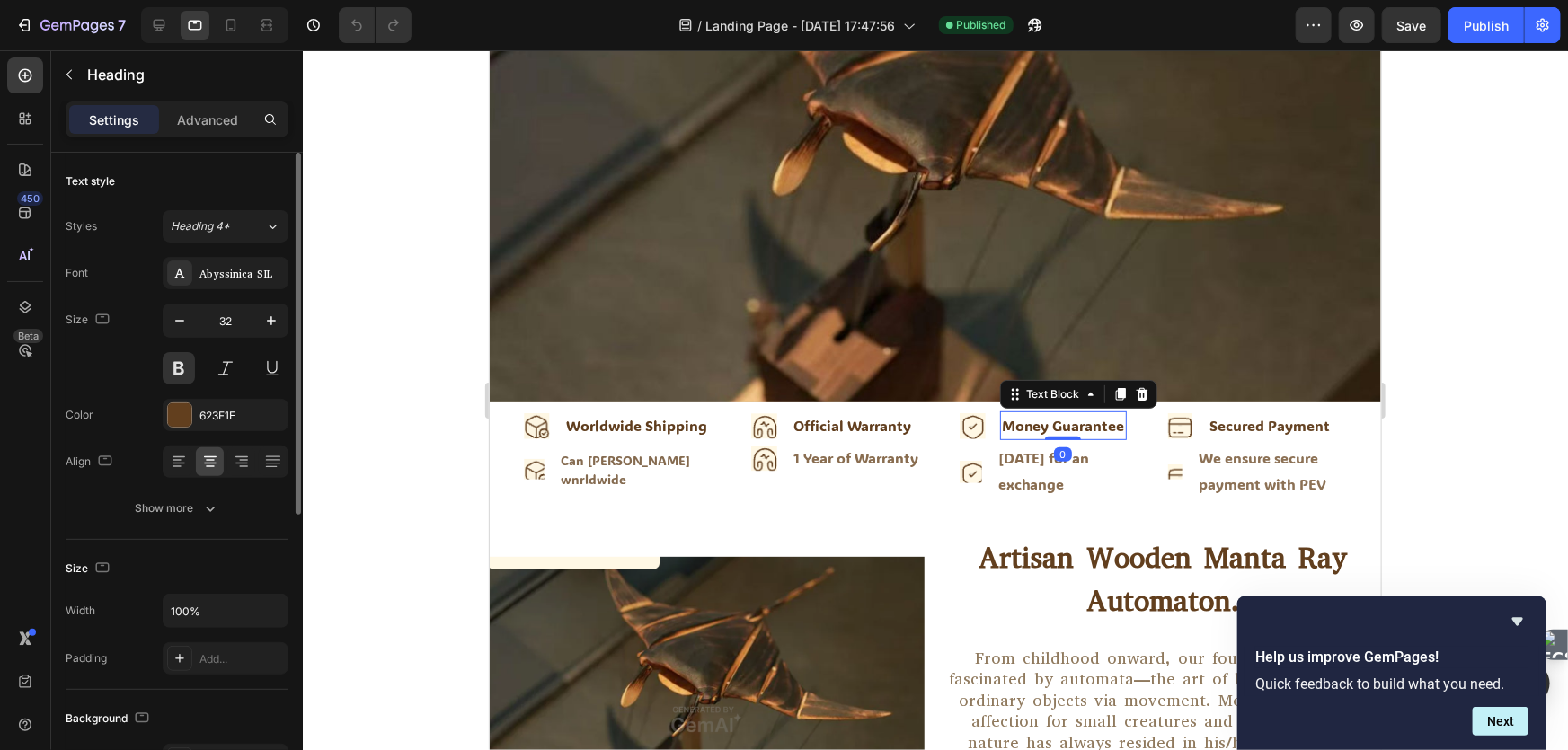
click at [1056, 421] on div "Money Guarantee" at bounding box center [1062, 425] width 127 height 29
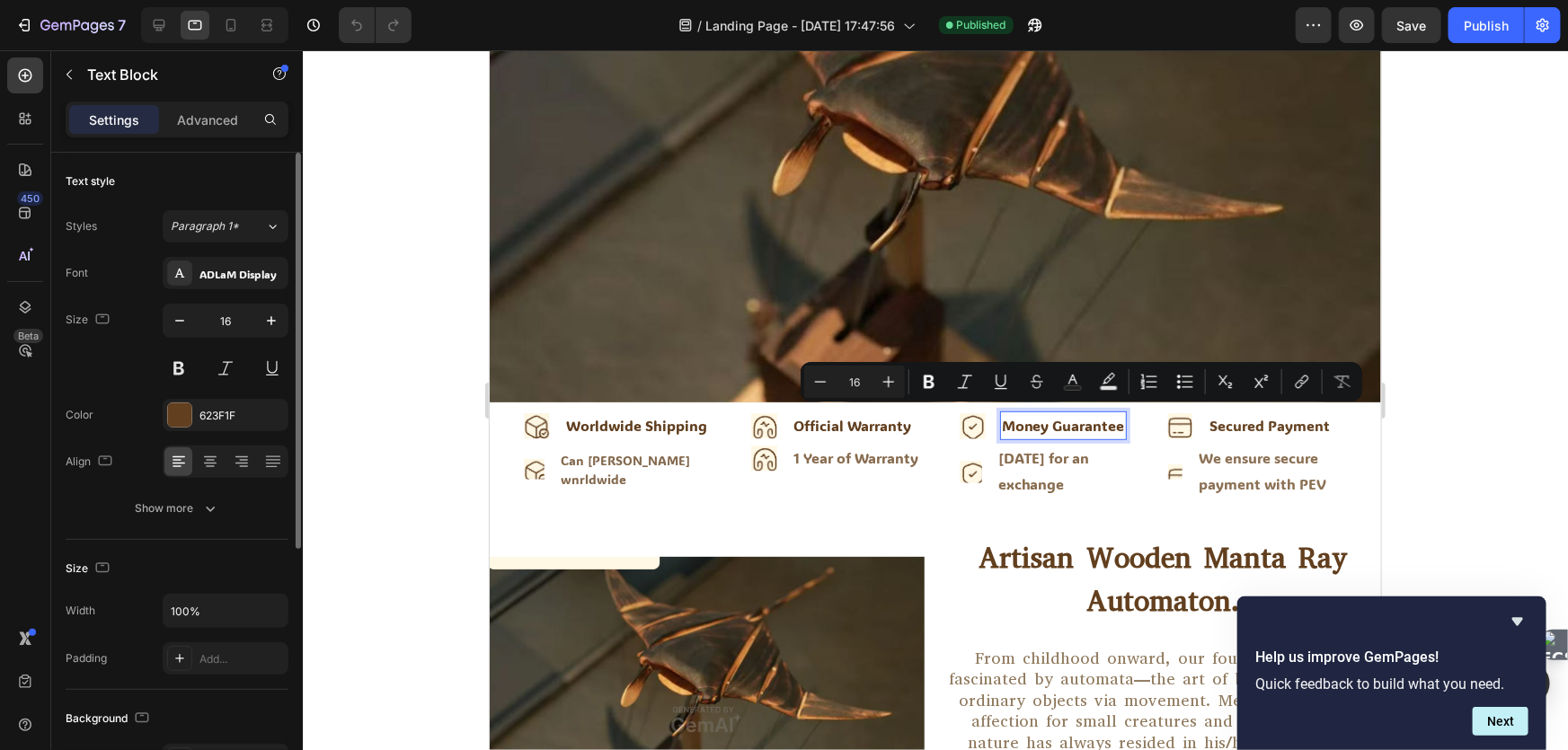
click at [1022, 419] on p "Money Guarantee" at bounding box center [1062, 425] width 123 height 26
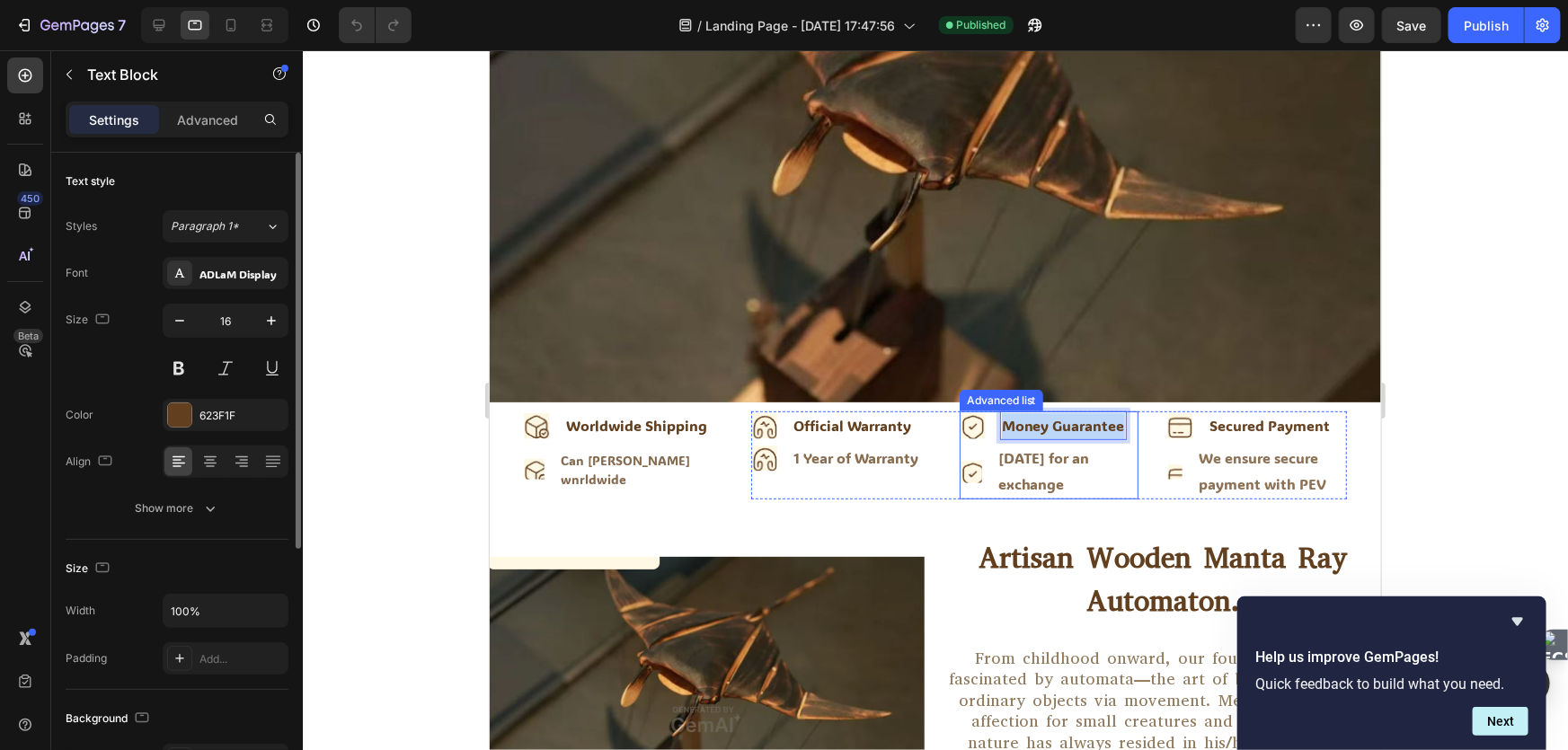
drag, startPoint x: 995, startPoint y: 417, endPoint x: 1119, endPoint y: 415, distance: 124.0
click at [1119, 415] on li "Icon Money Guarantee Text Block 0" at bounding box center [1049, 425] width 179 height 29
copy p "Money Guarantee"
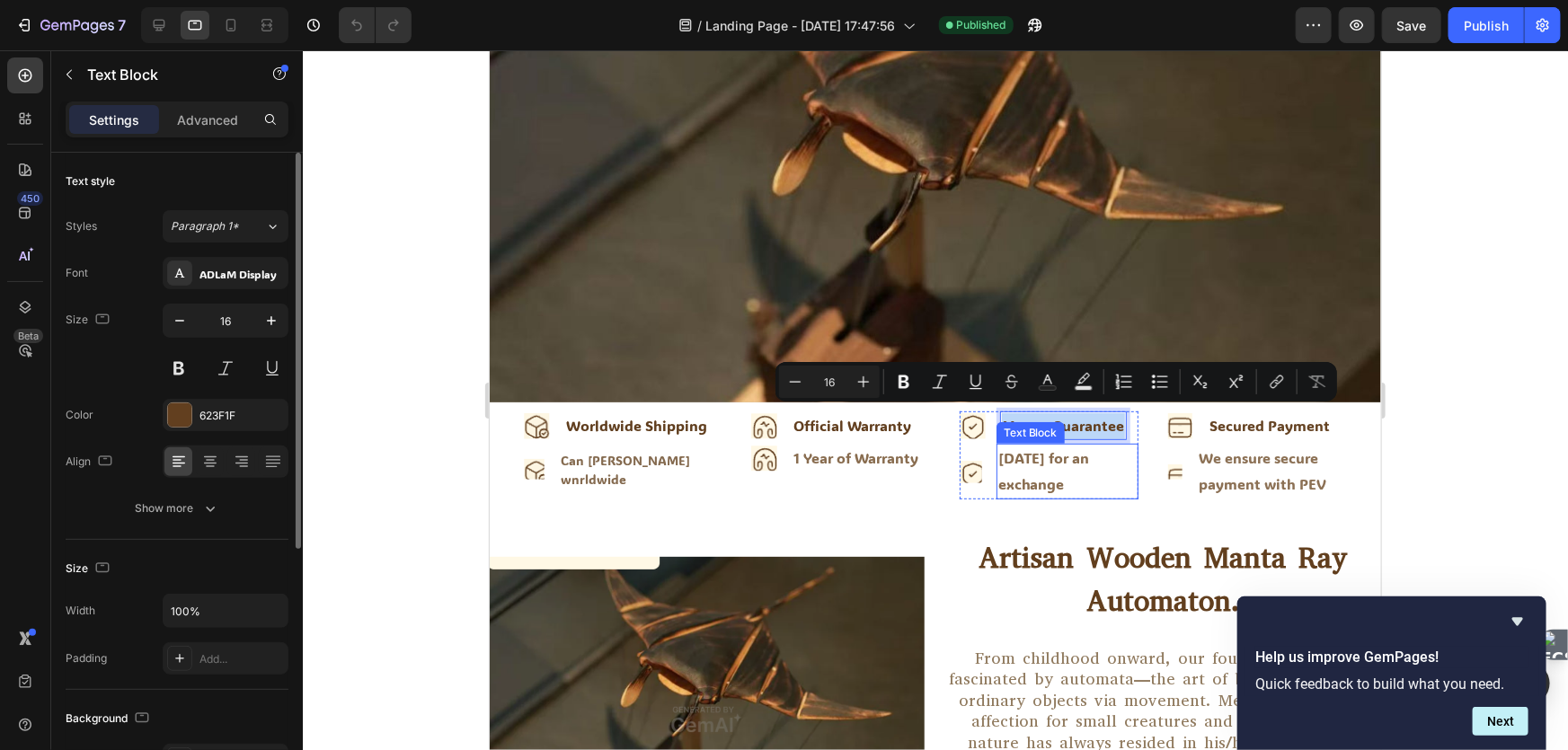
click at [1014, 455] on p "[DATE] for an exchange" at bounding box center [1066, 469] width 139 height 52
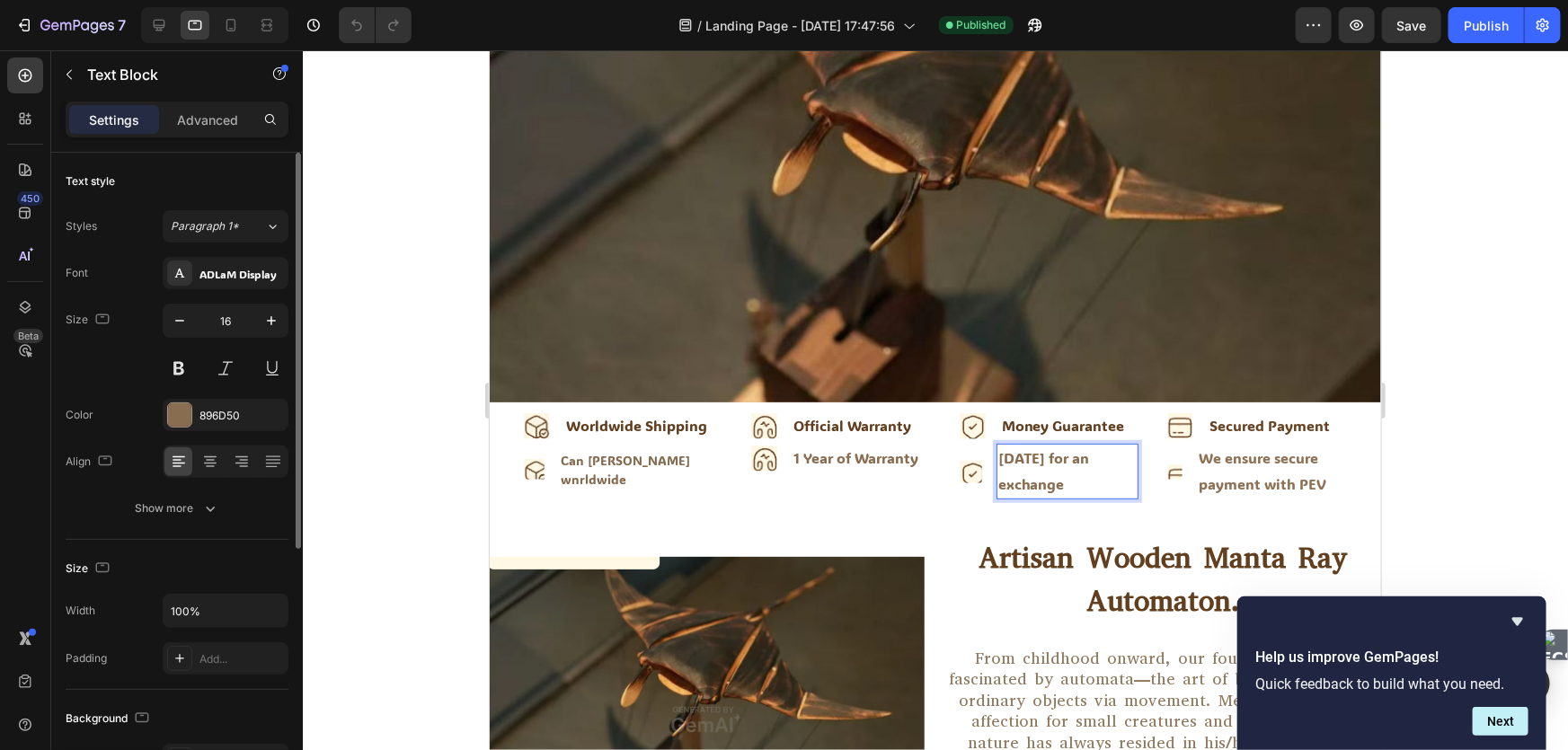
drag, startPoint x: 990, startPoint y: 452, endPoint x: 1081, endPoint y: 488, distance: 97.9
click at [1081, 488] on p "[DATE] for an exchange" at bounding box center [1066, 469] width 139 height 52
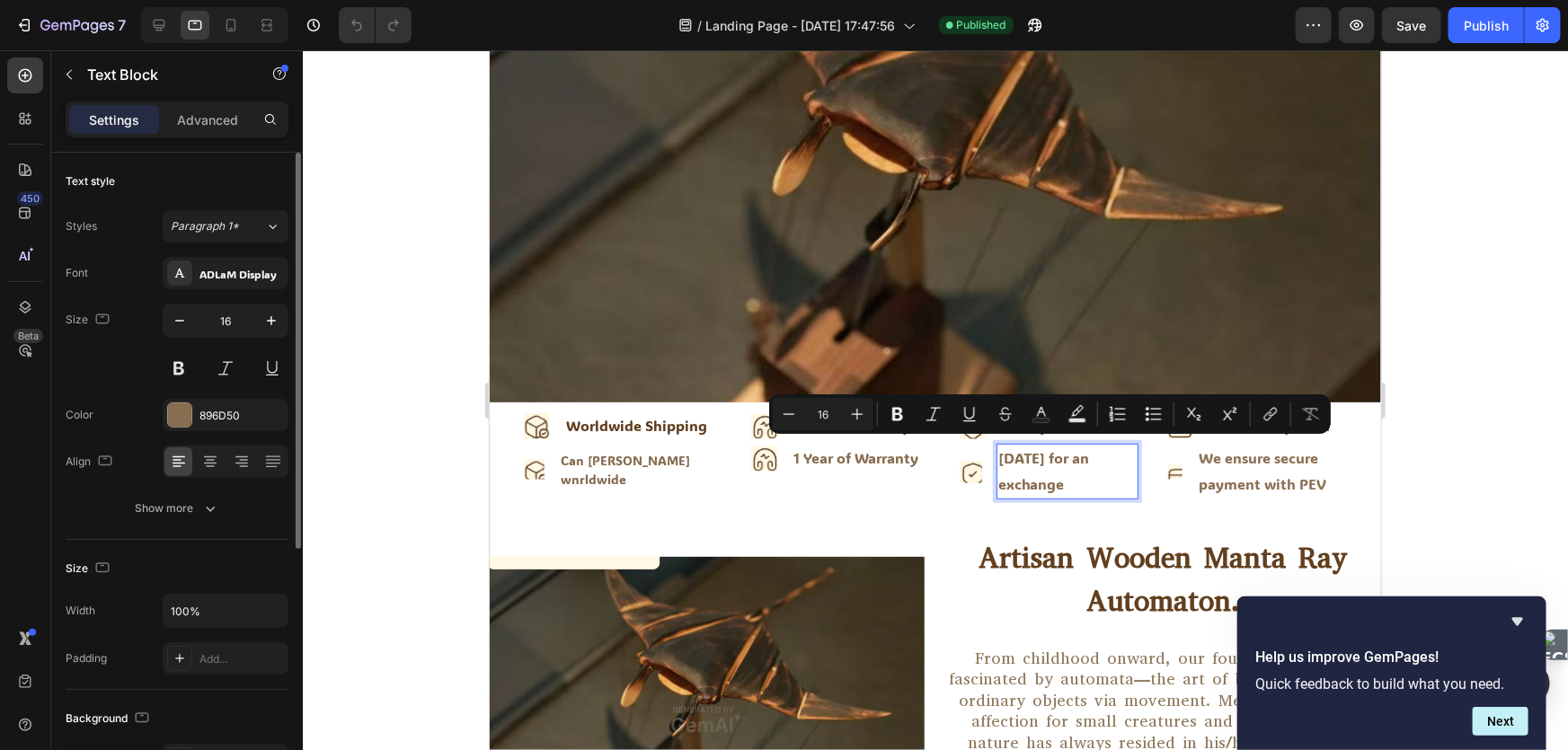
copy p "[DATE] for an exchange"
click at [1238, 478] on div "We ensure secure payment with PEV" at bounding box center [1271, 470] width 150 height 56
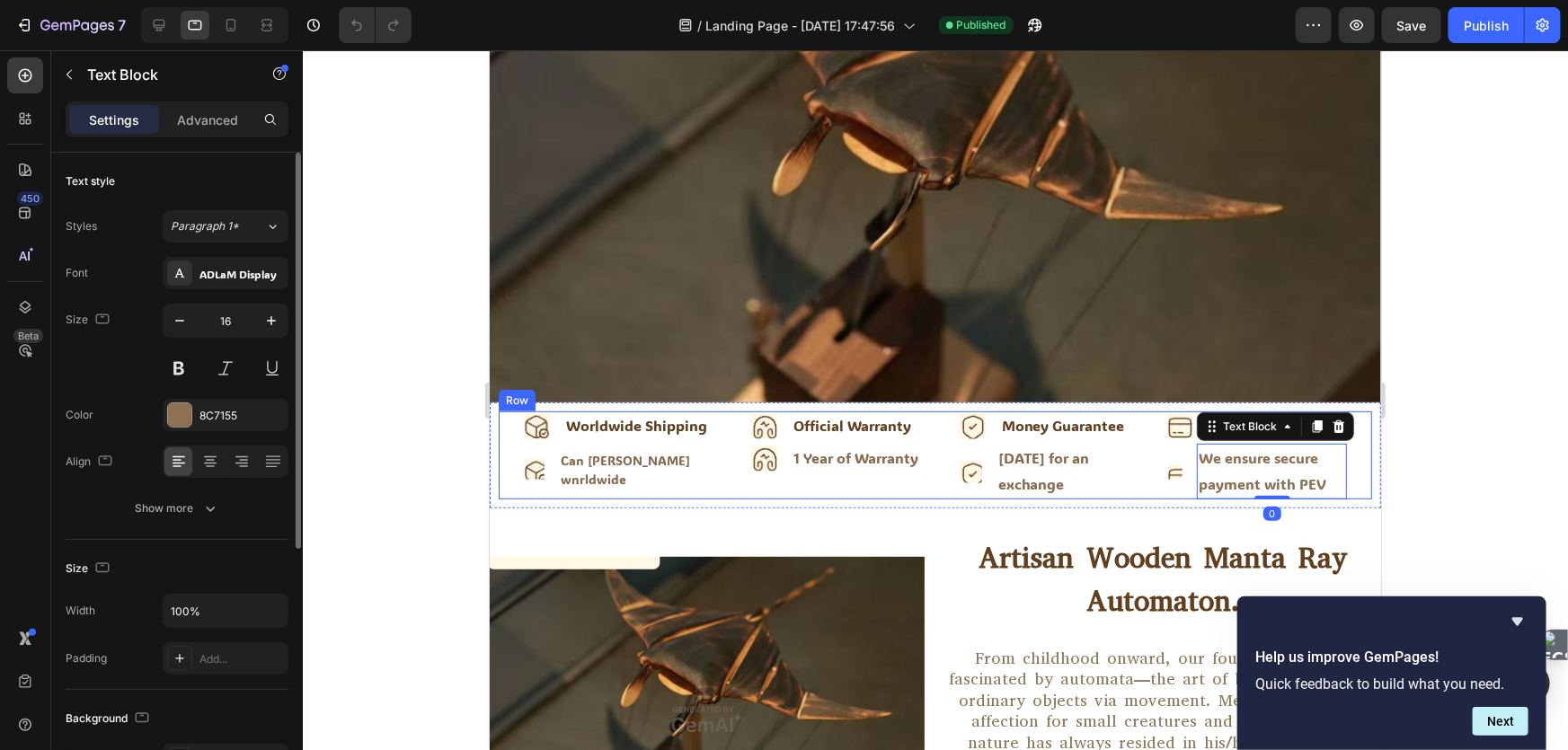
click at [1444, 406] on div at bounding box center [936, 400] width 1265 height 699
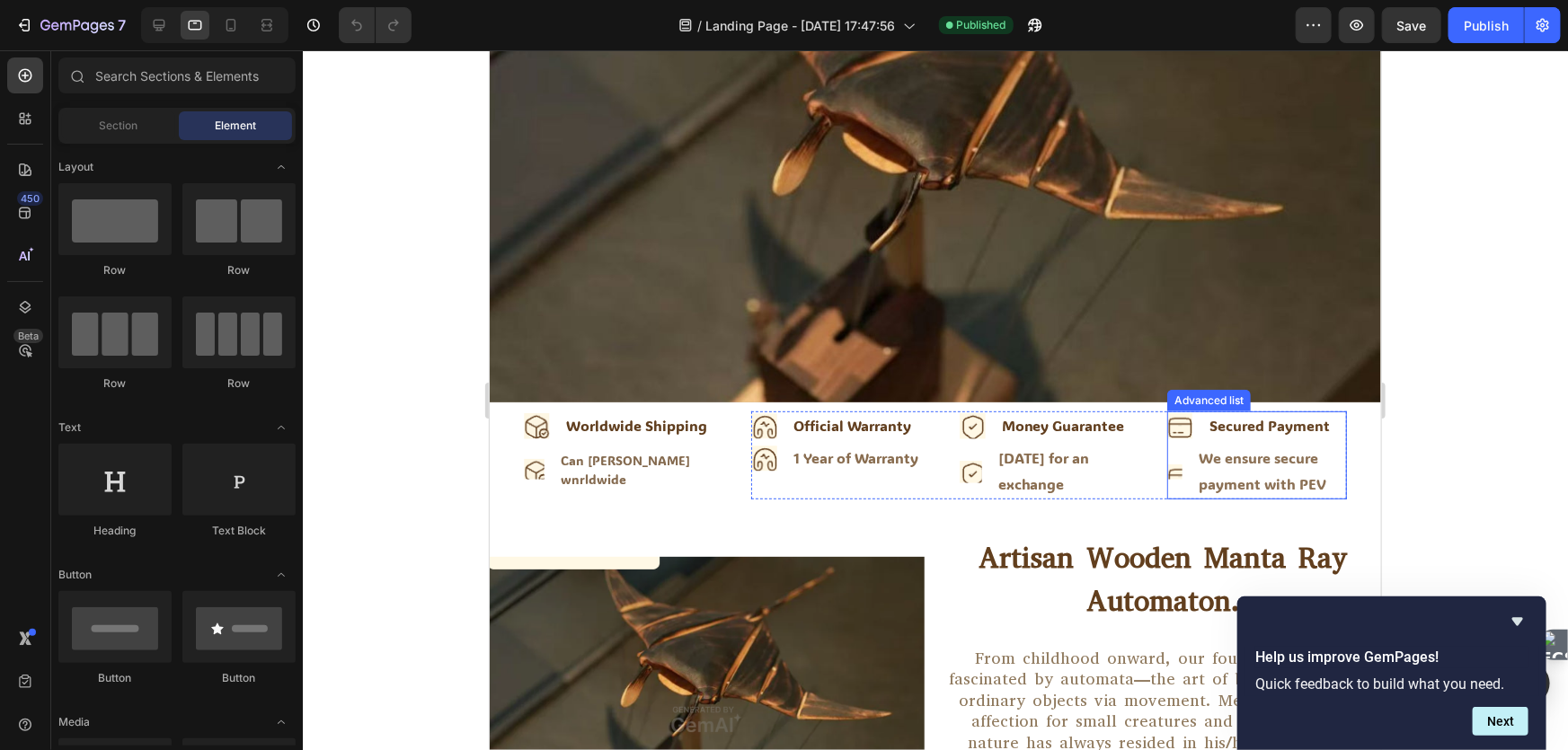
click at [1262, 417] on div "Secured Payment" at bounding box center [1268, 425] width 124 height 29
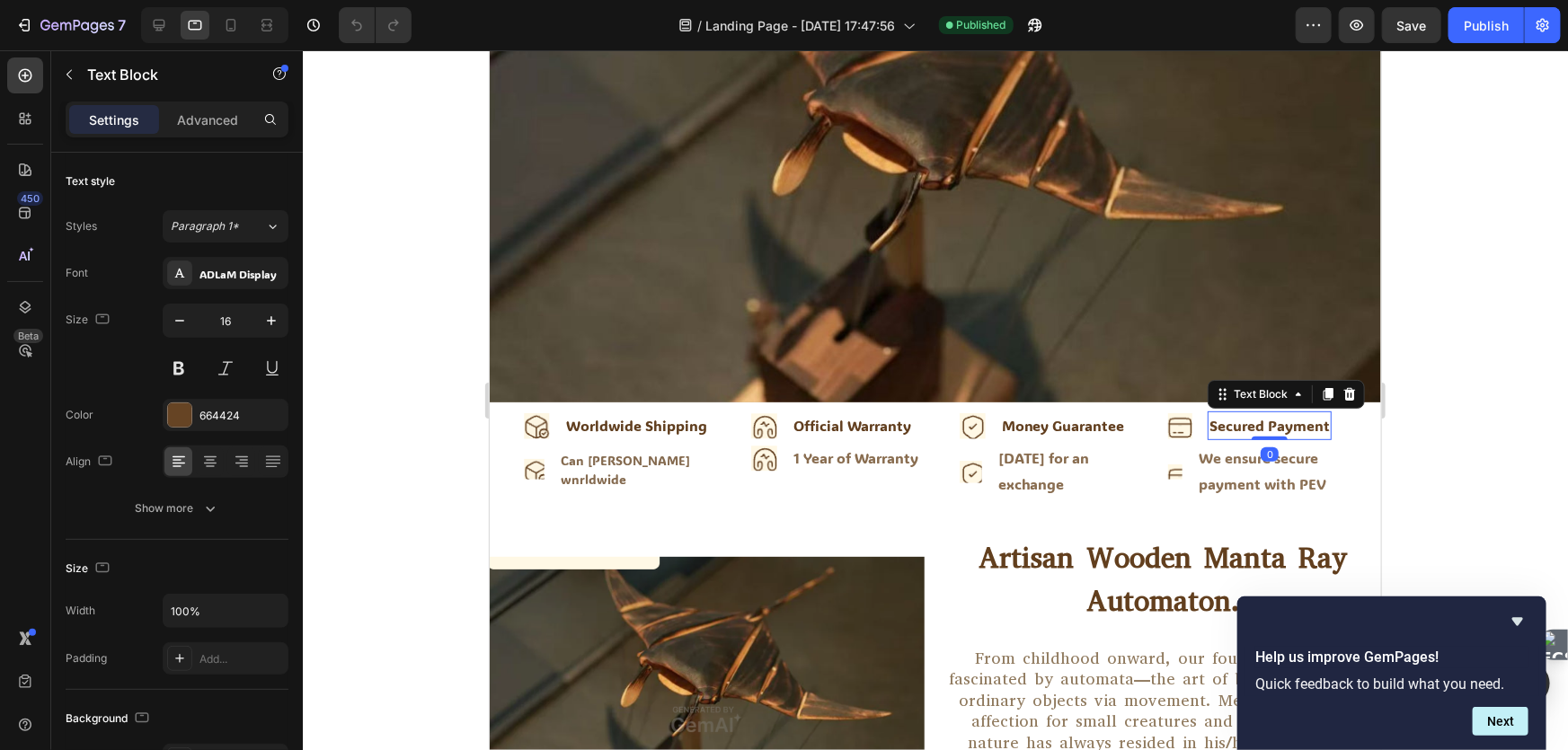
click at [1262, 417] on div "Secured Payment" at bounding box center [1268, 425] width 124 height 29
click at [1240, 416] on p "Secured Payment" at bounding box center [1269, 425] width 121 height 26
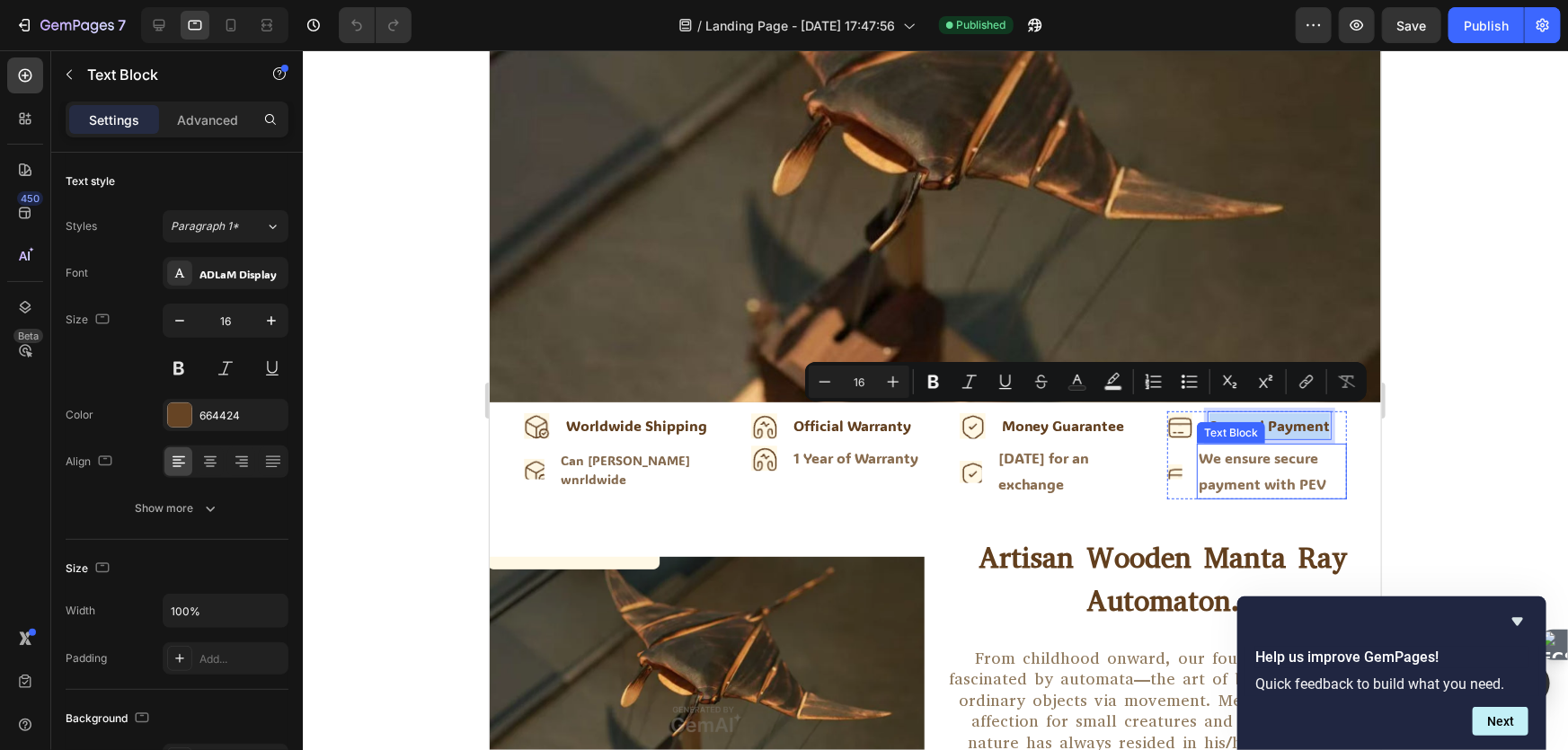
click at [1221, 469] on div "We ensure secure payment with PEV" at bounding box center [1271, 470] width 150 height 56
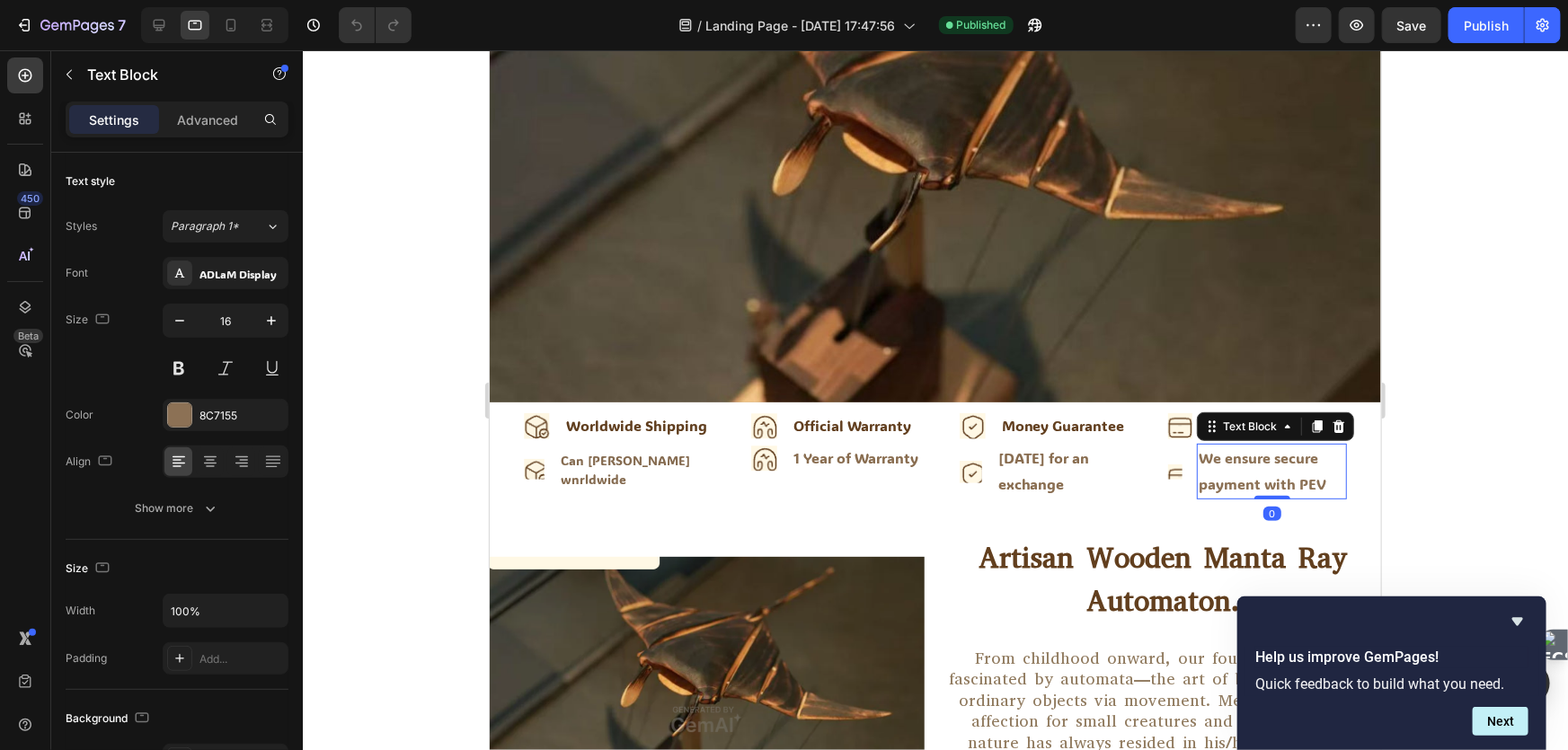
click at [1221, 469] on div "We ensure secure payment with PEV" at bounding box center [1271, 470] width 150 height 56
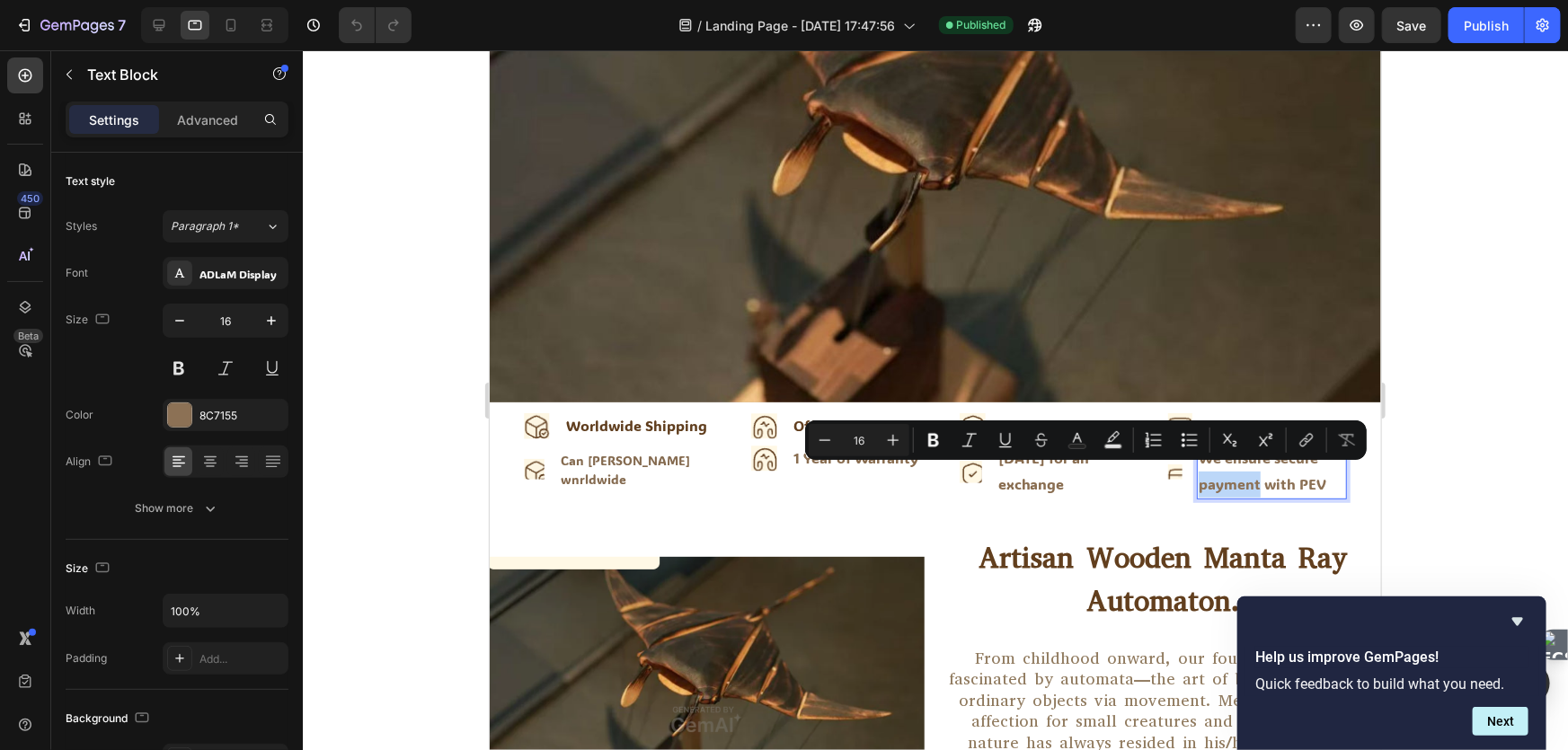
click at [1218, 474] on p "We ensure secure payment with PEV" at bounding box center [1271, 469] width 146 height 52
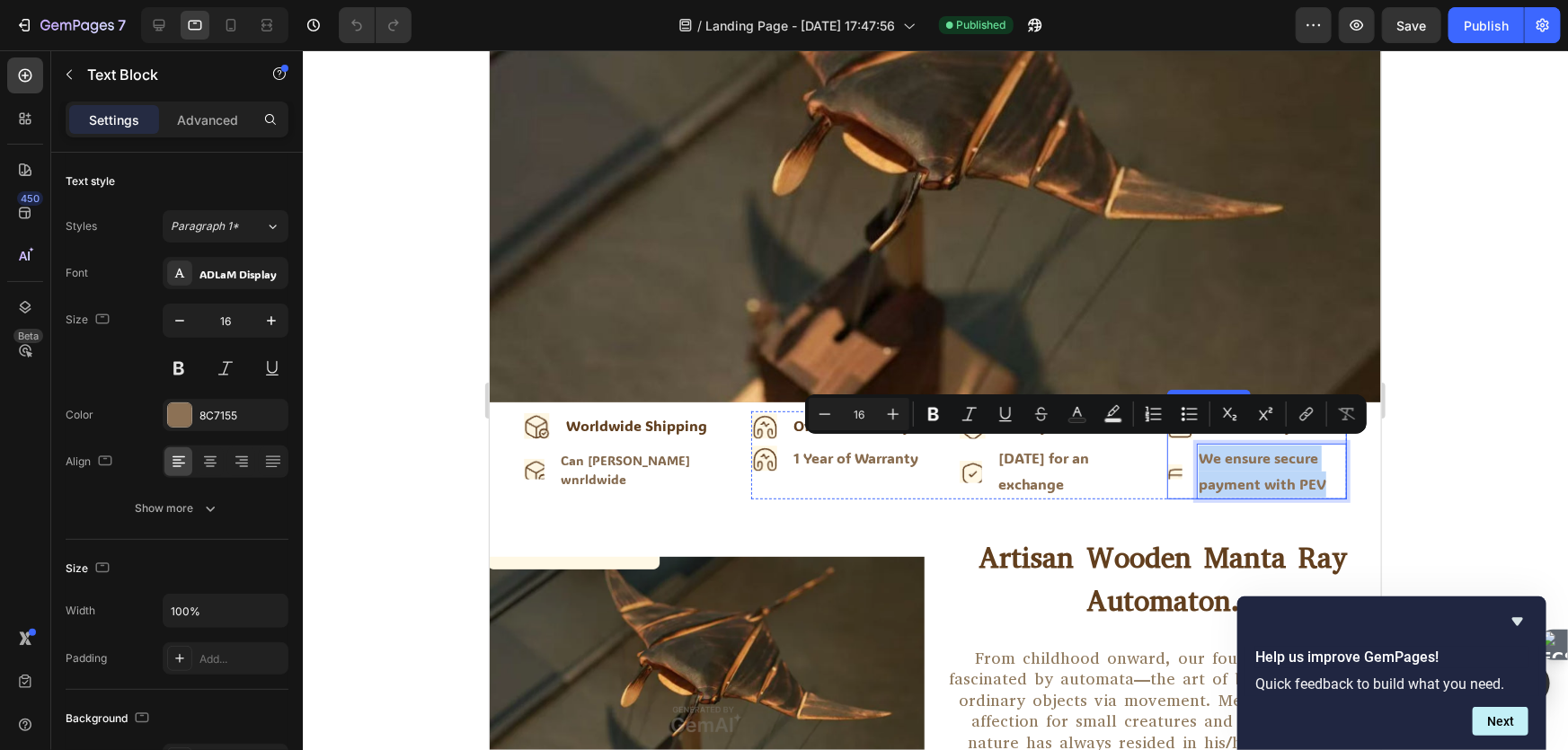
drag, startPoint x: 1318, startPoint y: 475, endPoint x: 1168, endPoint y: 449, distance: 152.2
click at [1168, 449] on li "Icon We ensure secure payment with PEV Text Block 0" at bounding box center [1256, 470] width 179 height 56
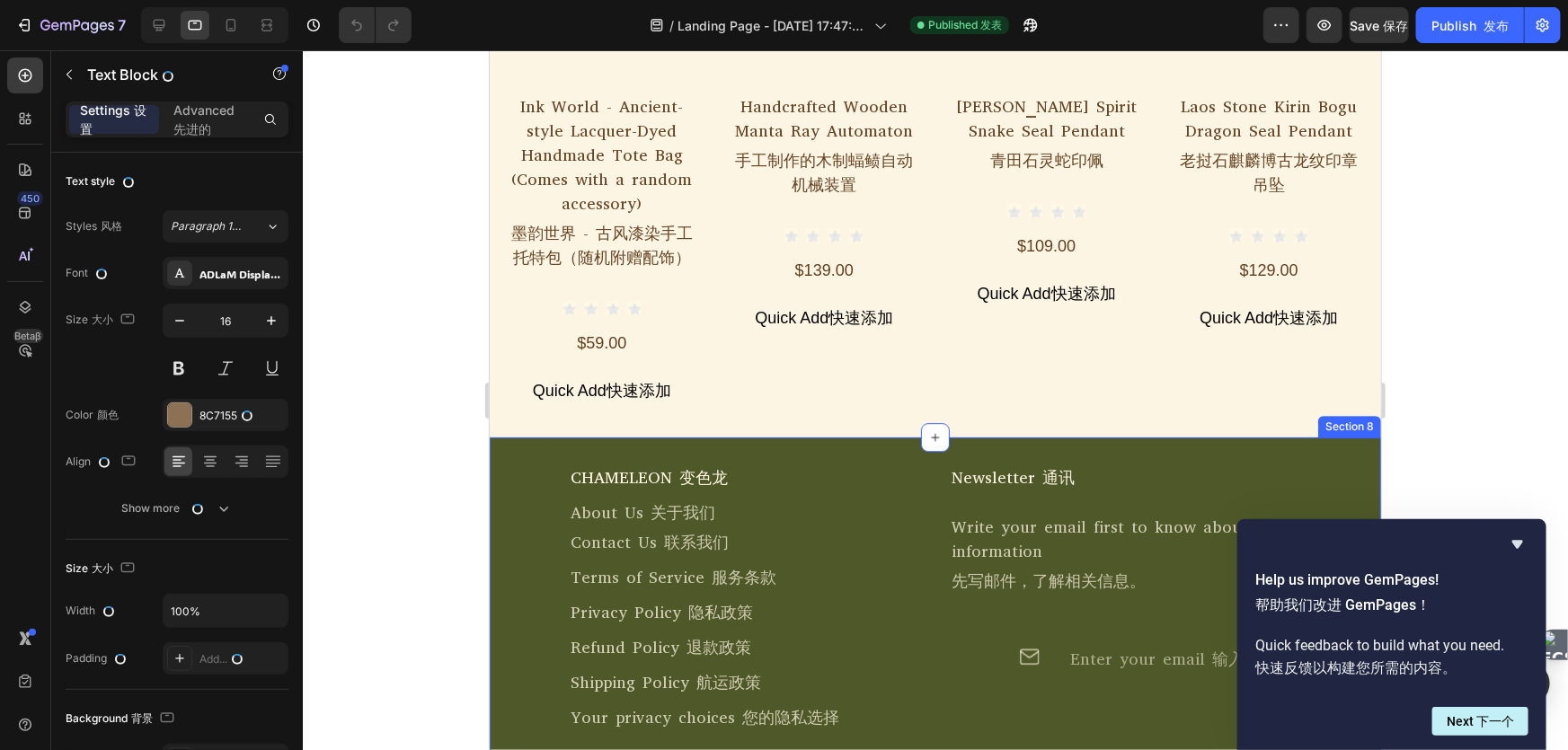
scroll to position [2916, 0]
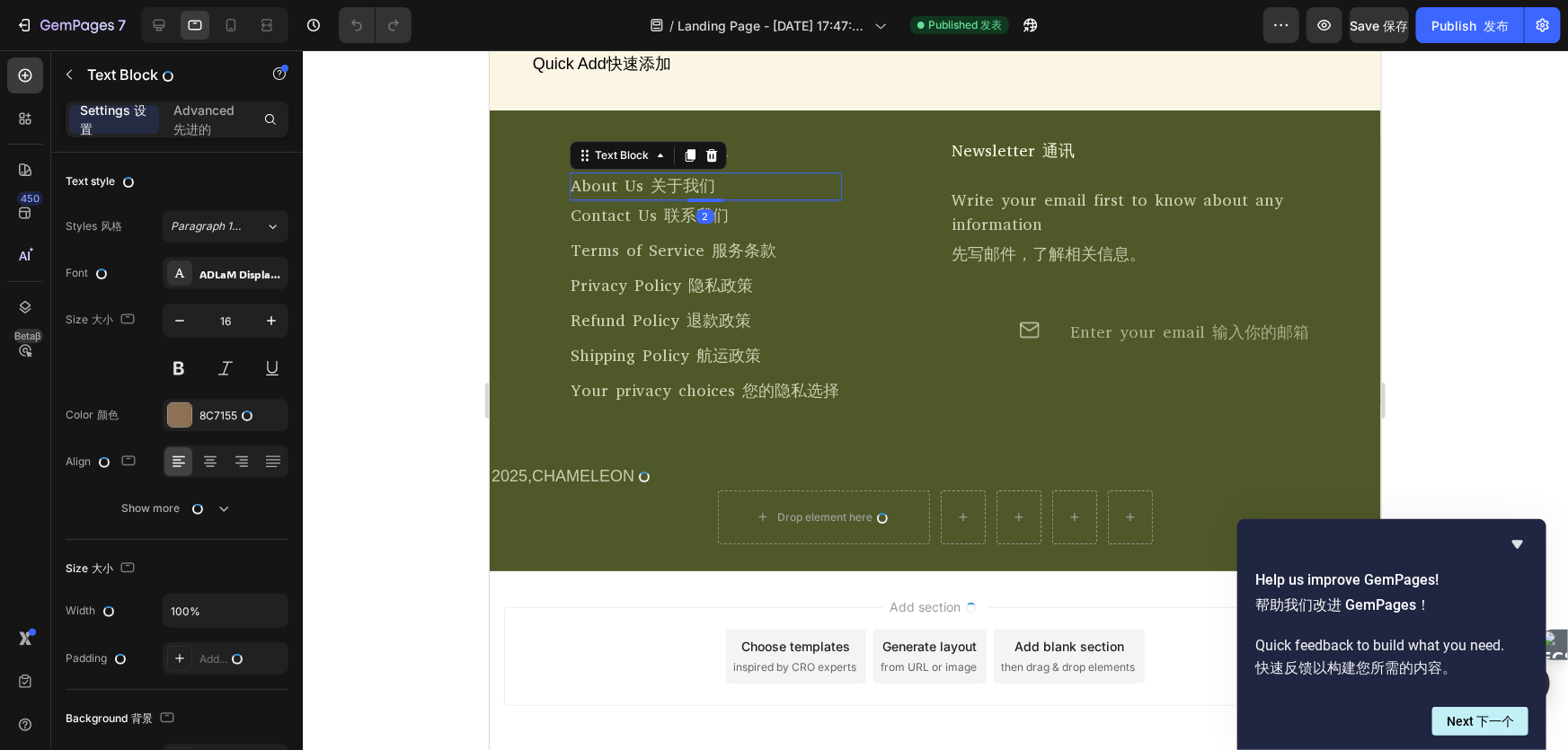
click at [647, 185] on div "About Us 关于我们" at bounding box center [705, 185] width 272 height 28
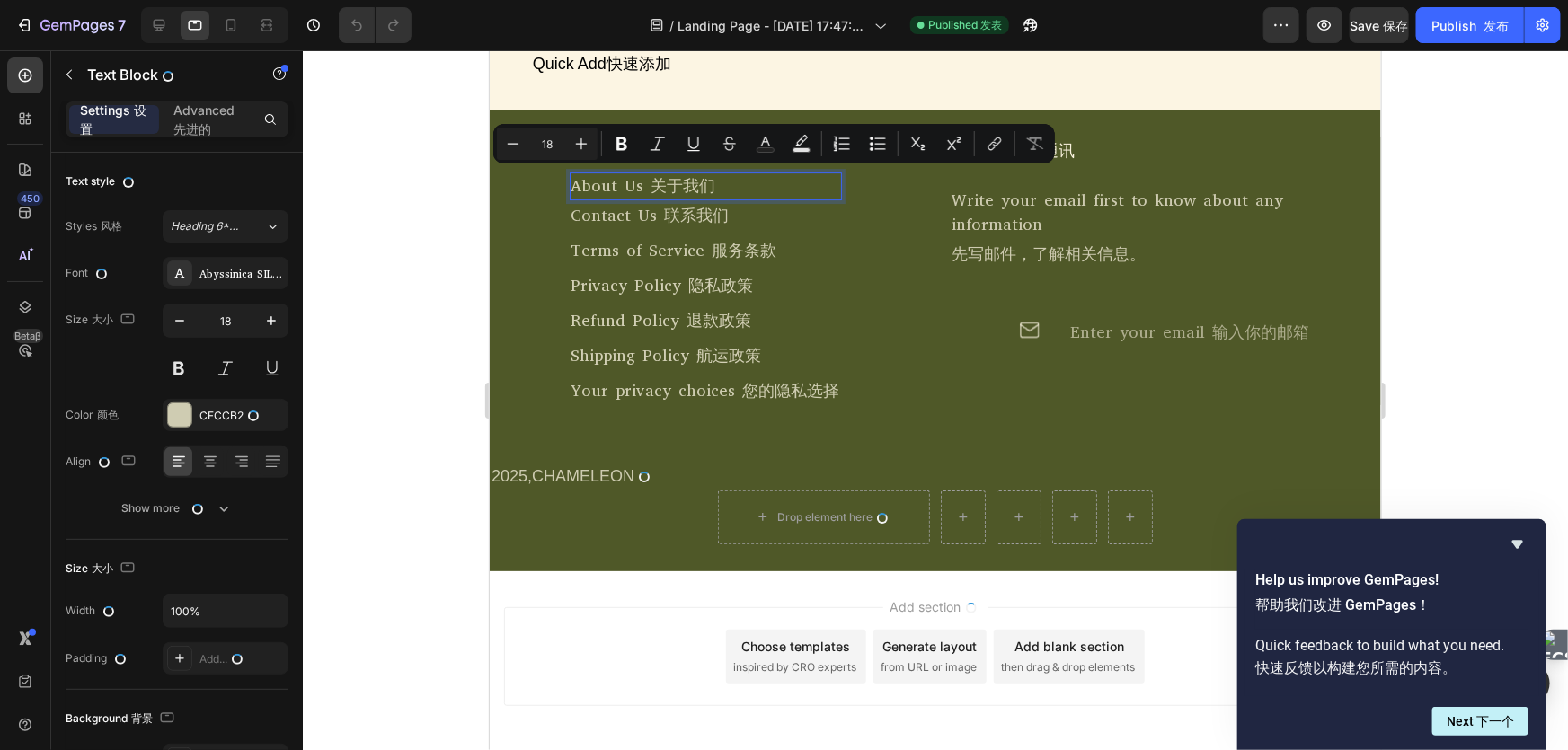
click at [650, 185] on p "About Us 关于我们" at bounding box center [705, 185] width 269 height 24
drag, startPoint x: 651, startPoint y: 180, endPoint x: 580, endPoint y: 179, distance: 71.0
click at [580, 179] on p "About Us 关于我们" at bounding box center [705, 185] width 269 height 24
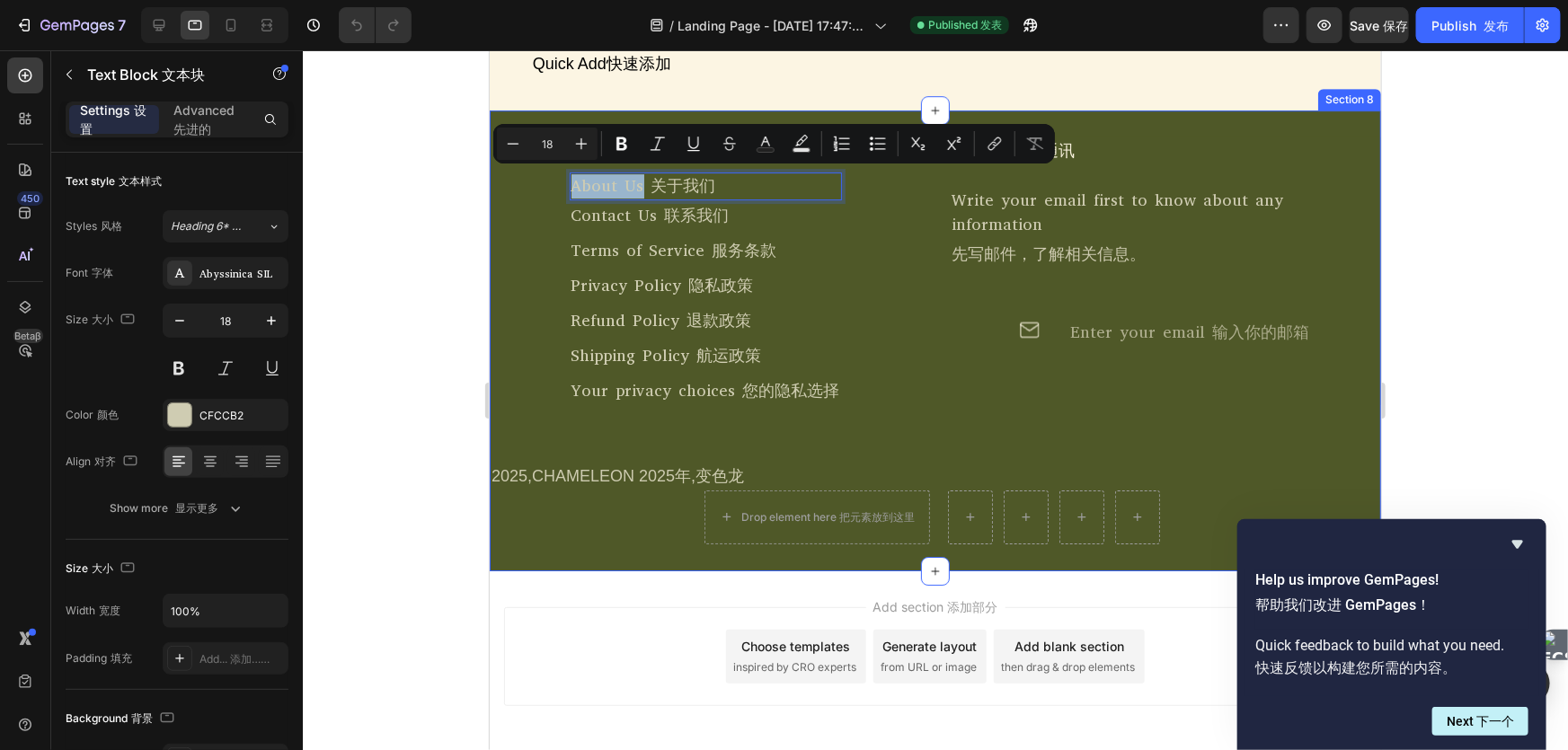
click at [517, 115] on div "CHAMELEON 变色龙 Text Block About Us 关于我们 Text Block 2 Contact Us 联系我们 Text Block …" at bounding box center [935, 339] width 892 height 461
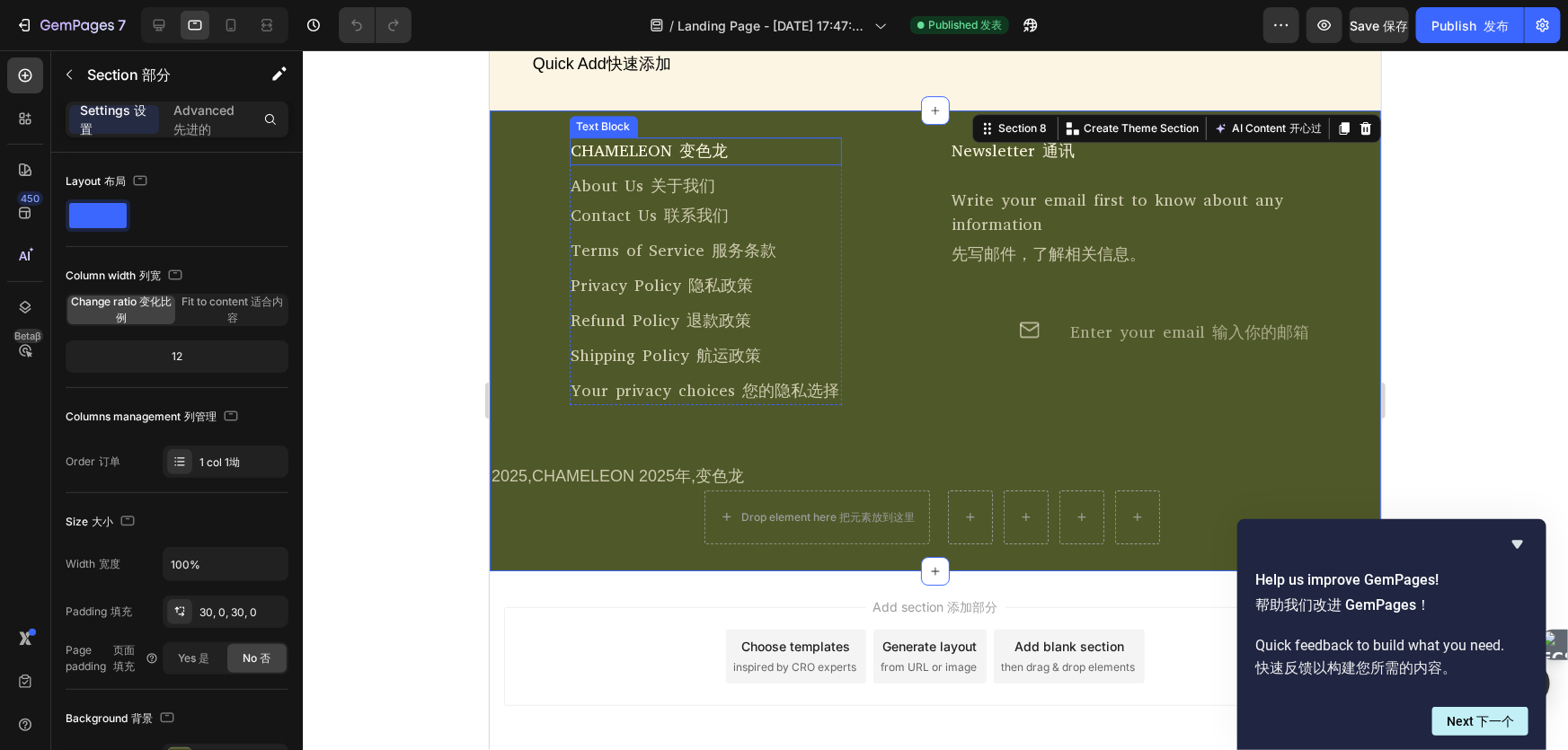
click at [700, 151] on font "变色龙" at bounding box center [704, 150] width 49 height 21
